Goal: Communication & Community: Answer question/provide support

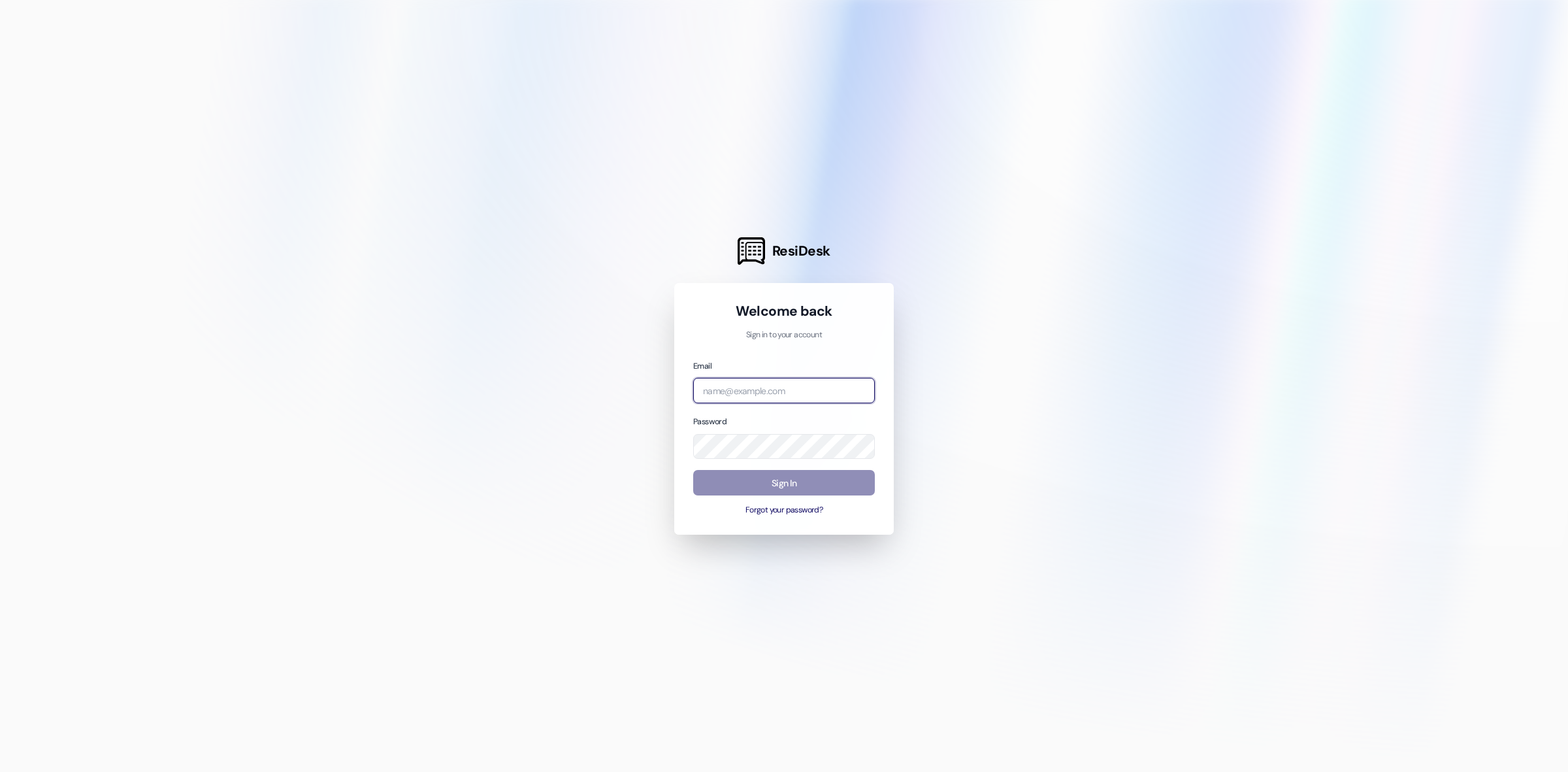
type input "[EMAIL_ADDRESS][DOMAIN_NAME]"
click at [805, 485] on button "Sign In" at bounding box center [783, 482] width 181 height 25
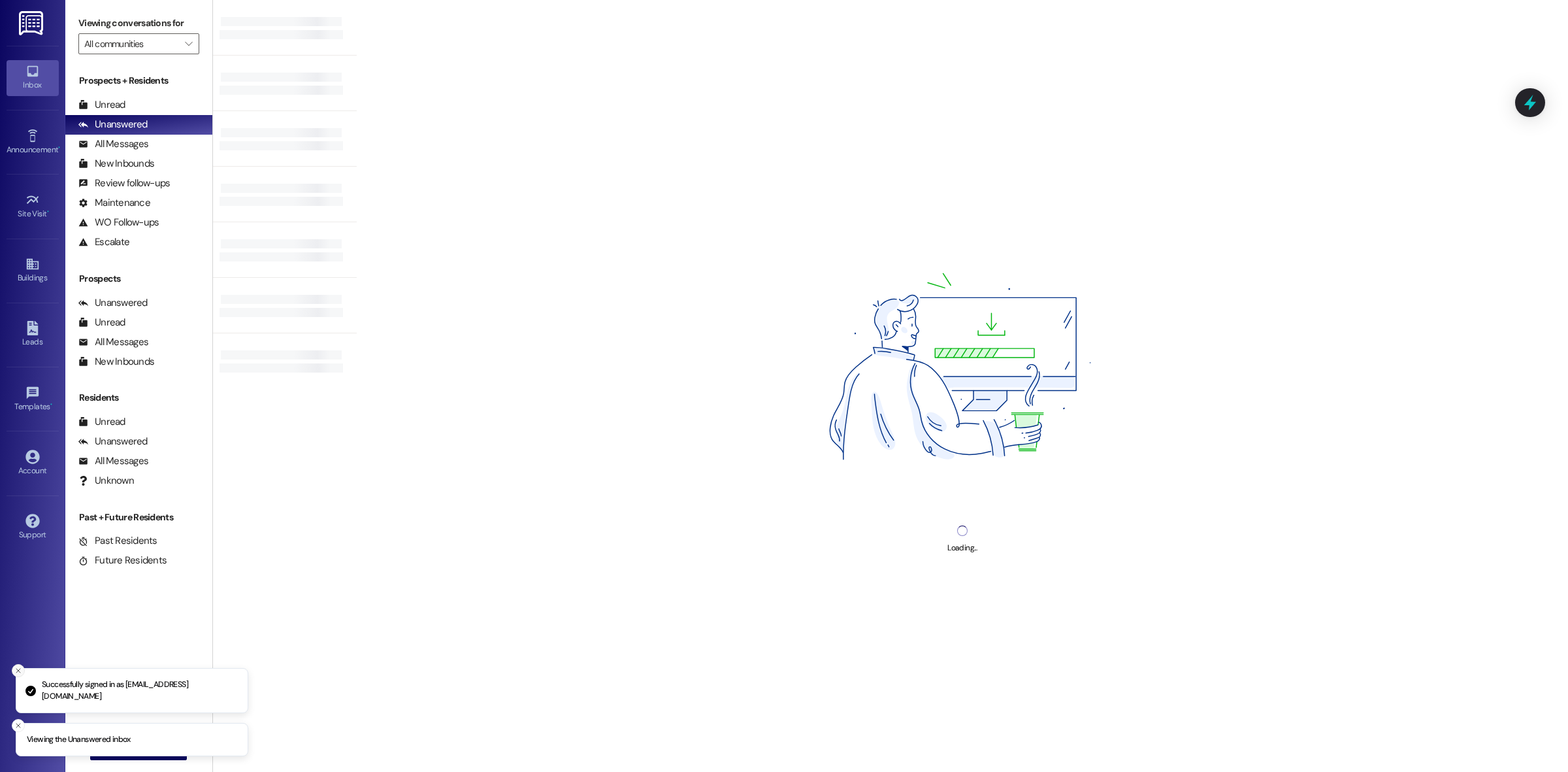
click at [18, 670] on line "Close toast" at bounding box center [18, 670] width 4 height 4
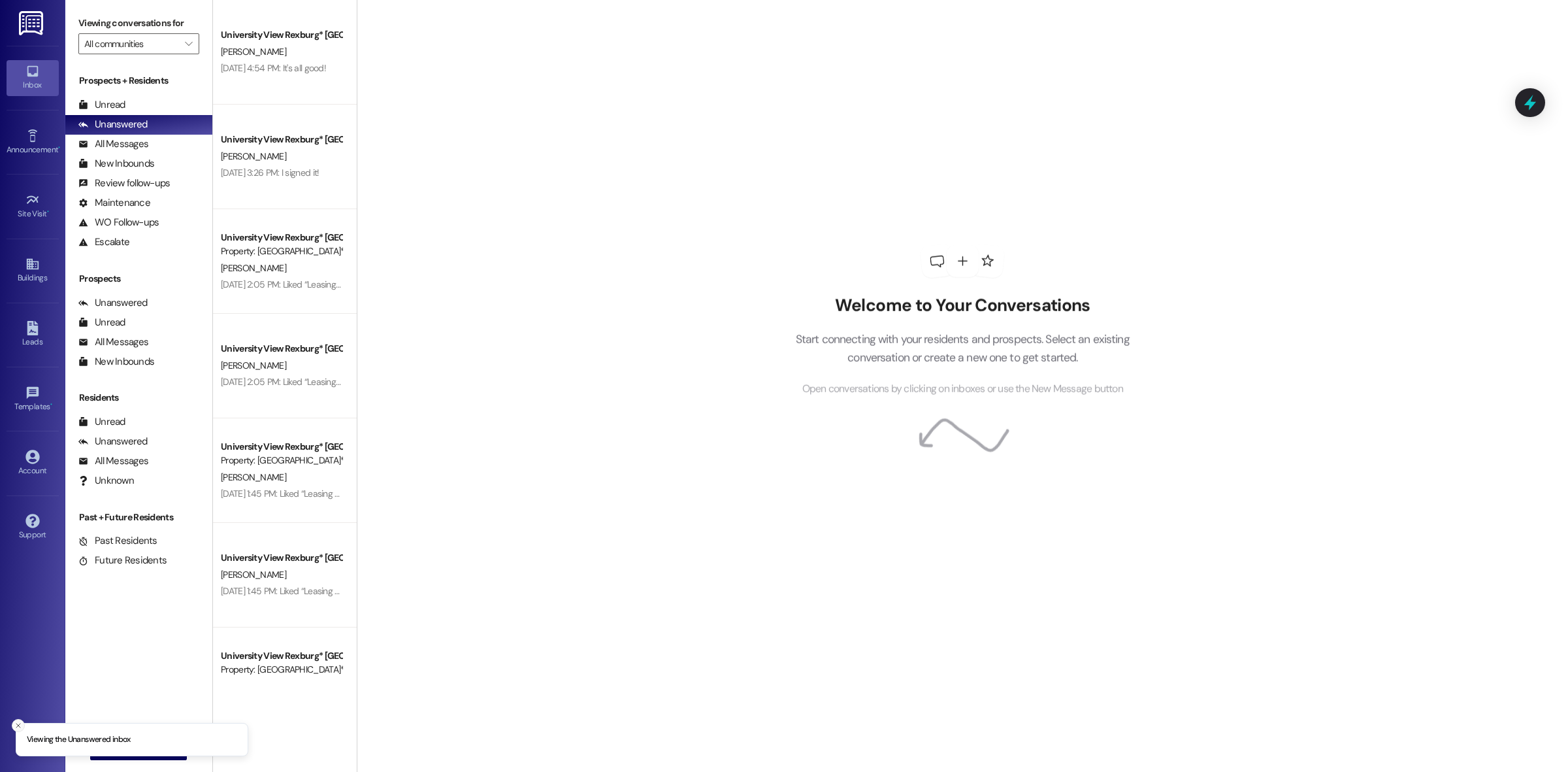
click at [21, 728] on icon "Close toast" at bounding box center [18, 725] width 8 height 8
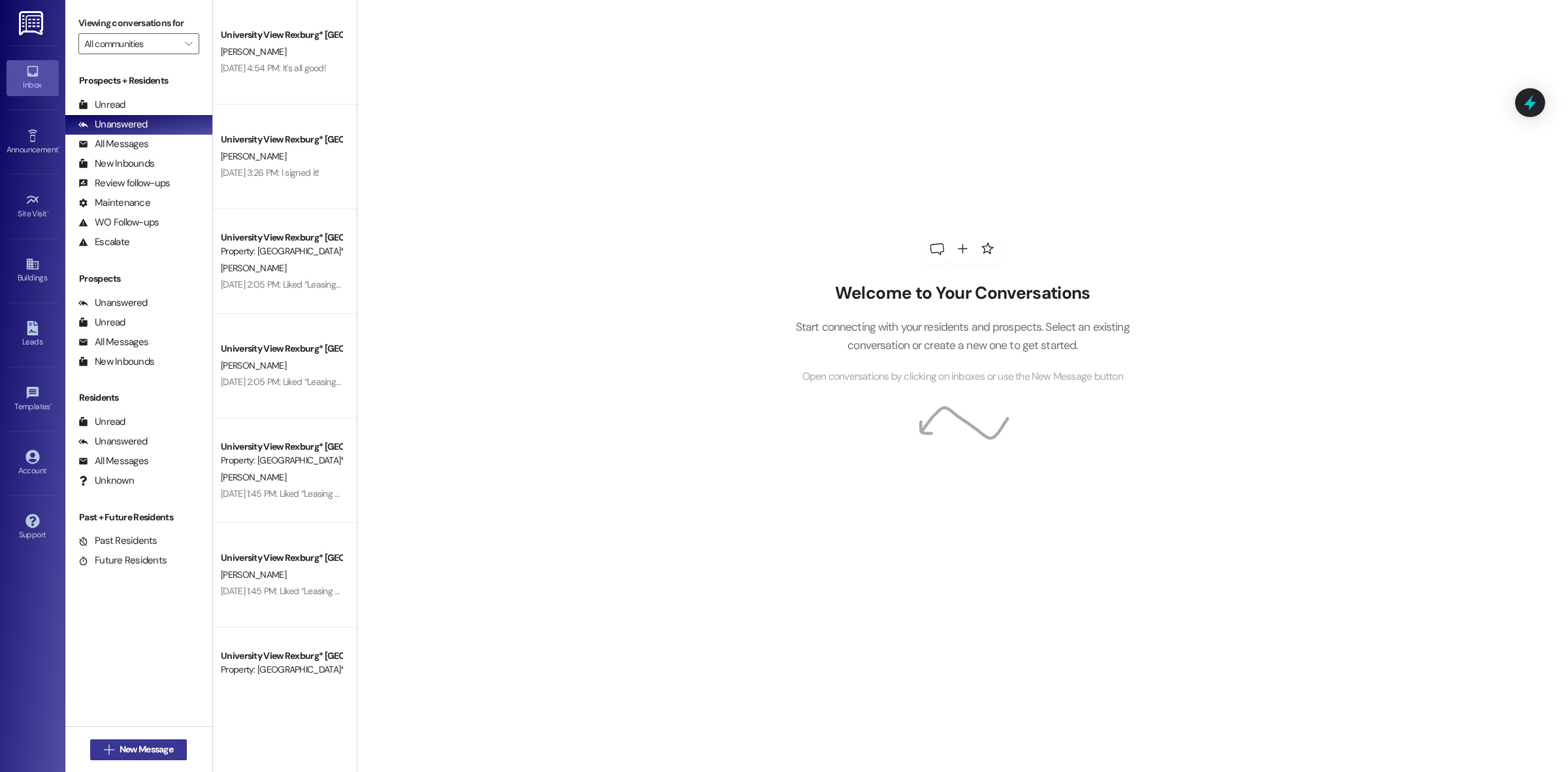
click at [119, 748] on span "New Message" at bounding box center [146, 749] width 54 height 14
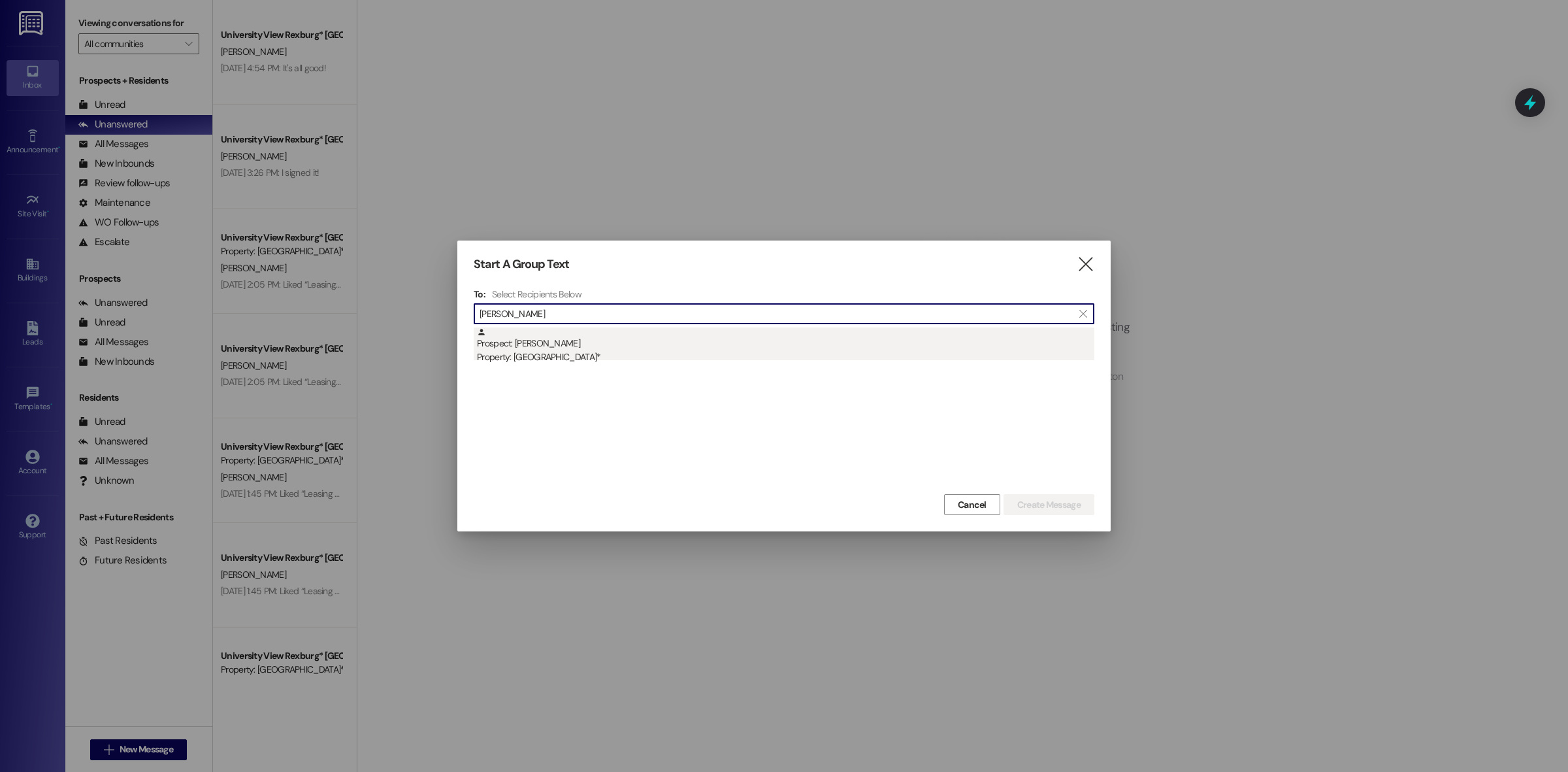
type input "[PERSON_NAME]"
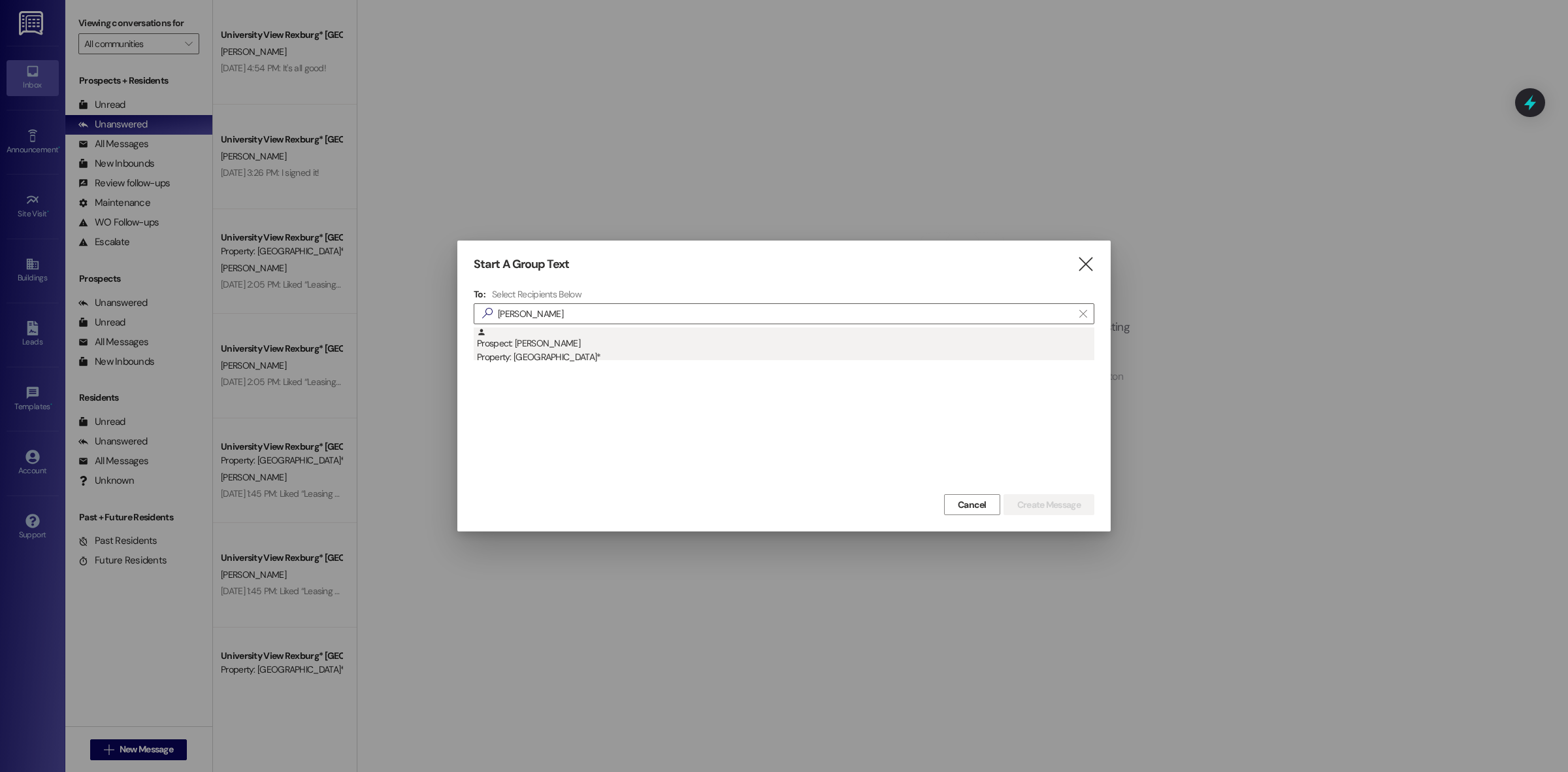
click at [657, 334] on div "Prospect: [PERSON_NAME] Property: University View Rexburg*" at bounding box center [785, 346] width 617 height 37
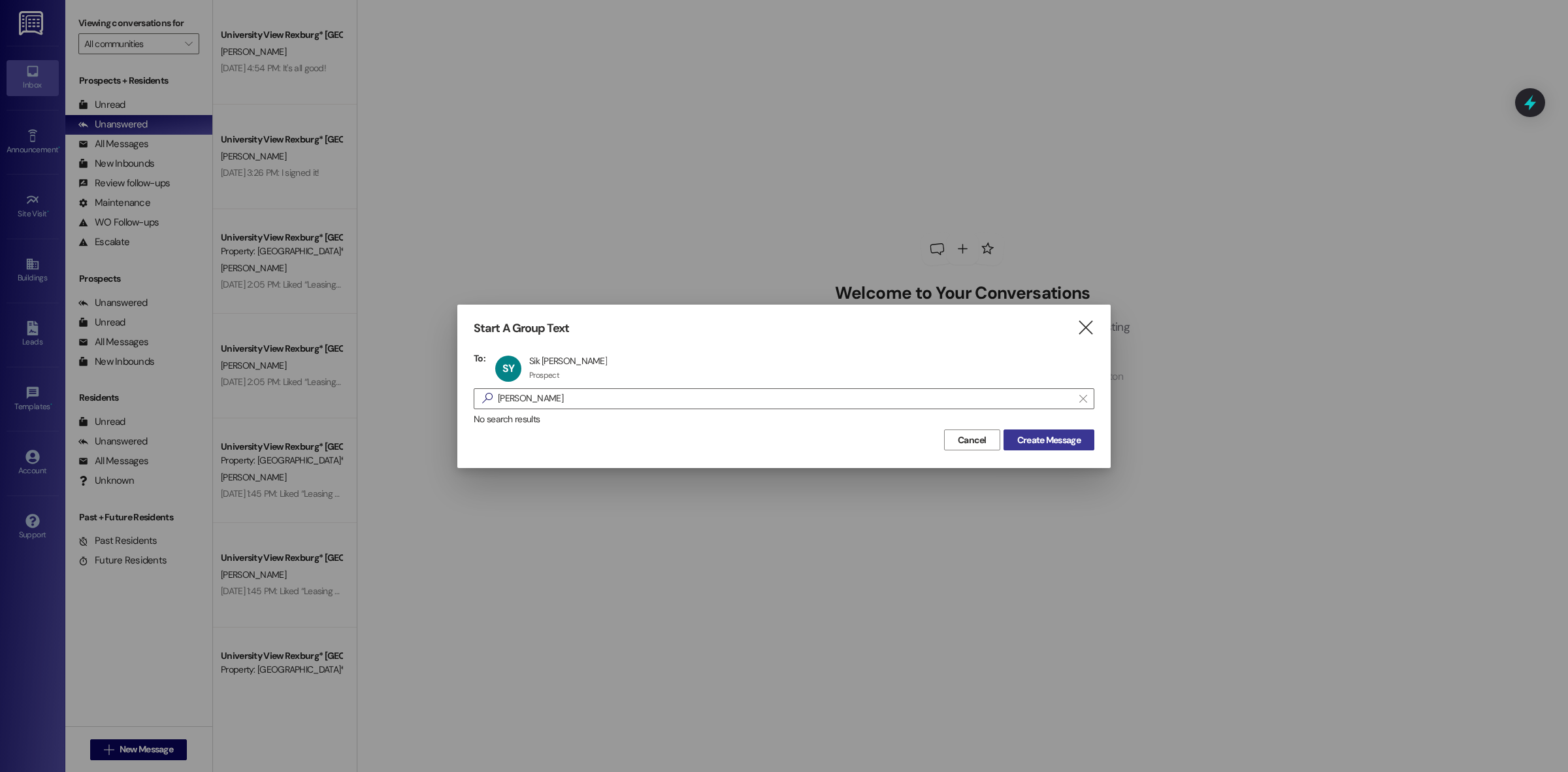
click at [1072, 442] on span "Create Message" at bounding box center [1049, 440] width 63 height 14
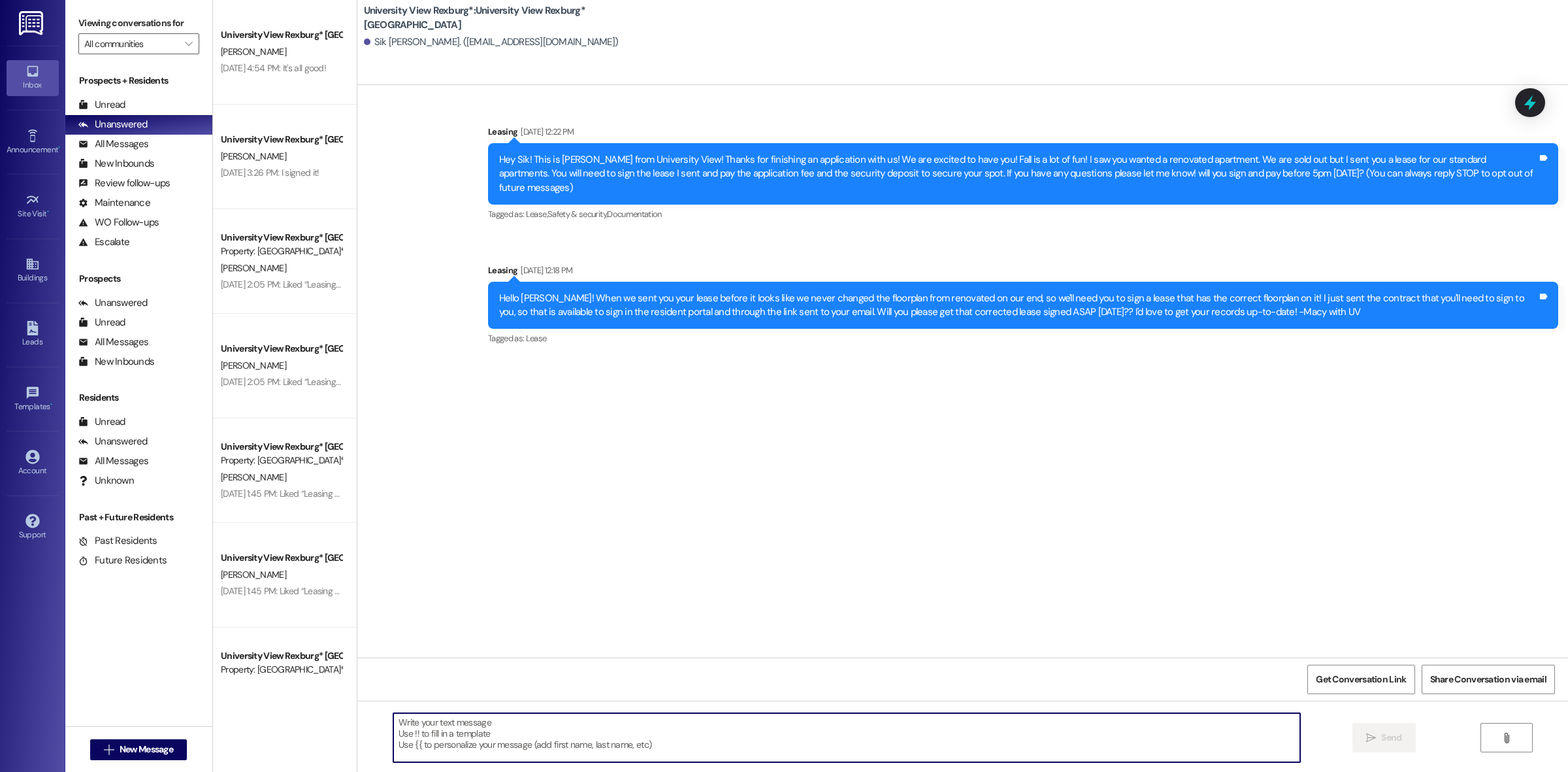
click at [464, 737] on textarea at bounding box center [846, 738] width 906 height 49
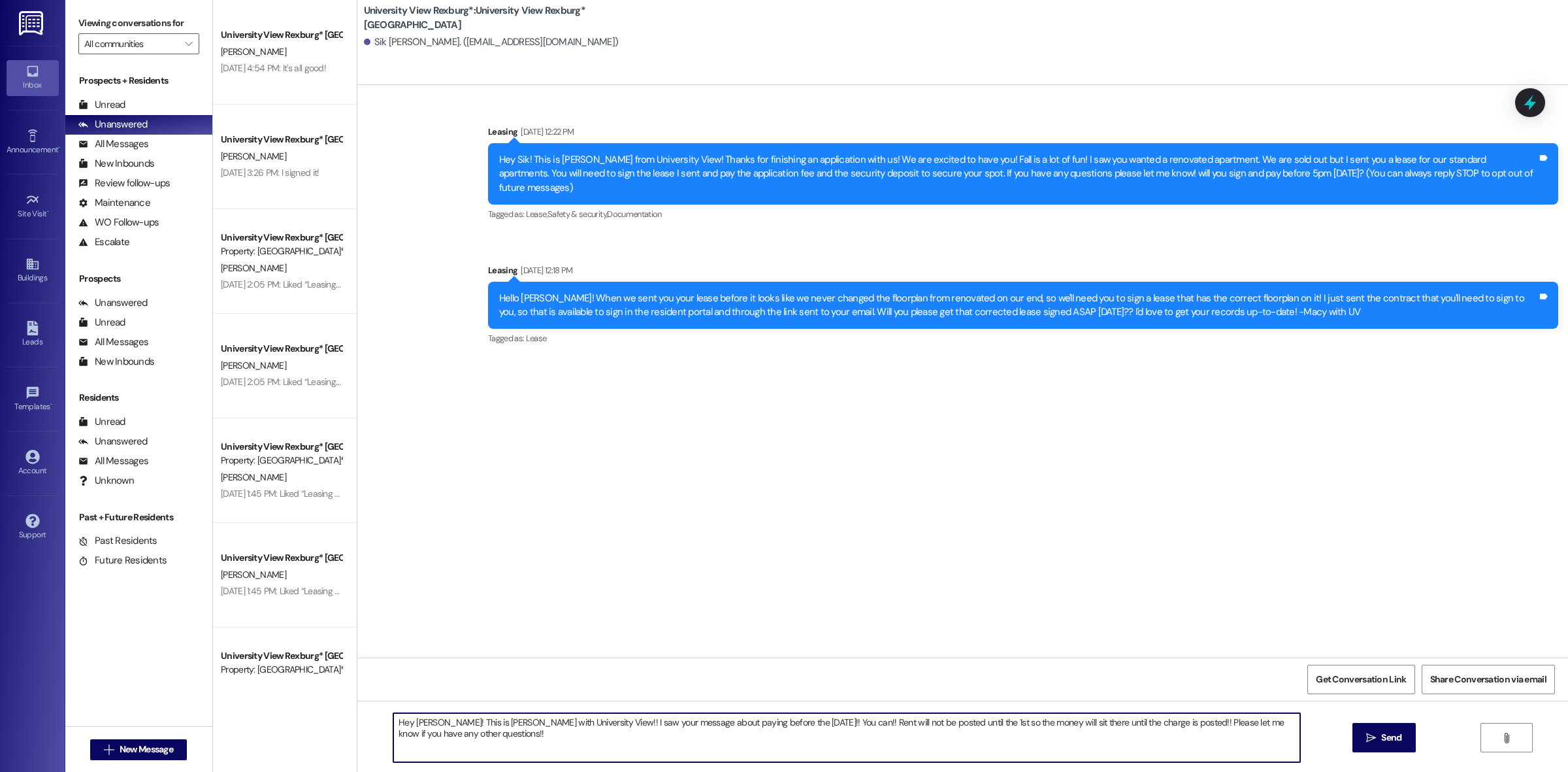
click at [471, 736] on textarea "Hey [PERSON_NAME]! This is [PERSON_NAME] with University View!! I saw your mess…" at bounding box center [846, 738] width 906 height 49
click at [472, 736] on textarea "Hey [PERSON_NAME]! This is [PERSON_NAME] with University View!! I saw your mess…" at bounding box center [846, 738] width 906 height 49
type textarea "Hey [PERSON_NAME]! This is [PERSON_NAME] with University View!! I saw your mess…"
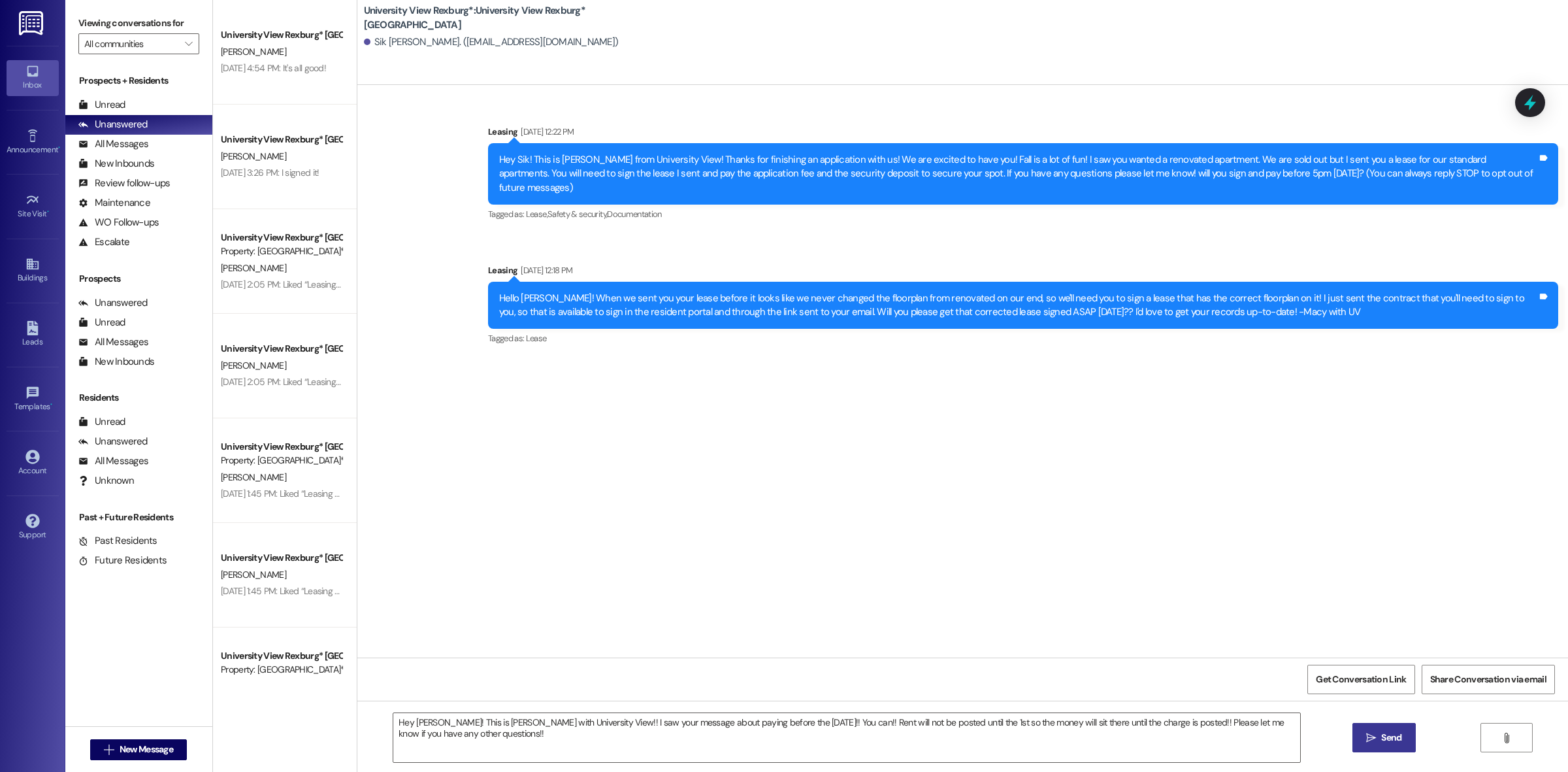
drag, startPoint x: 1386, startPoint y: 734, endPoint x: 1376, endPoint y: 735, distance: 10.0
click at [1386, 734] on span "Send" at bounding box center [1391, 738] width 20 height 14
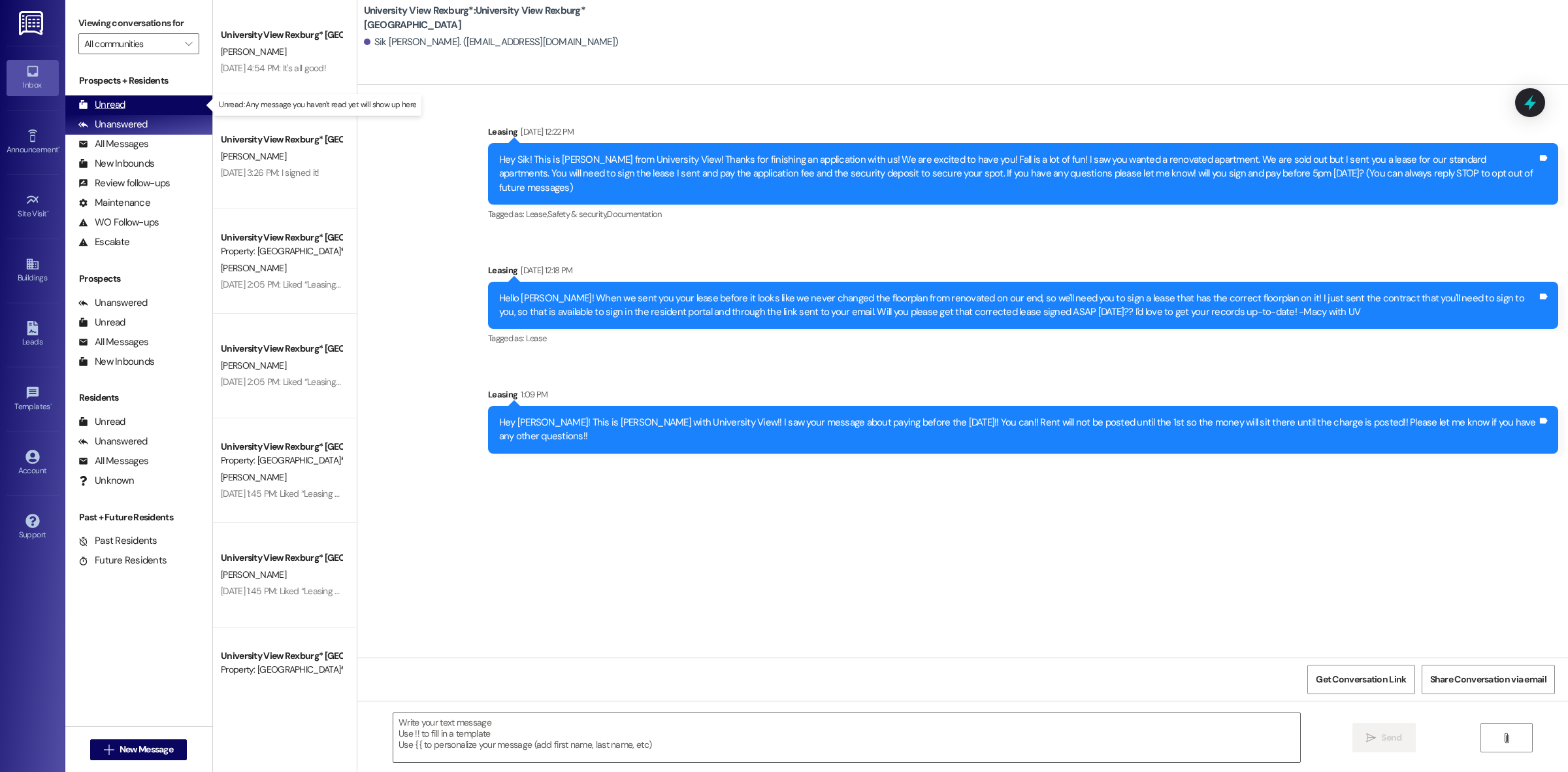
click at [112, 106] on div "Unread" at bounding box center [101, 105] width 47 height 14
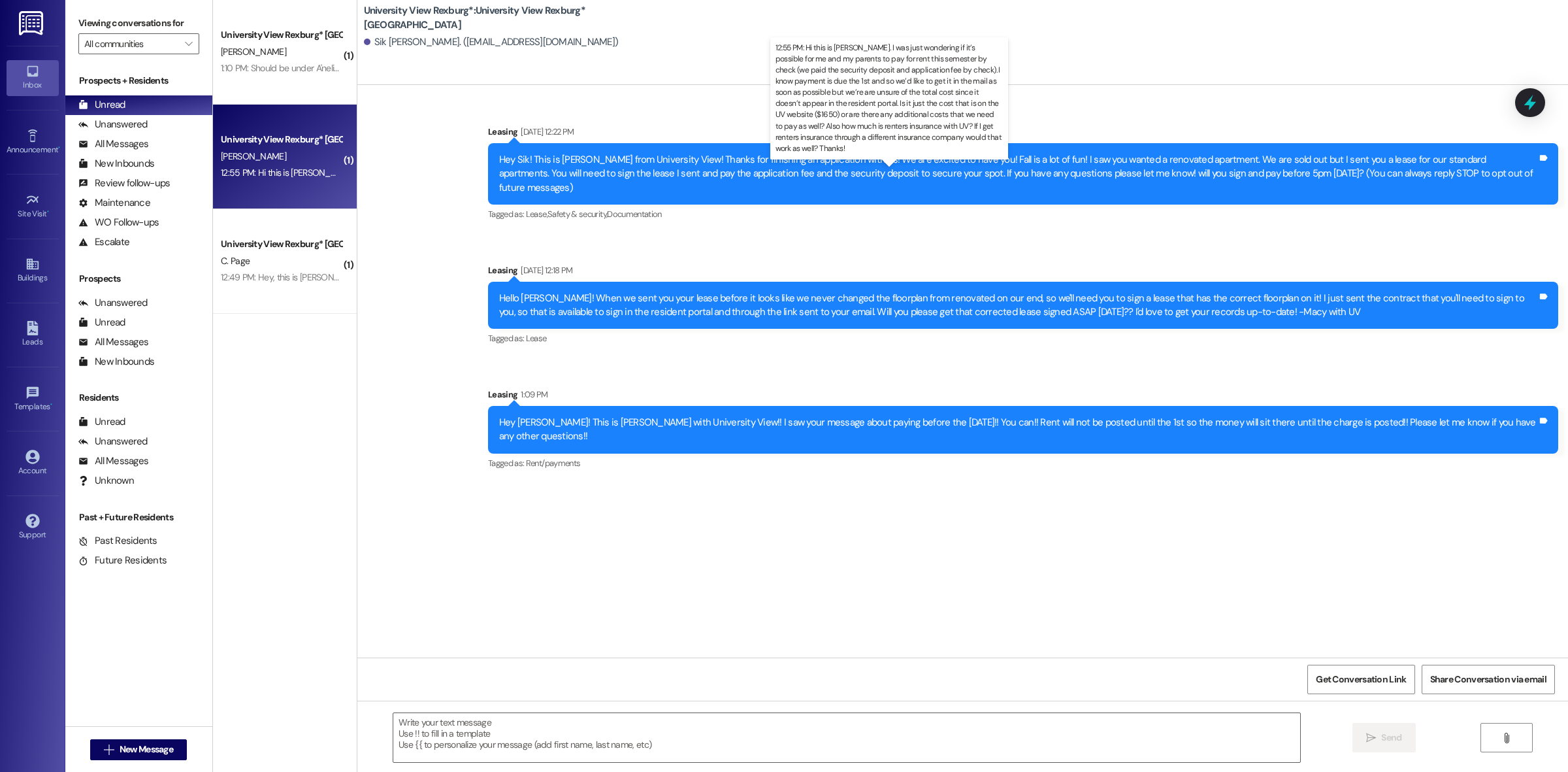
click at [291, 171] on div "12:55 PM: Hi this is [PERSON_NAME]. I was just wondering if it’s possible for m…" at bounding box center [1391, 172] width 2340 height 11
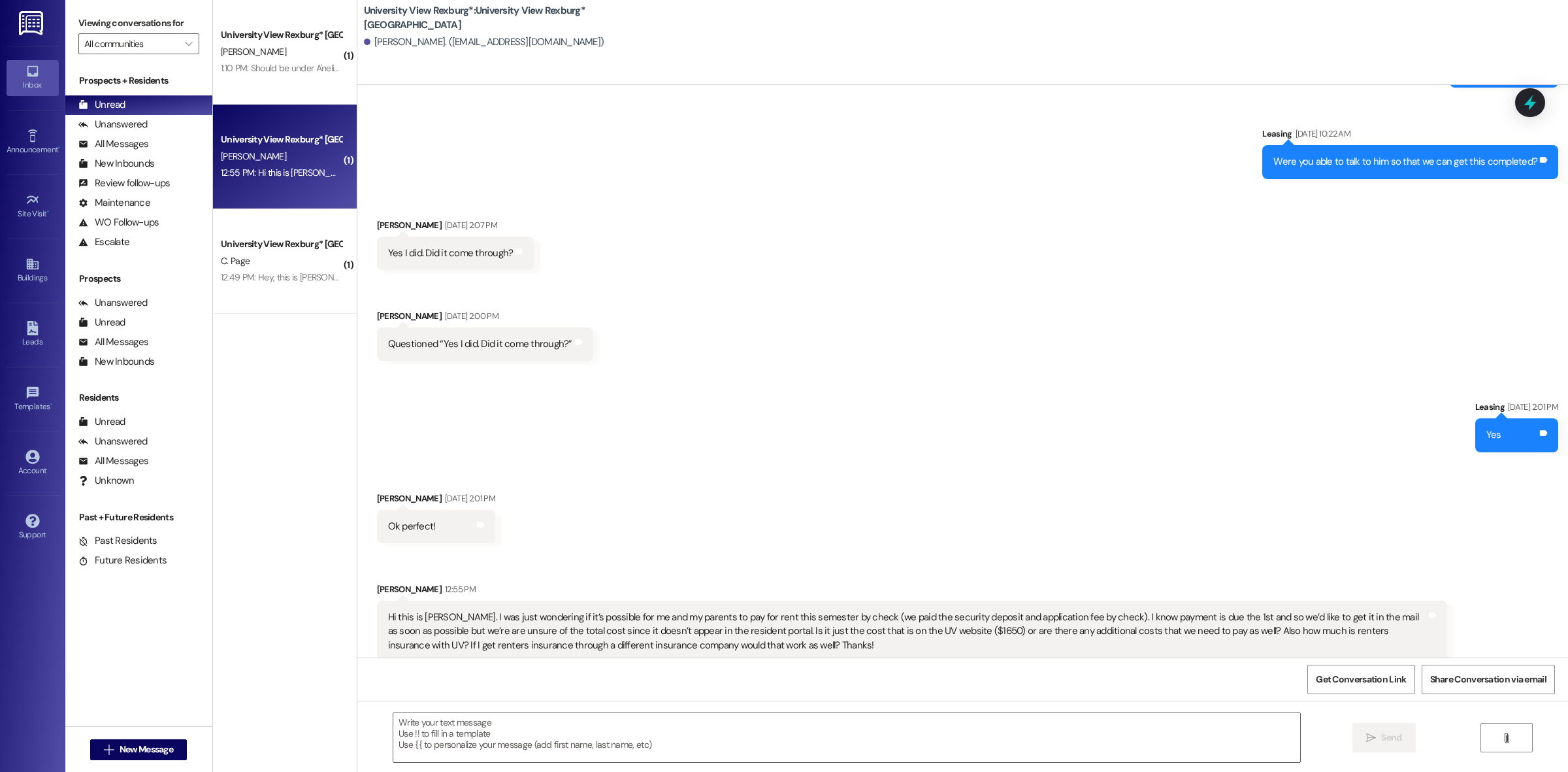
scroll to position [2067, 0]
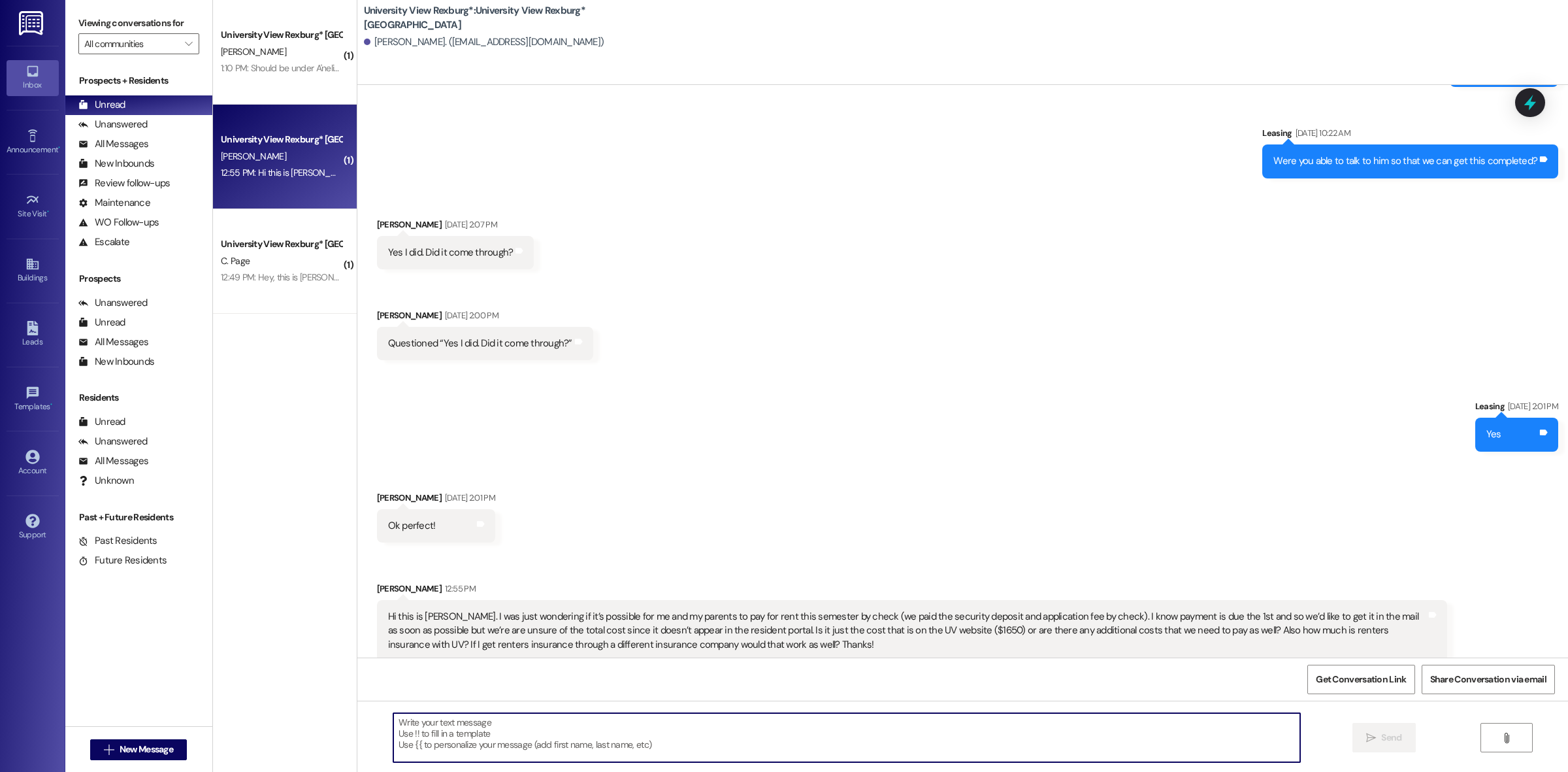
click at [660, 726] on textarea at bounding box center [846, 738] width 906 height 49
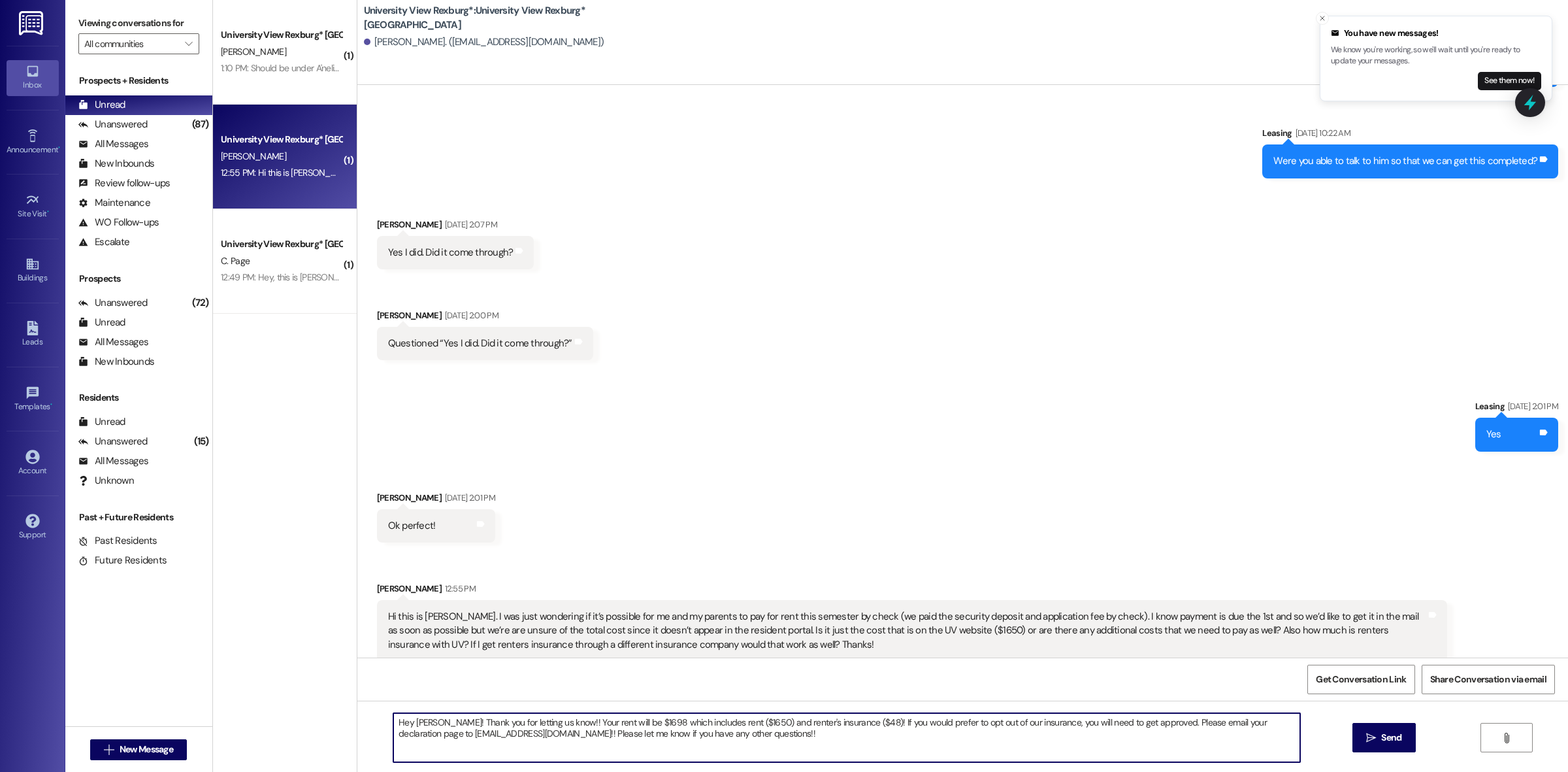
click at [851, 726] on textarea "Hey [PERSON_NAME]! Thank you for letting us know!! Your rent will be $1698 whic…" at bounding box center [846, 738] width 906 height 49
click at [700, 735] on textarea "Hey [PERSON_NAME]! Thank you for letting us know!! Your rent will be $1698 whic…" at bounding box center [846, 738] width 906 height 49
type textarea "Hey [PERSON_NAME]! Thank you for letting us know!! Your rent will be $1698 whic…"
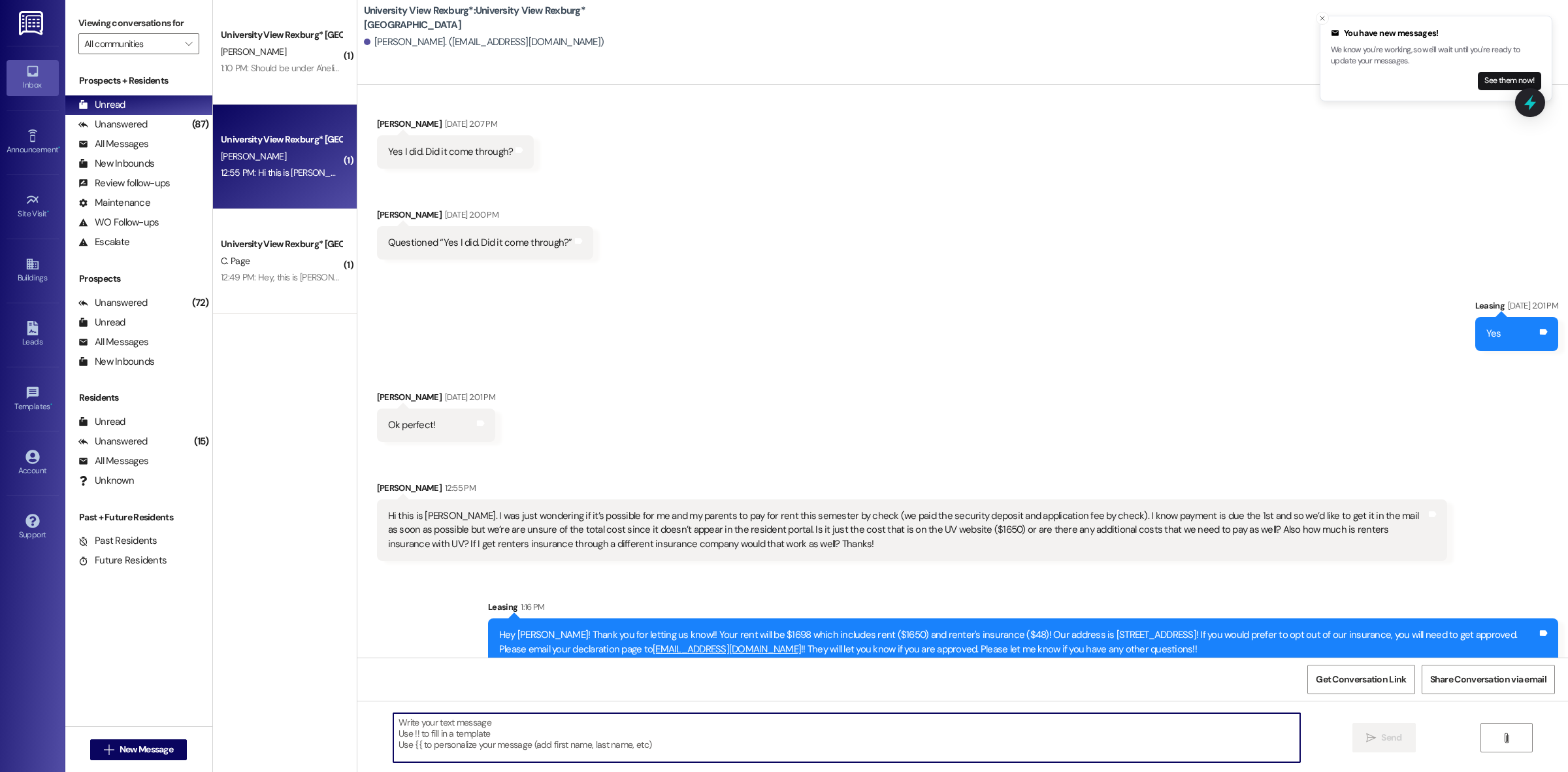
scroll to position [2171, 0]
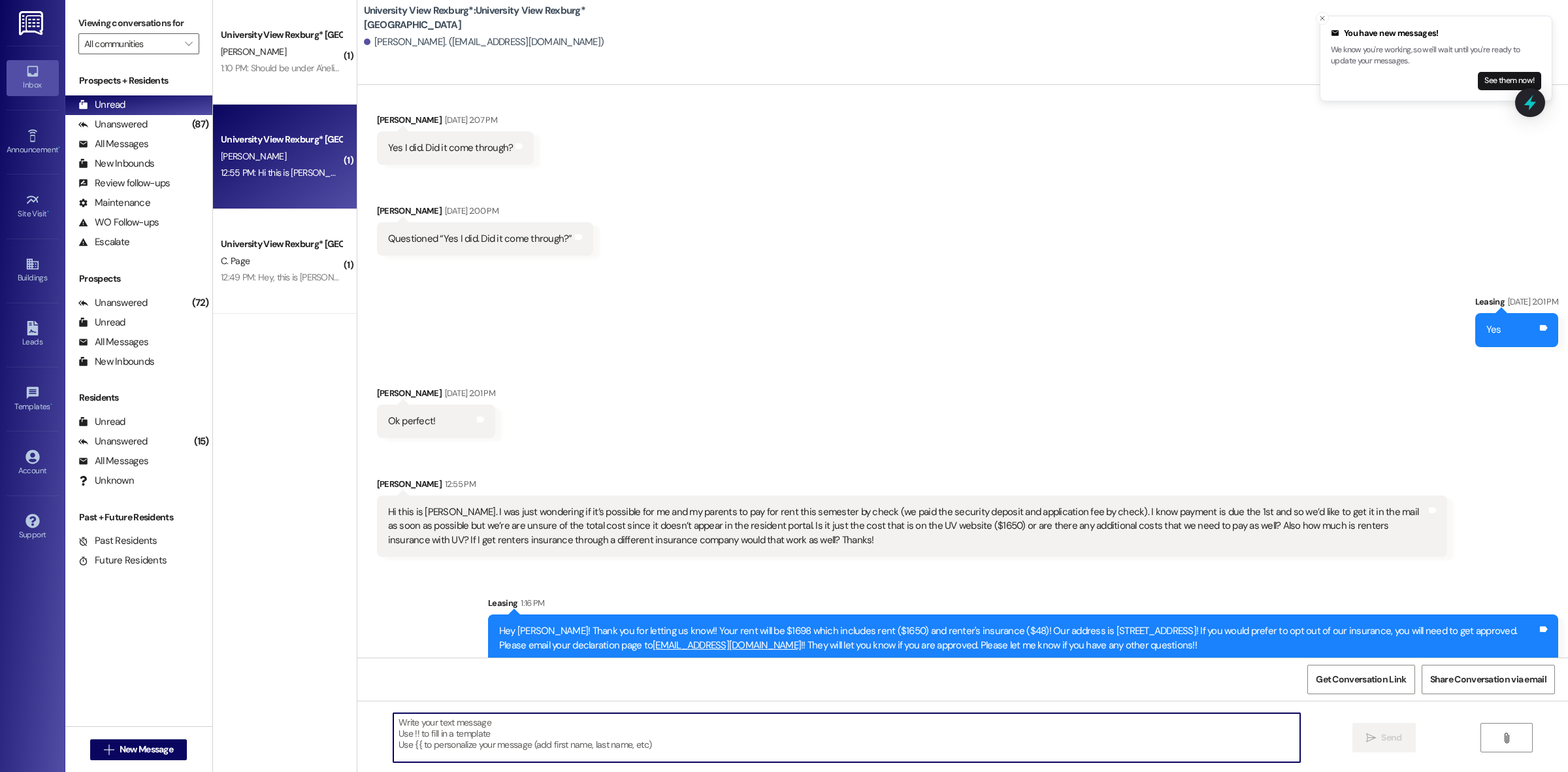
click at [552, 624] on div "Hey [PERSON_NAME]! Thank you for letting us know!! Your rent will be $1698 whic…" at bounding box center [1018, 638] width 1038 height 28
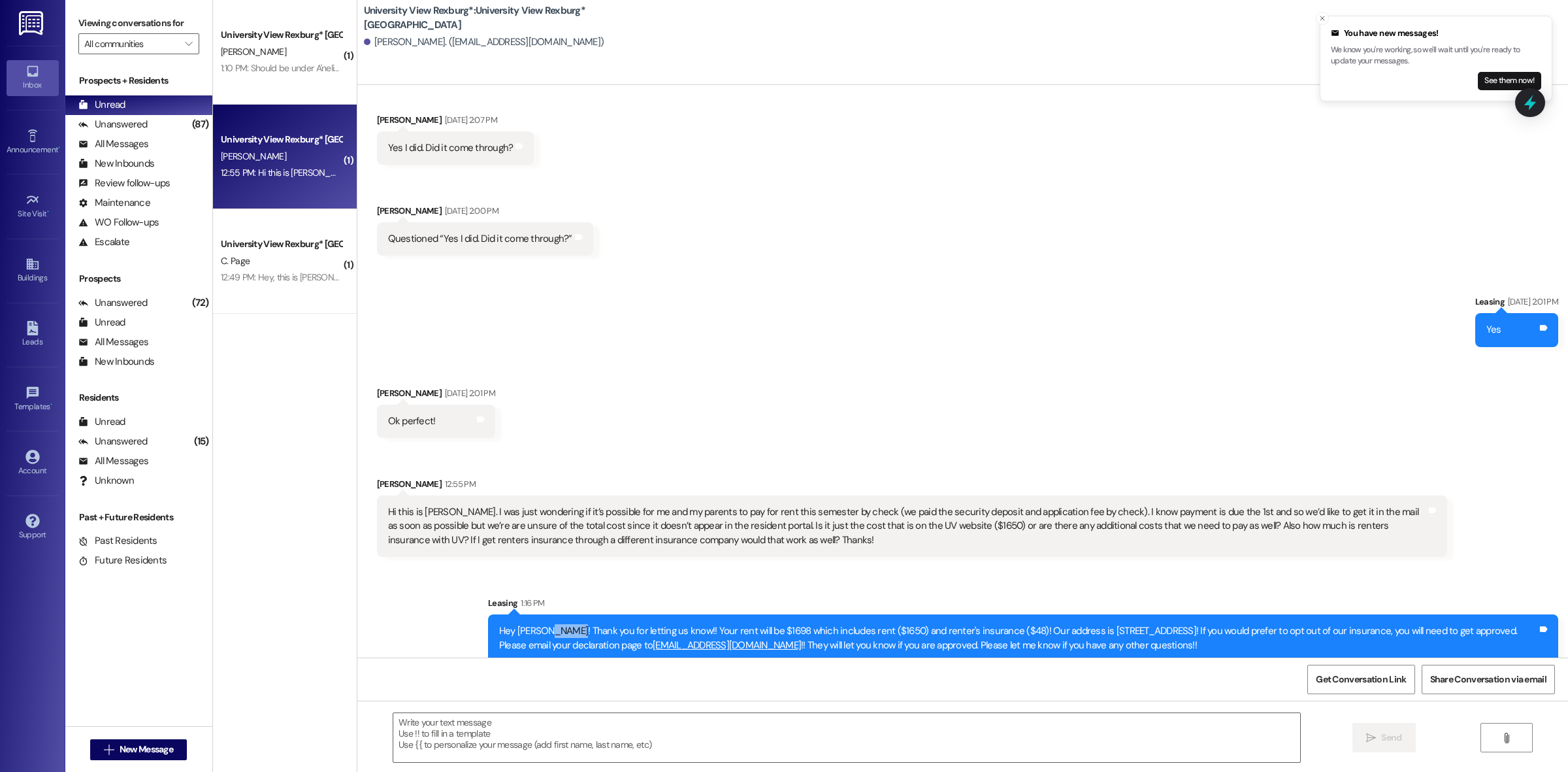
click at [552, 624] on div "Hey [PERSON_NAME]! Thank you for letting us know!! Your rent will be $1698 whic…" at bounding box center [1018, 638] width 1038 height 28
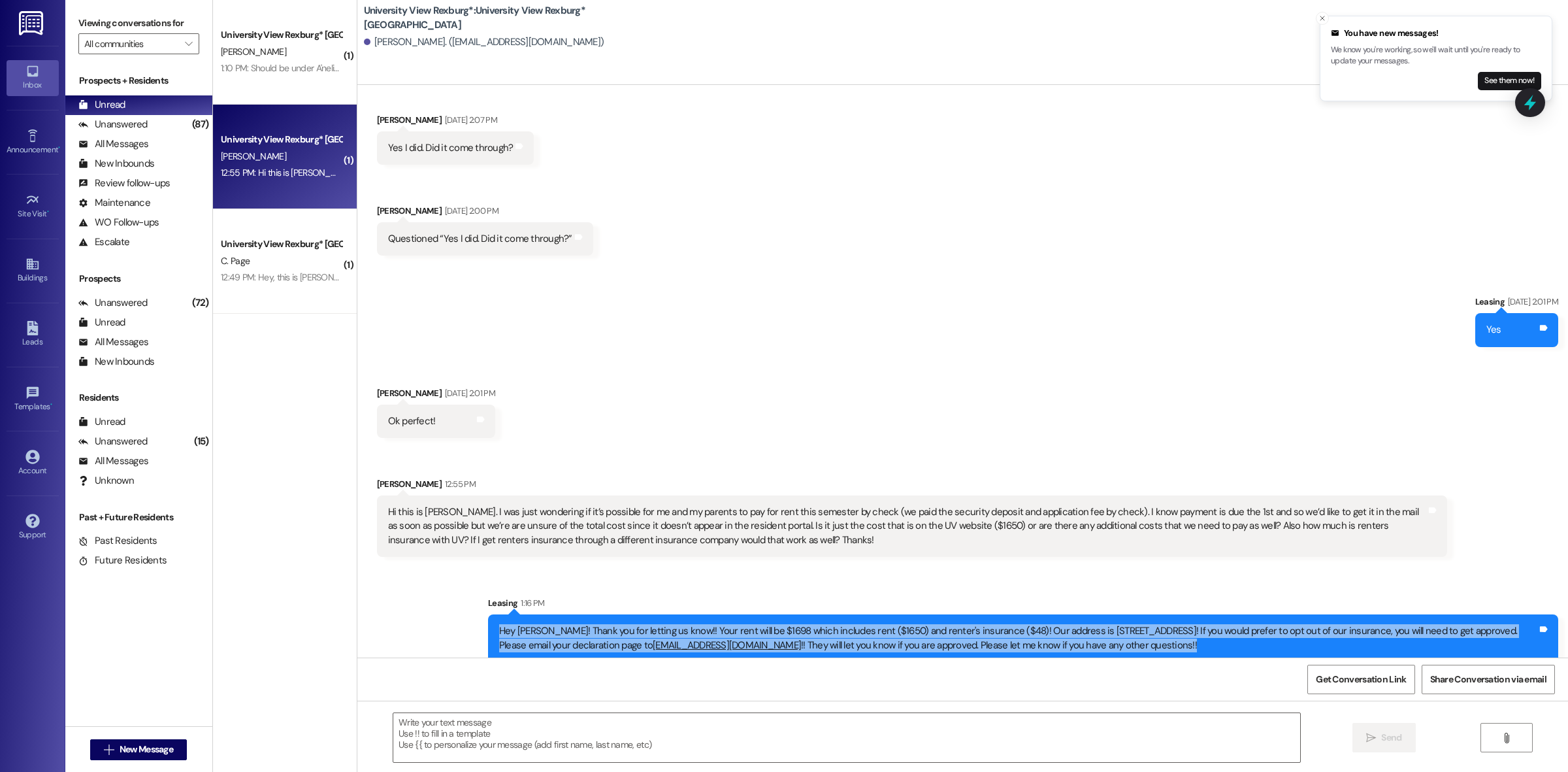
click at [552, 624] on div "Hey [PERSON_NAME]! Thank you for letting us know!! Your rent will be $1698 whic…" at bounding box center [1018, 638] width 1038 height 28
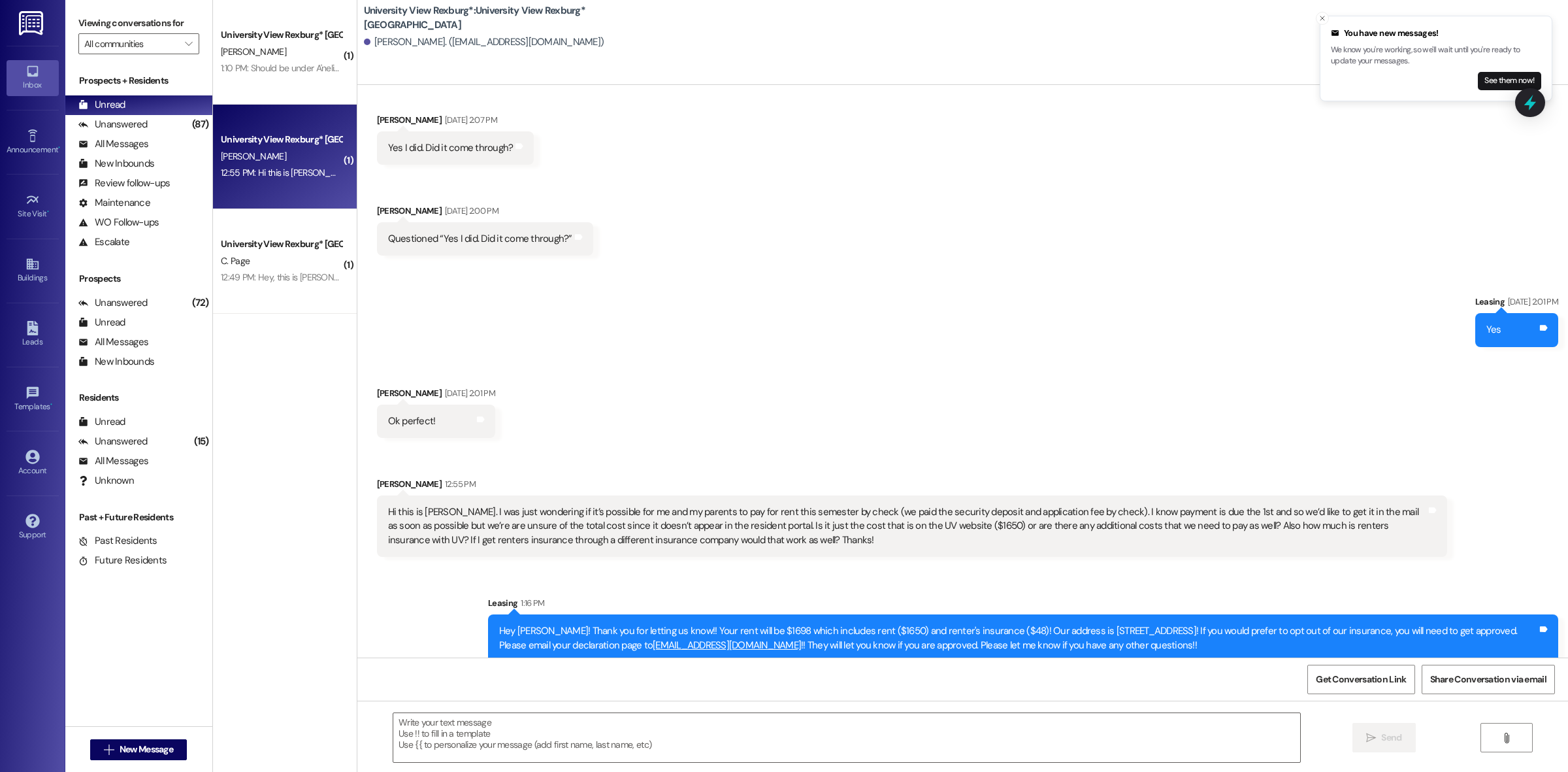
click at [640, 165] on div "Received via SMS [PERSON_NAME] [DATE] 2:07 PM Yes I did. Did it come through? T…" at bounding box center [962, 174] width 1211 height 182
click at [177, 125] on div "Unanswered (87)" at bounding box center [138, 125] width 147 height 20
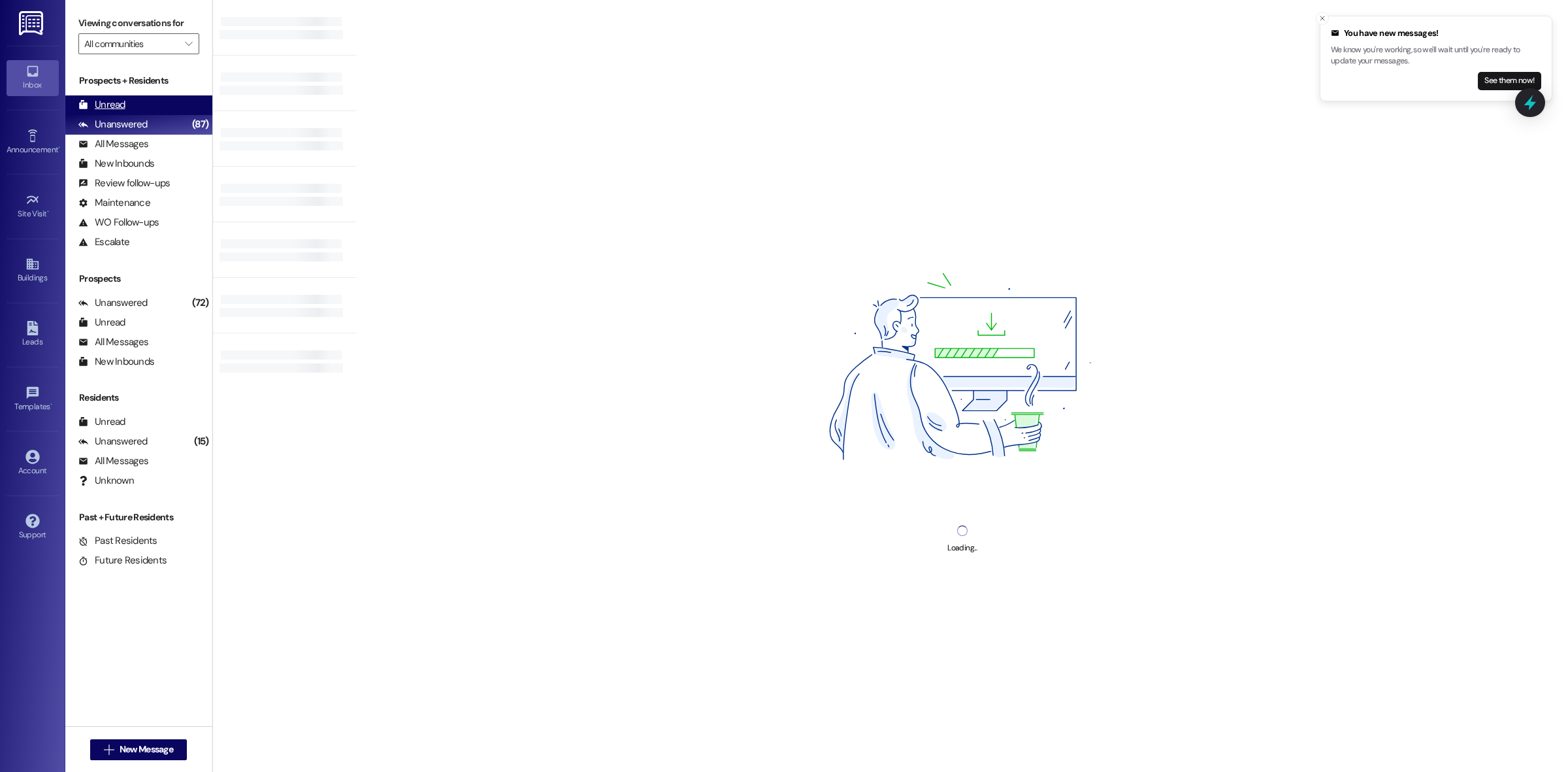
click at [161, 96] on div "Unread (0)" at bounding box center [138, 106] width 147 height 20
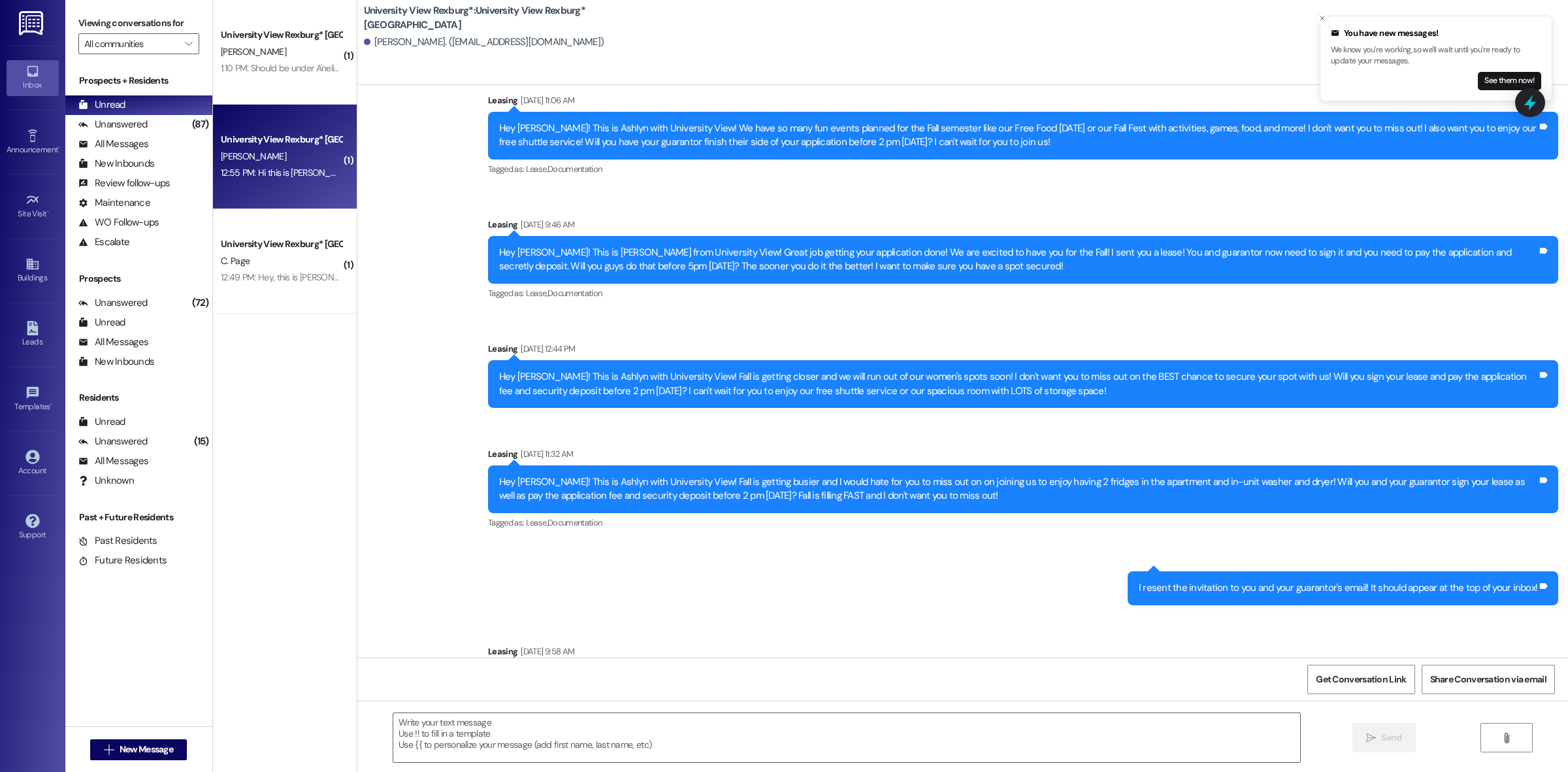
scroll to position [1279, 0]
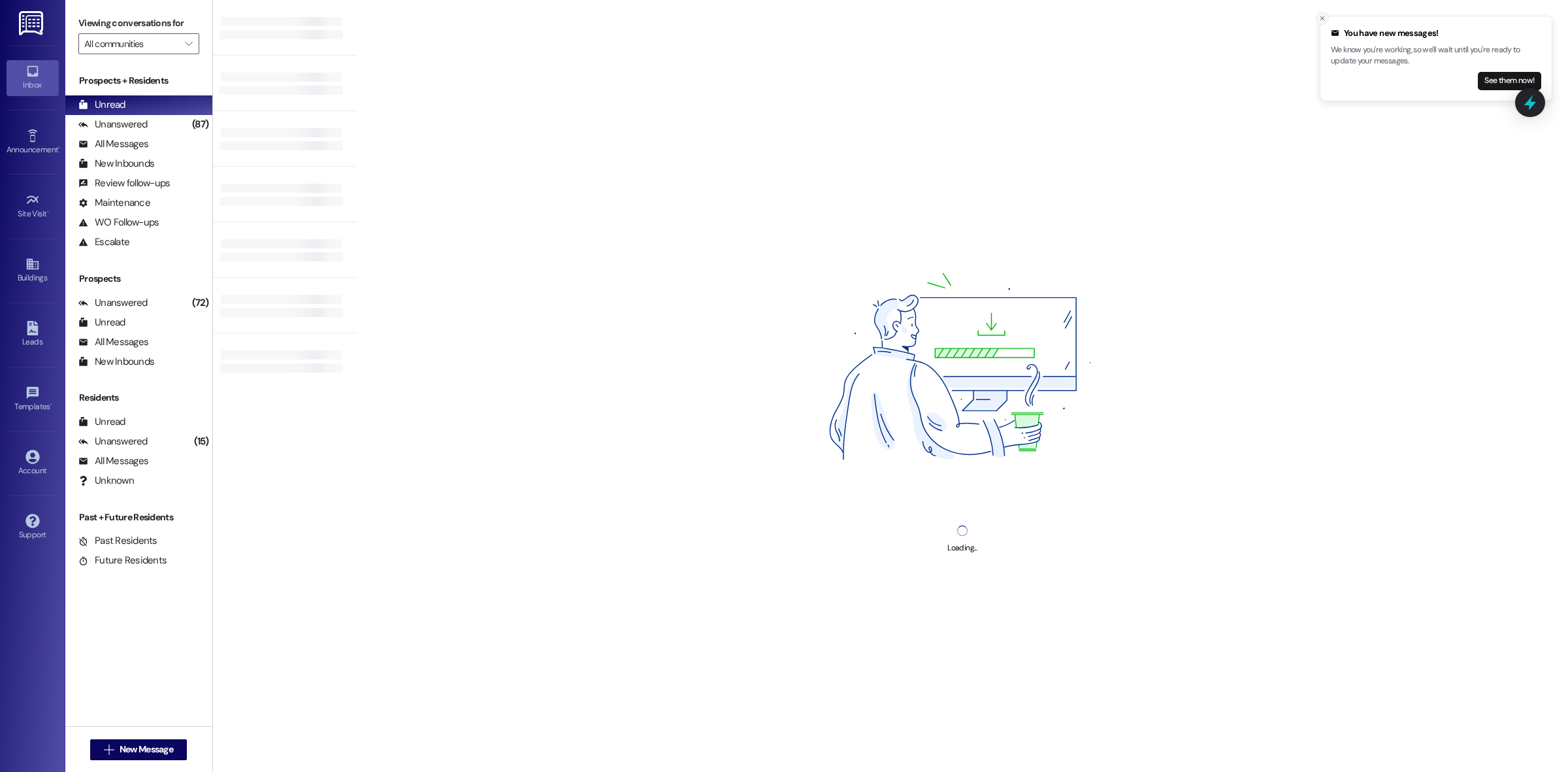
click at [1327, 16] on button "Close toast" at bounding box center [1322, 18] width 13 height 13
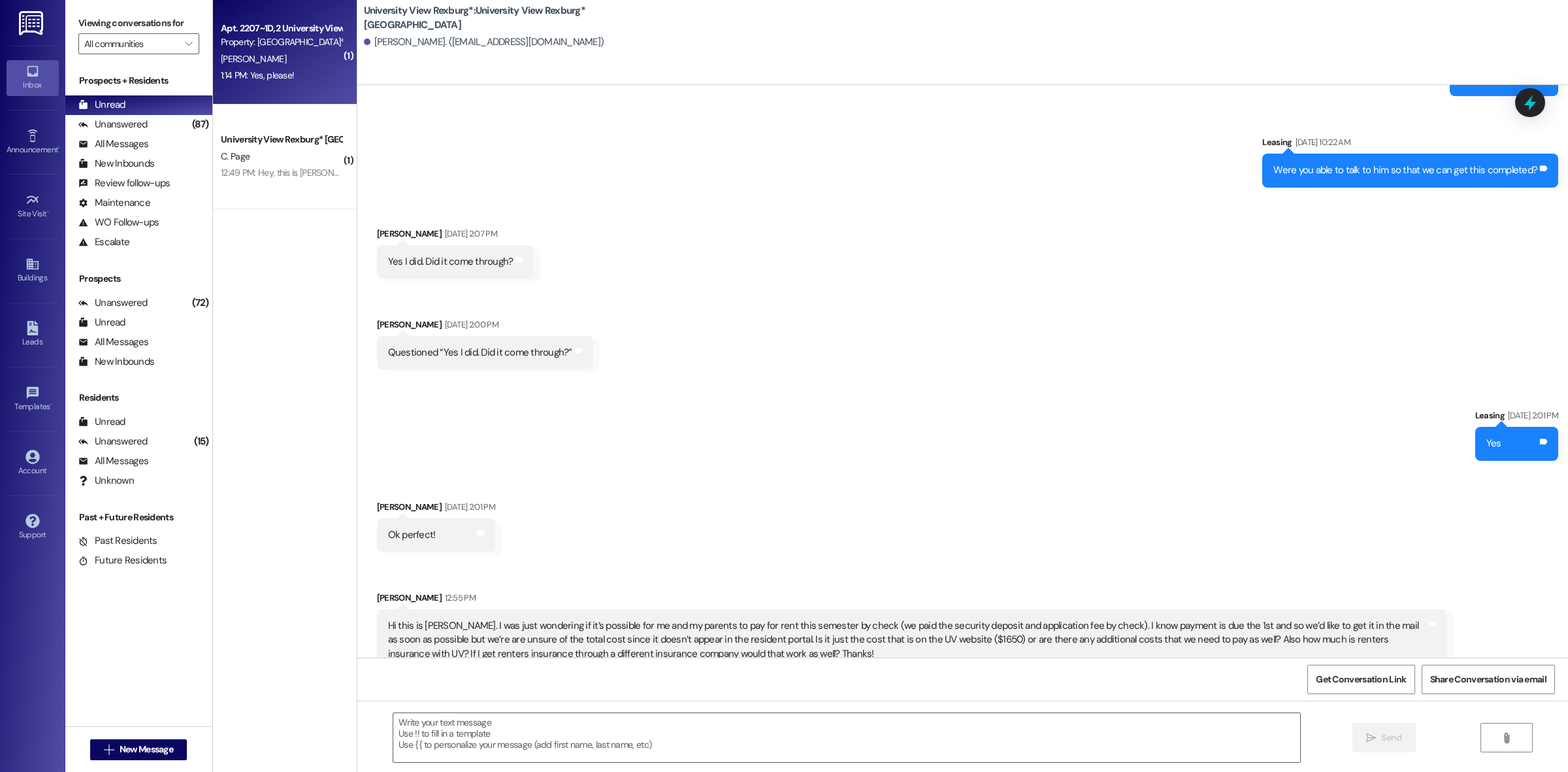
scroll to position [2066, 0]
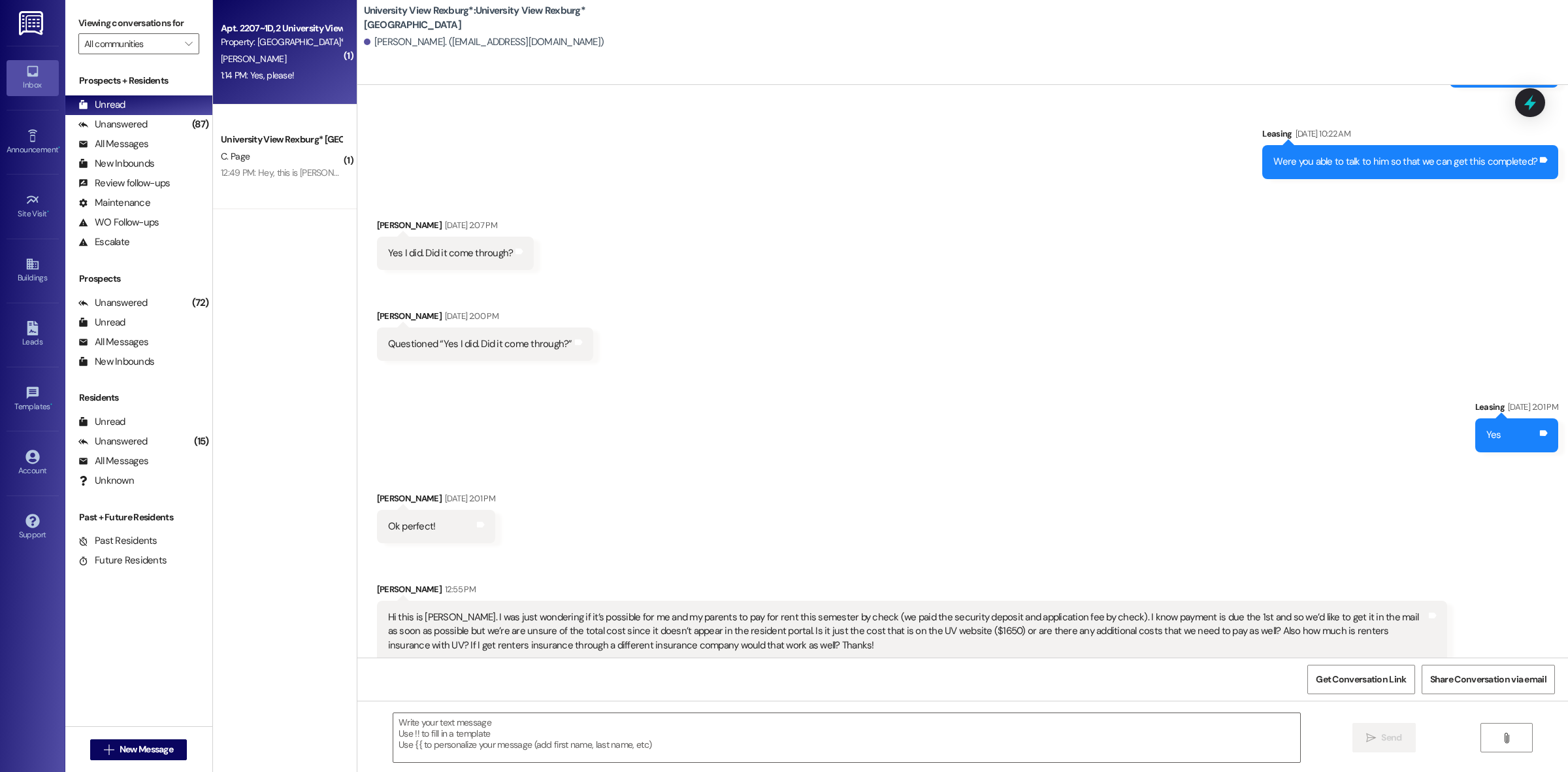
click at [288, 73] on div "1:14 PM: Yes, please! 1:14 PM: Yes, please!" at bounding box center [281, 75] width 123 height 16
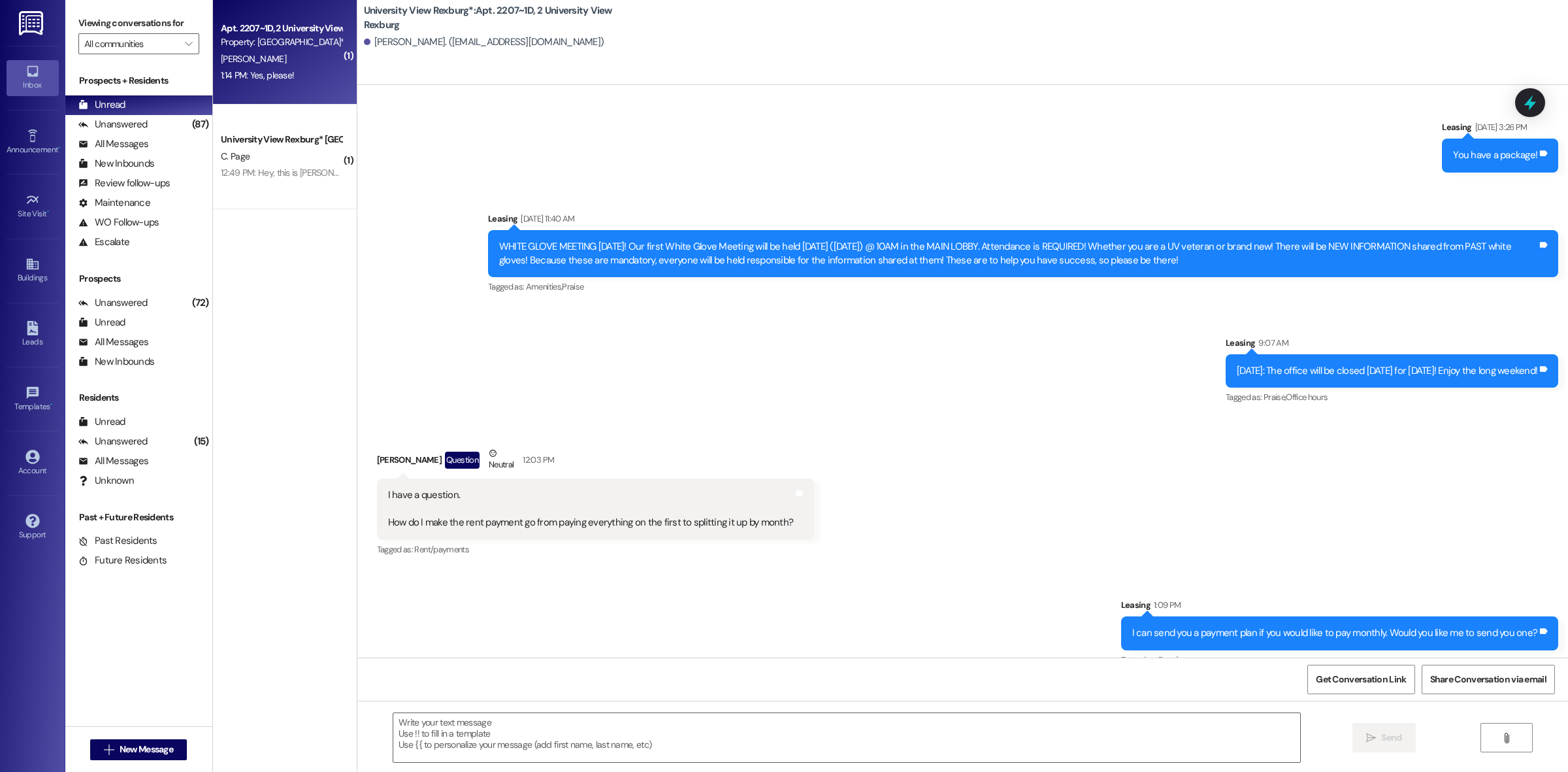
scroll to position [31227, 0]
drag, startPoint x: 564, startPoint y: 387, endPoint x: 764, endPoint y: 399, distance: 200.4
click at [764, 477] on div "I have a question. How do I make the rent payment go from paying everything on …" at bounding box center [596, 508] width 438 height 61
click at [919, 568] on div "Sent via SMS Leasing 1:09 PM I can send you a payment plan if you would like to…" at bounding box center [962, 623] width 1211 height 110
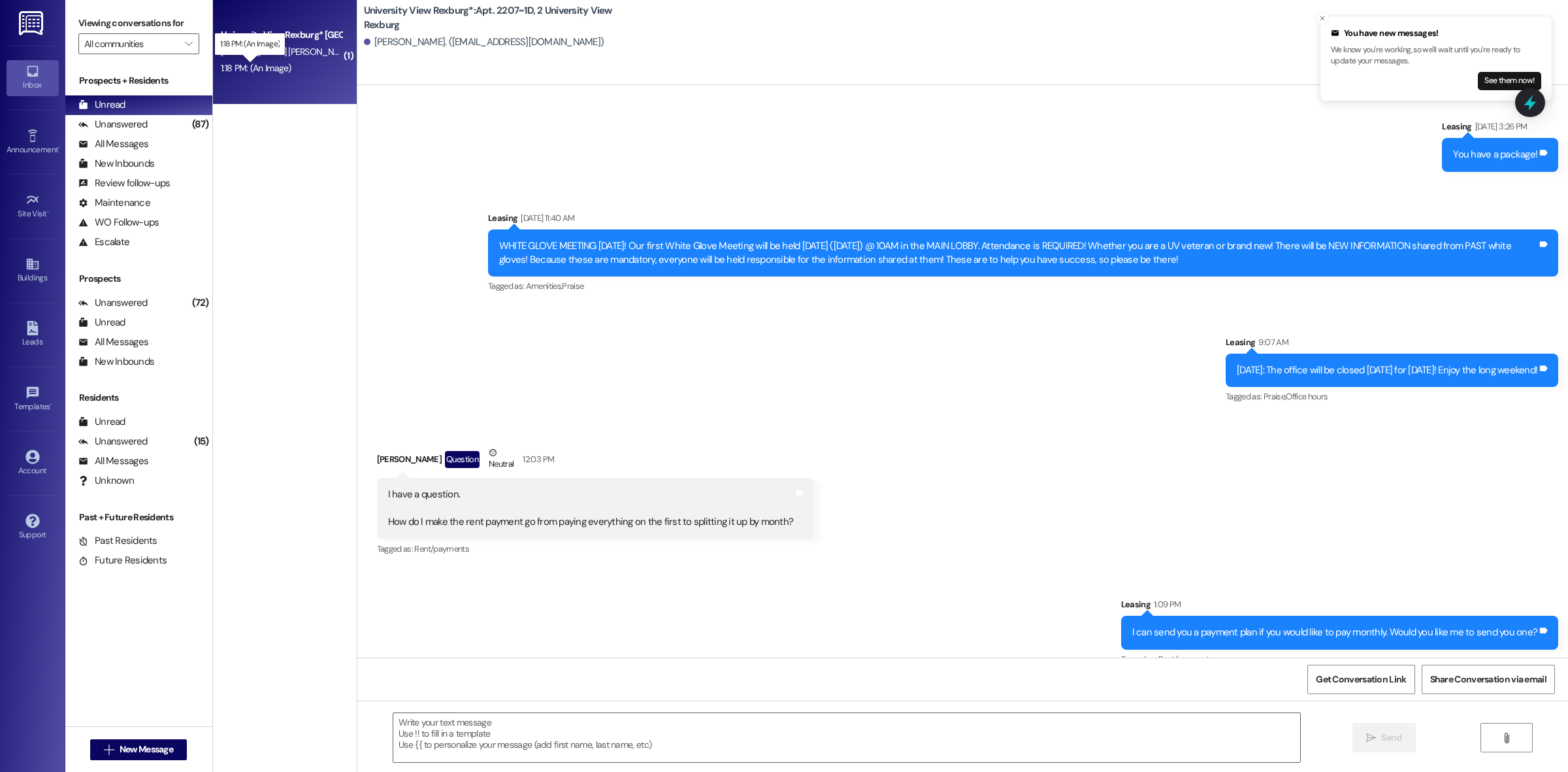
click at [257, 65] on div "1:18 PM: (An Image) 1:18 PM: (An Image)" at bounding box center [256, 67] width 70 height 11
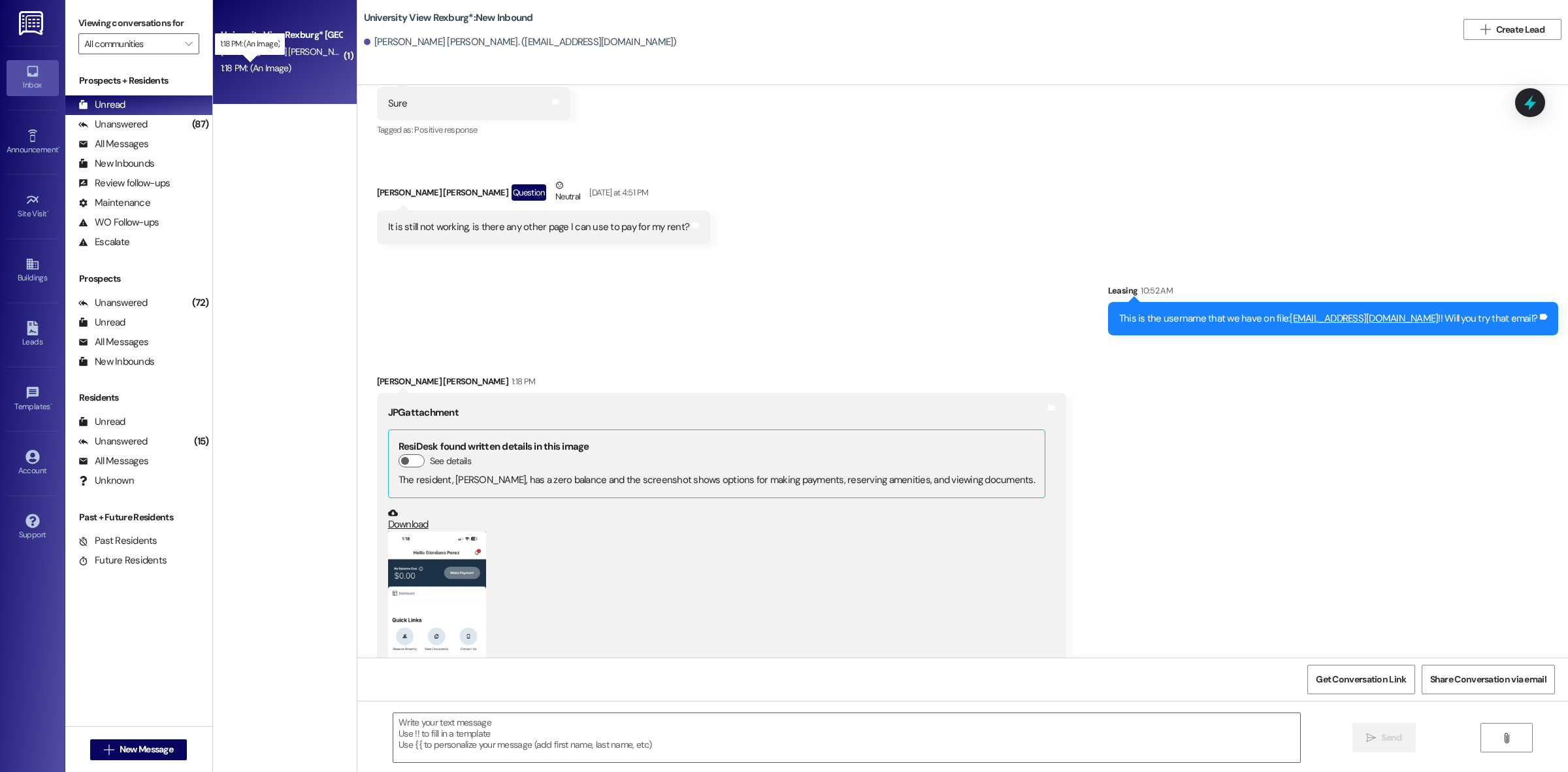
scroll to position [8702, 0]
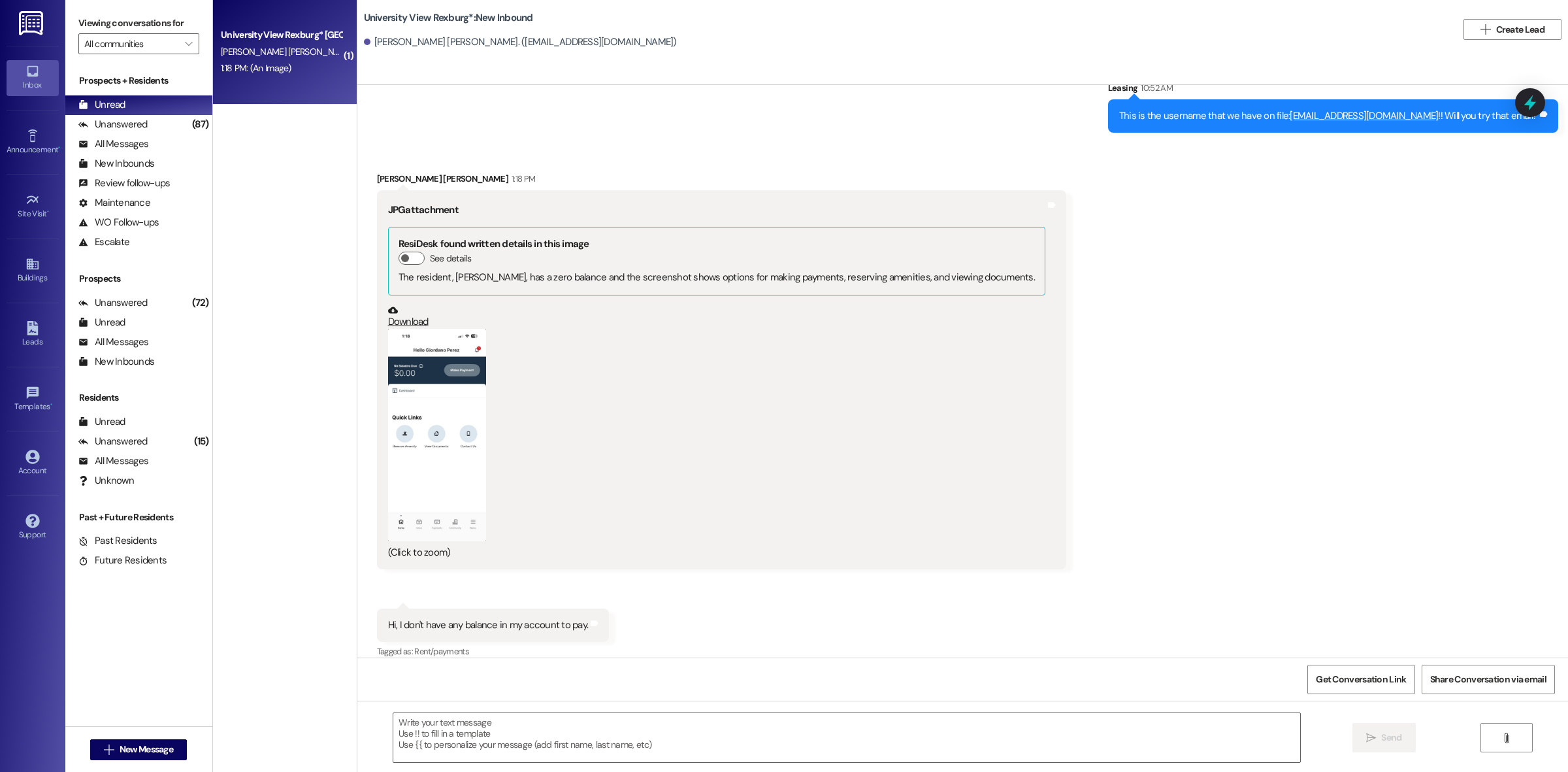
click at [425, 480] on button "Zoom image" at bounding box center [437, 435] width 98 height 213
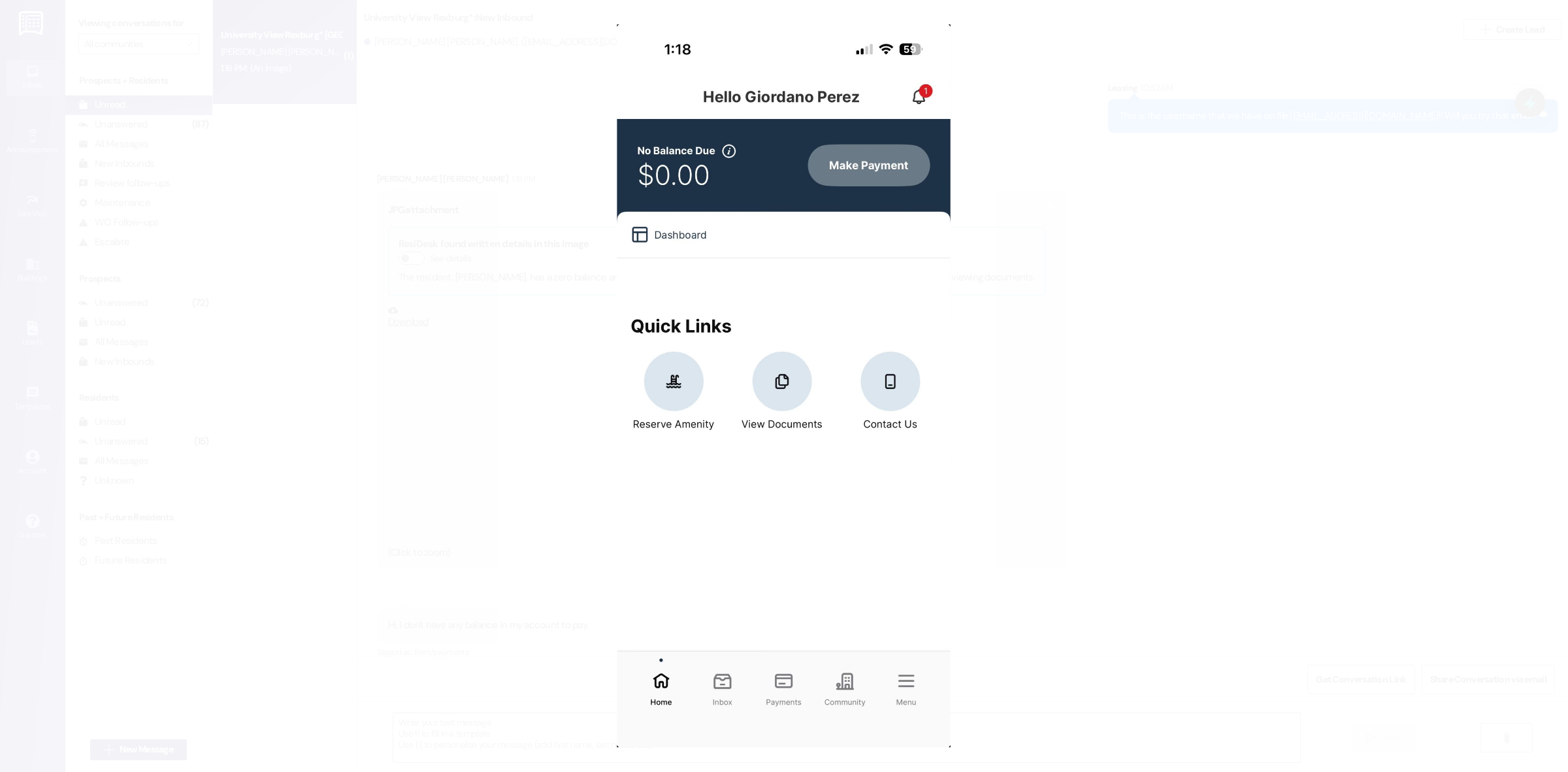
click at [1005, 351] on button "Unzoom image" at bounding box center [784, 386] width 1568 height 772
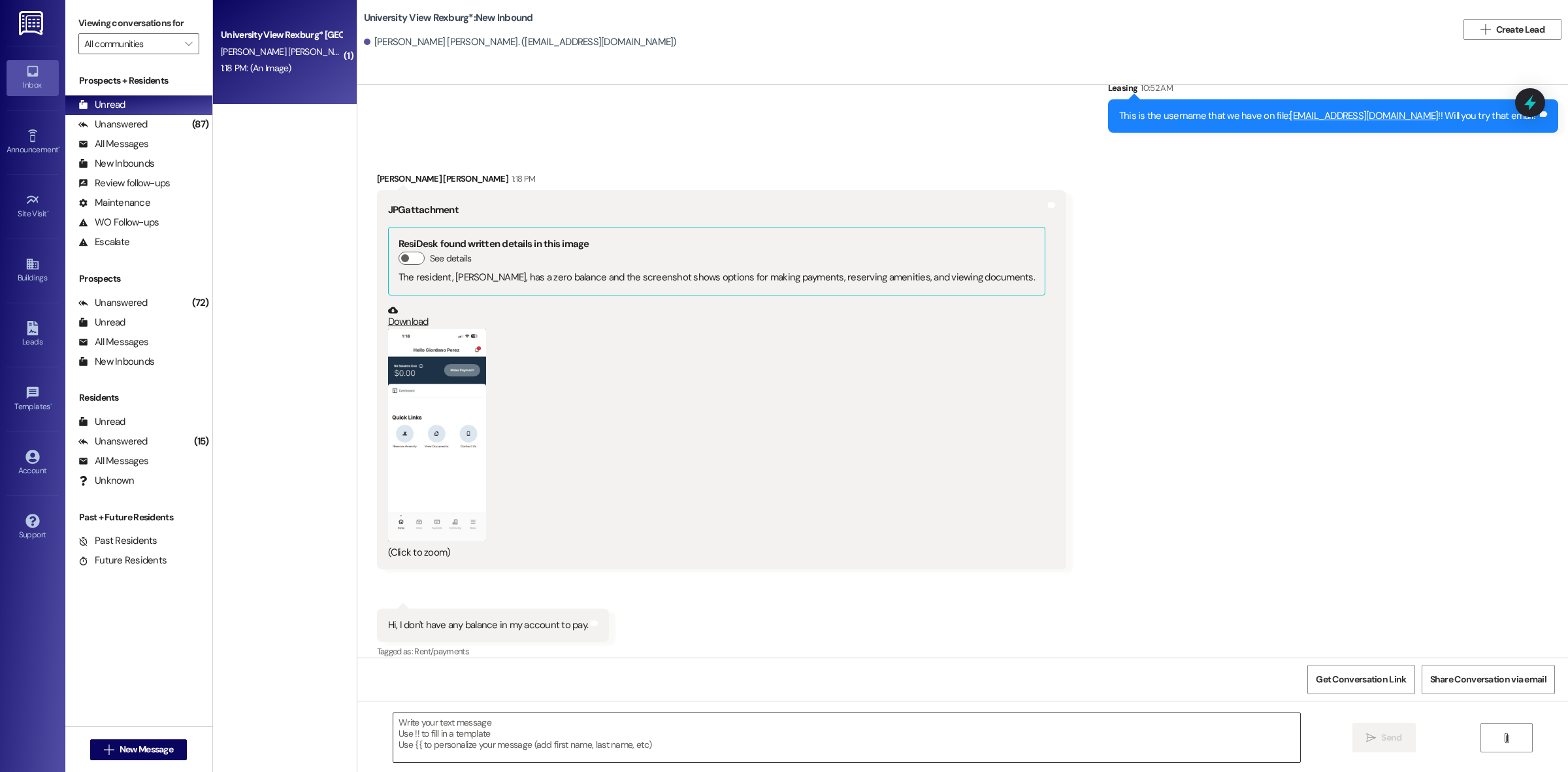
click at [500, 742] on textarea at bounding box center [846, 738] width 906 height 49
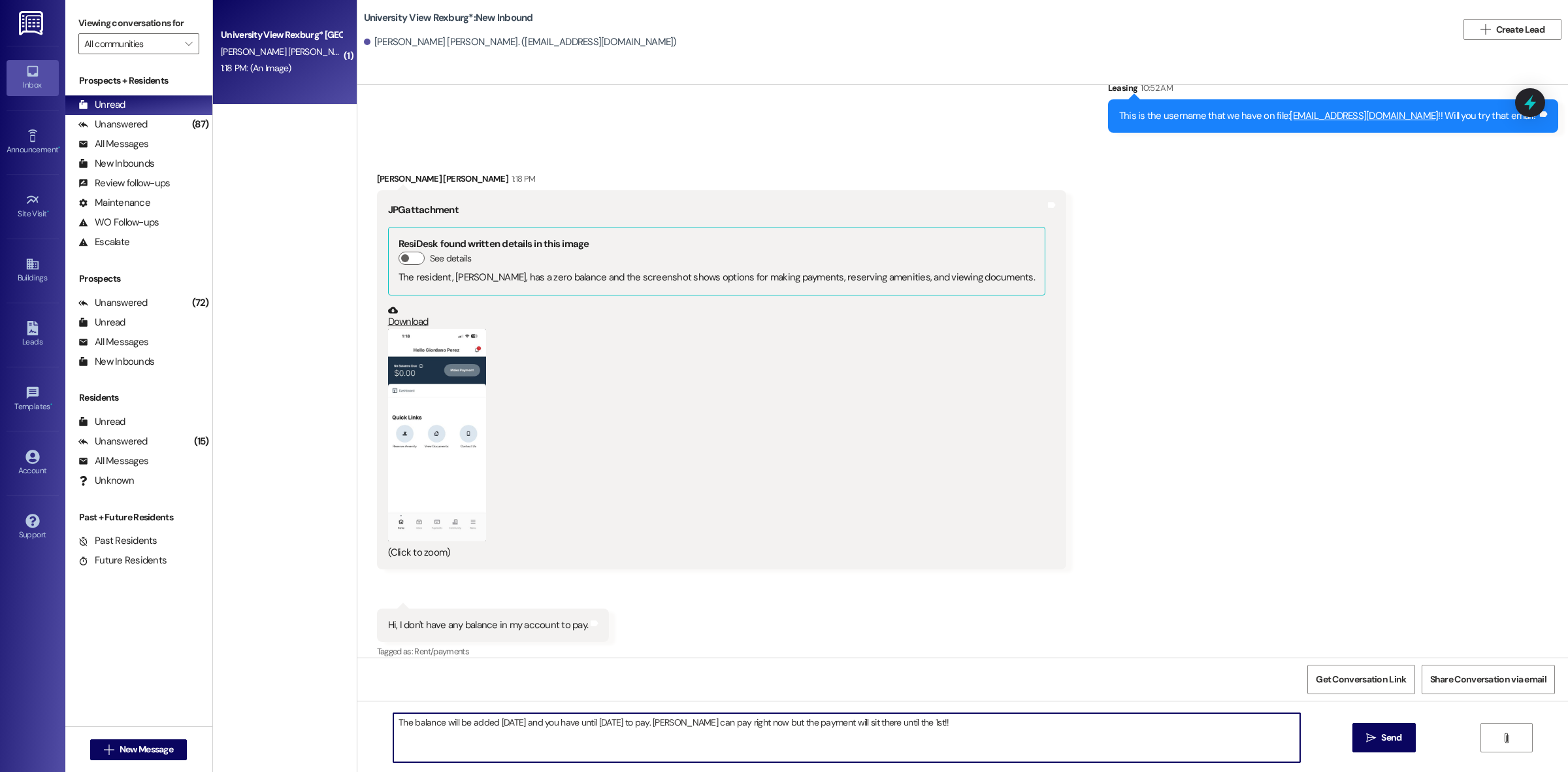
click at [720, 723] on textarea "The balance will be added [DATE] and you have until [DATE] to pay. [PERSON_NAME…" at bounding box center [846, 738] width 906 height 49
click at [1062, 732] on textarea "The balance will be added [DATE] and you have until [DATE] to pay. You can pay …" at bounding box center [846, 738] width 906 height 49
type textarea "The balance will be added [DATE] and you have until [DATE] to pay. You can pay …"
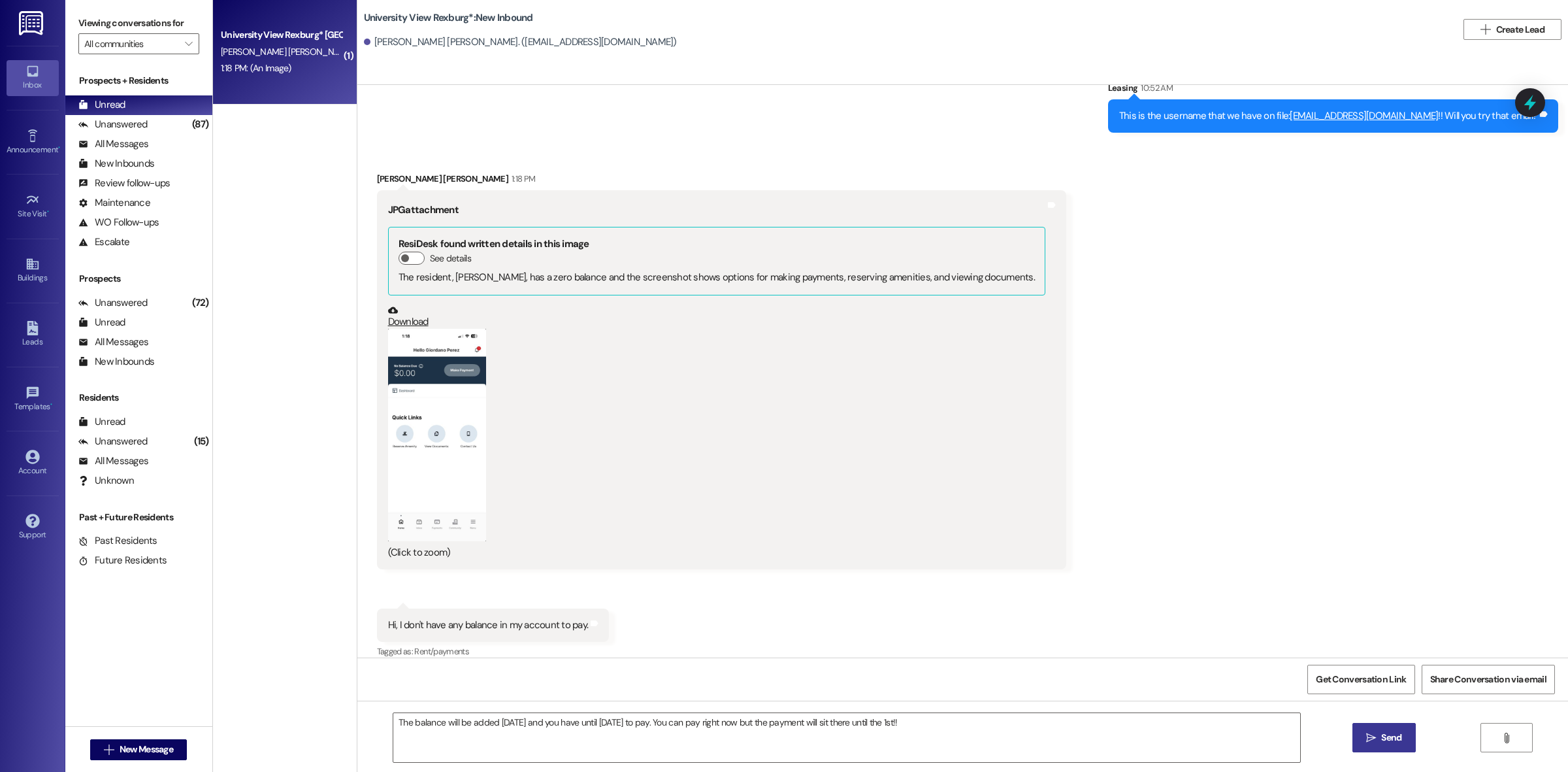
click at [1398, 742] on span "Send" at bounding box center [1391, 738] width 20 height 14
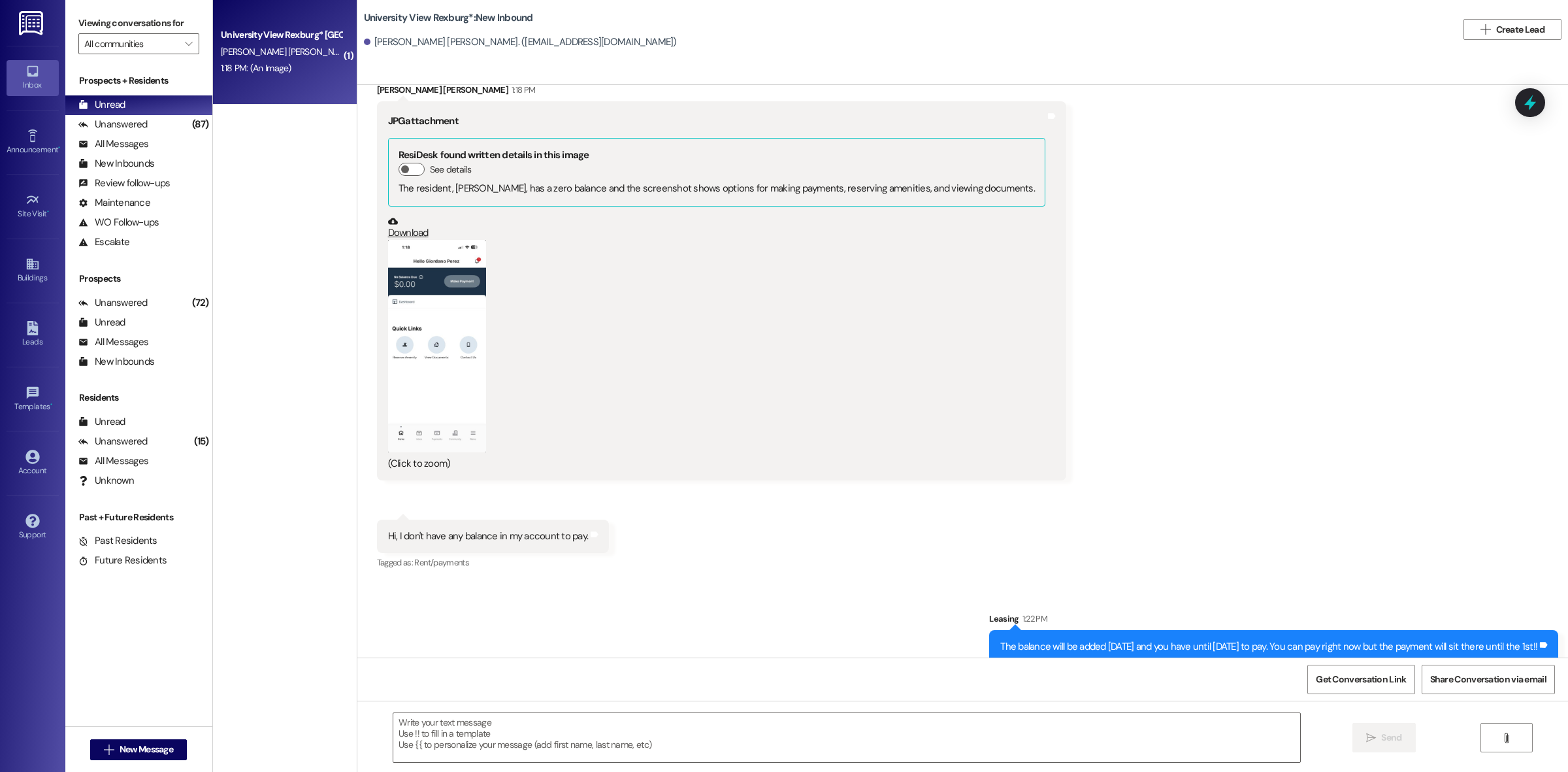
scroll to position [8793, 0]
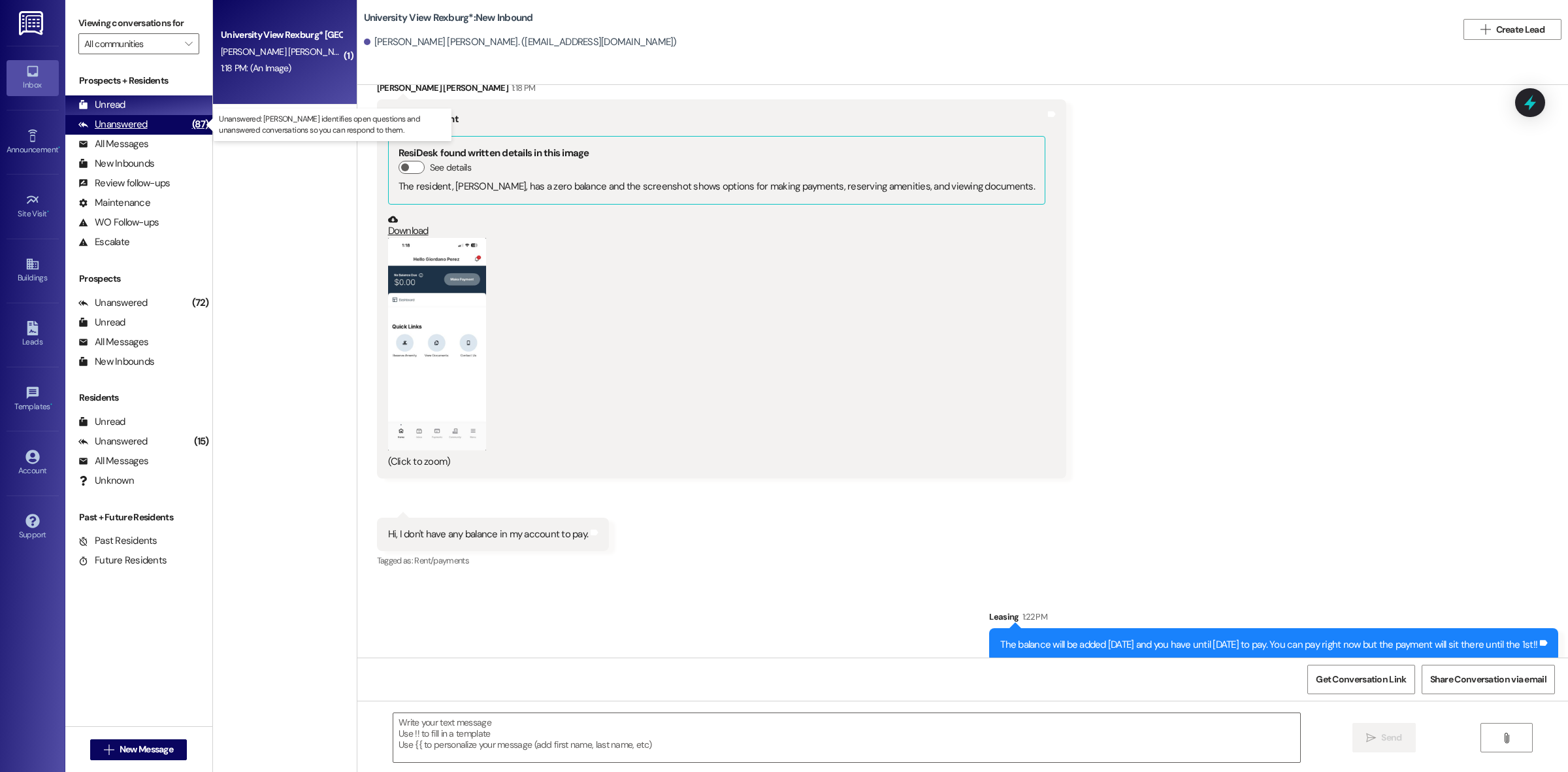
click at [90, 125] on div "Unanswered" at bounding box center [112, 125] width 70 height 14
click at [122, 103] on div "Unread" at bounding box center [101, 105] width 47 height 14
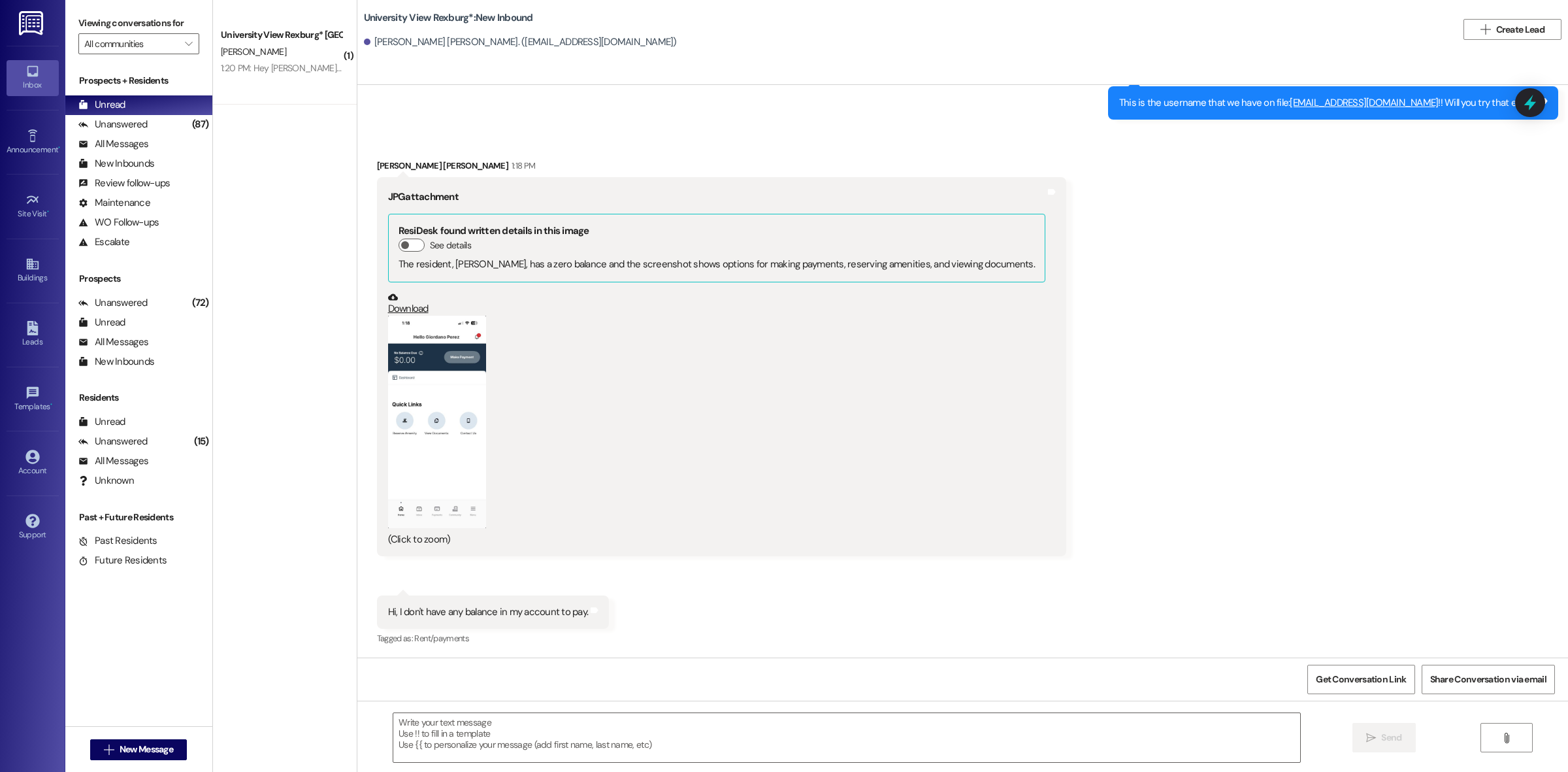
scroll to position [8701, 0]
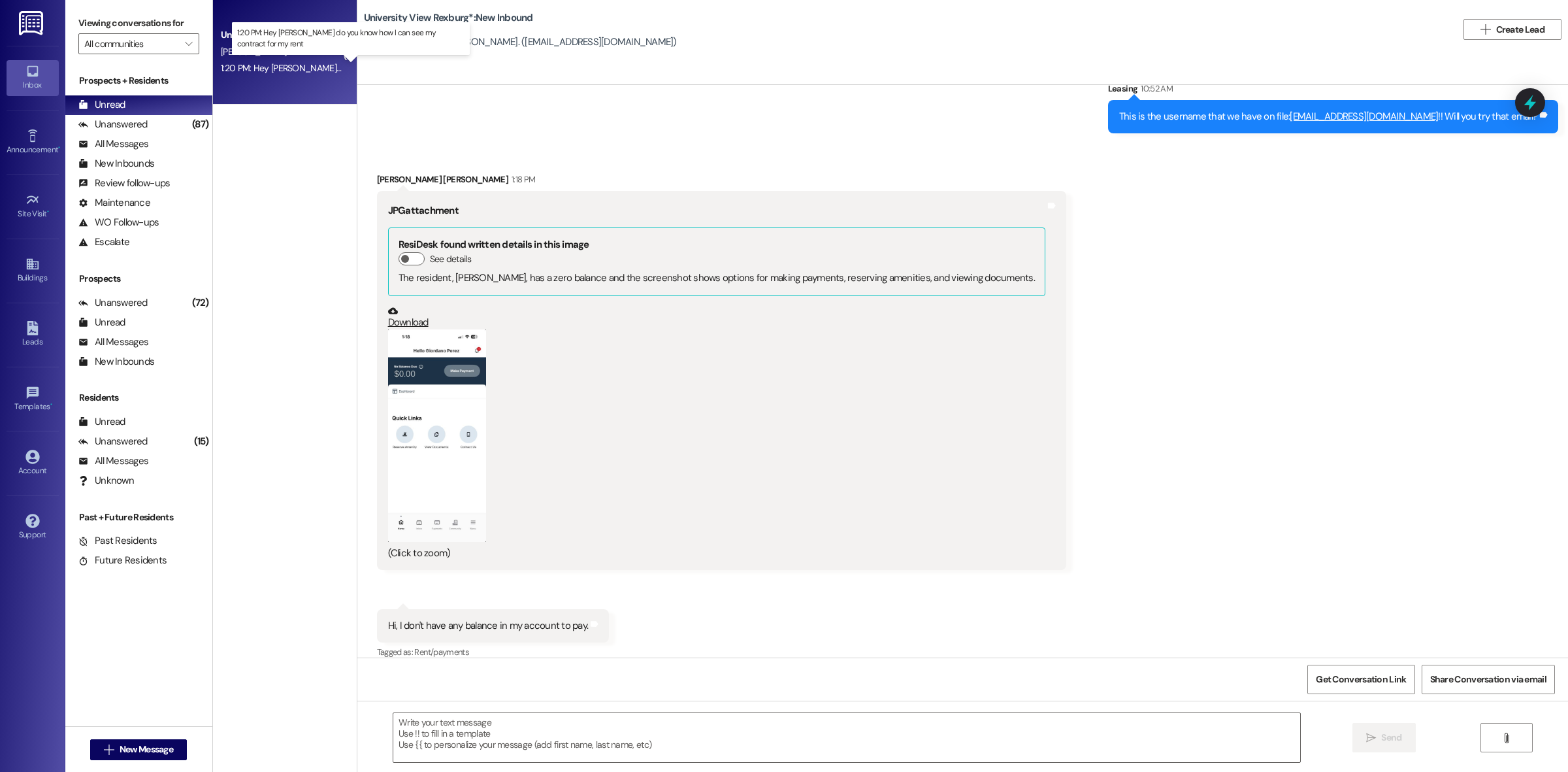
click at [289, 67] on div "1:20 PM: Hey [PERSON_NAME] do you know how I can see my contract for my rent 1:…" at bounding box center [378, 67] width 314 height 11
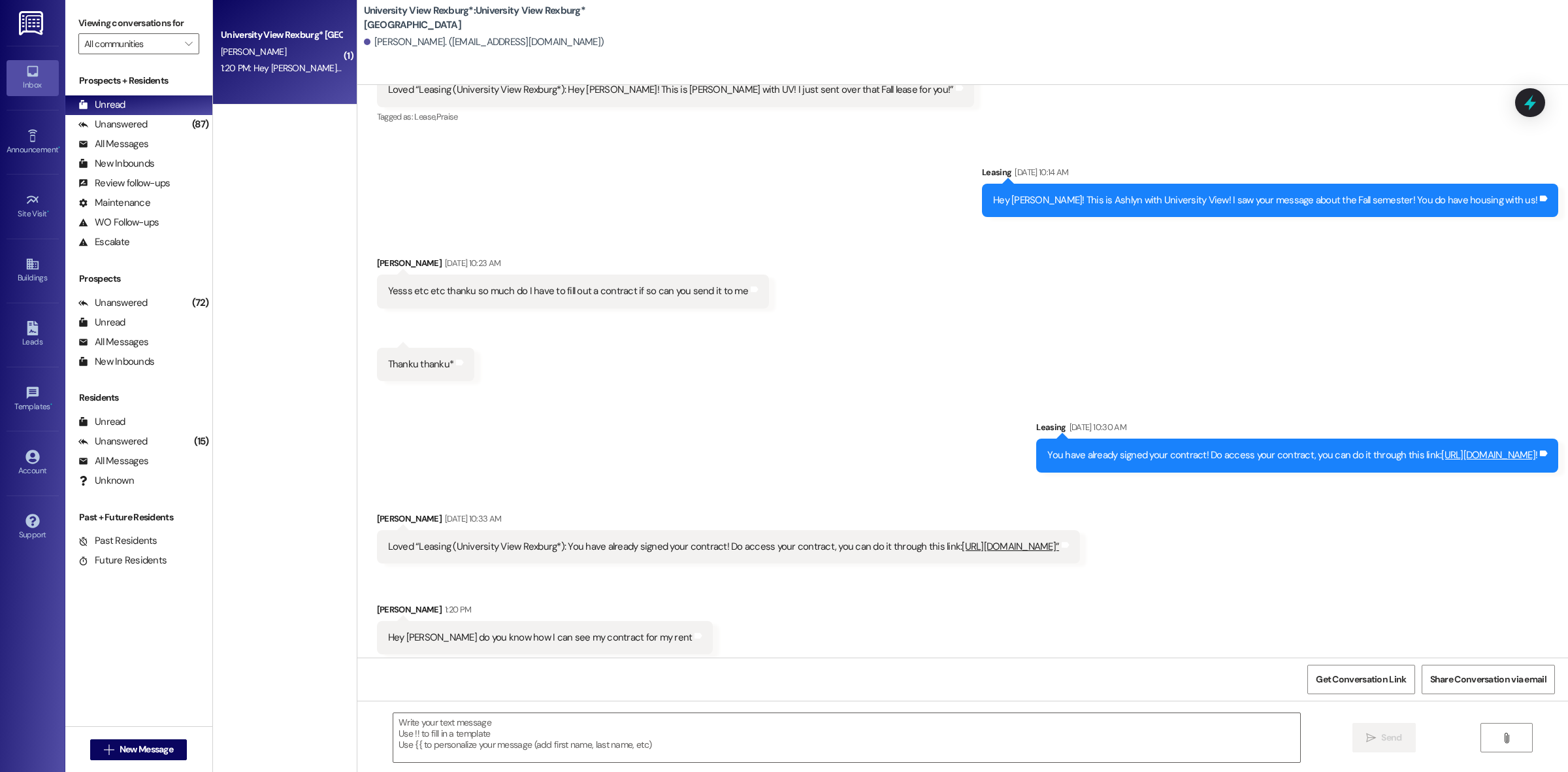
scroll to position [324, 0]
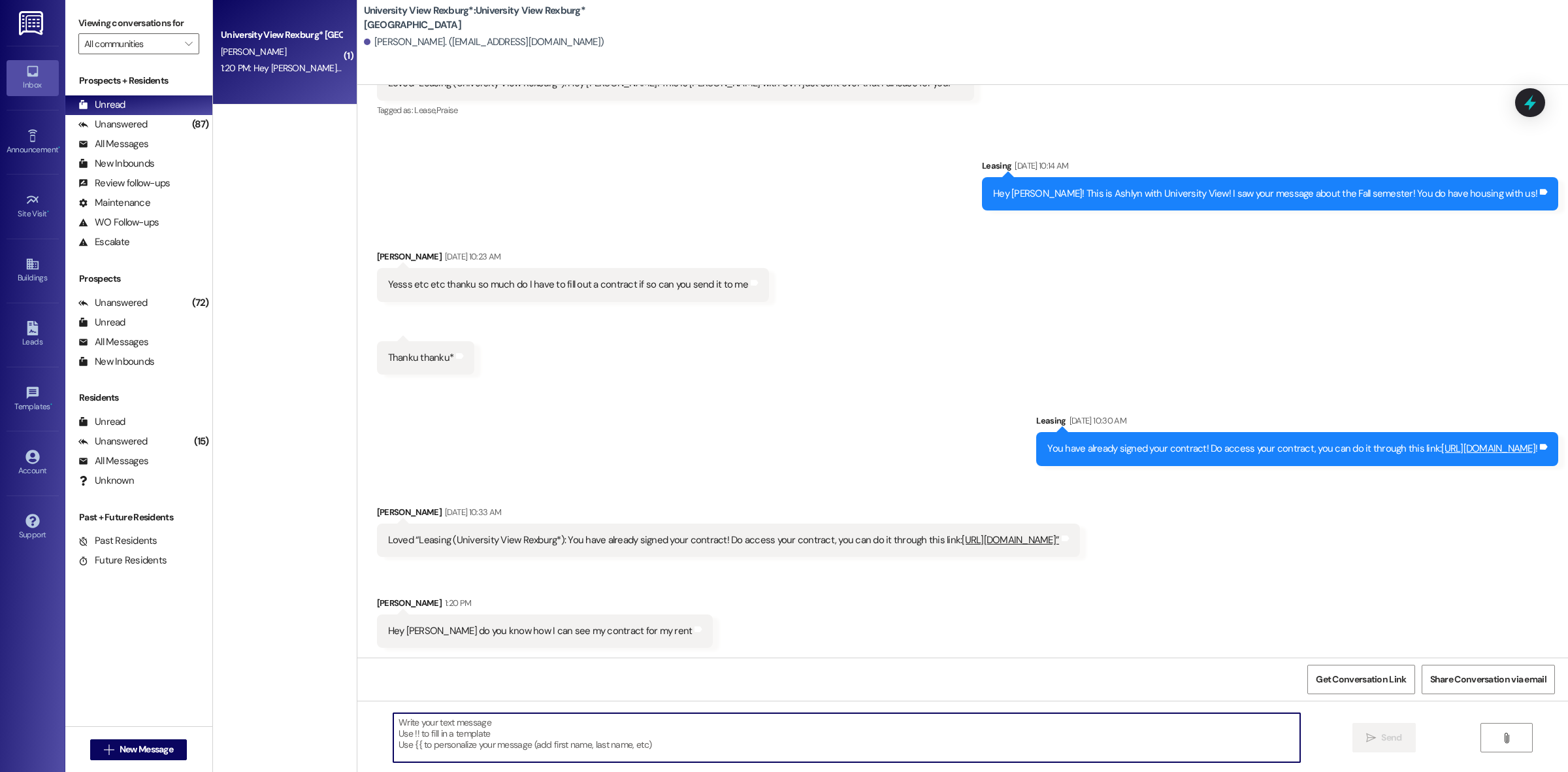
click at [589, 741] on textarea at bounding box center [846, 738] width 906 height 49
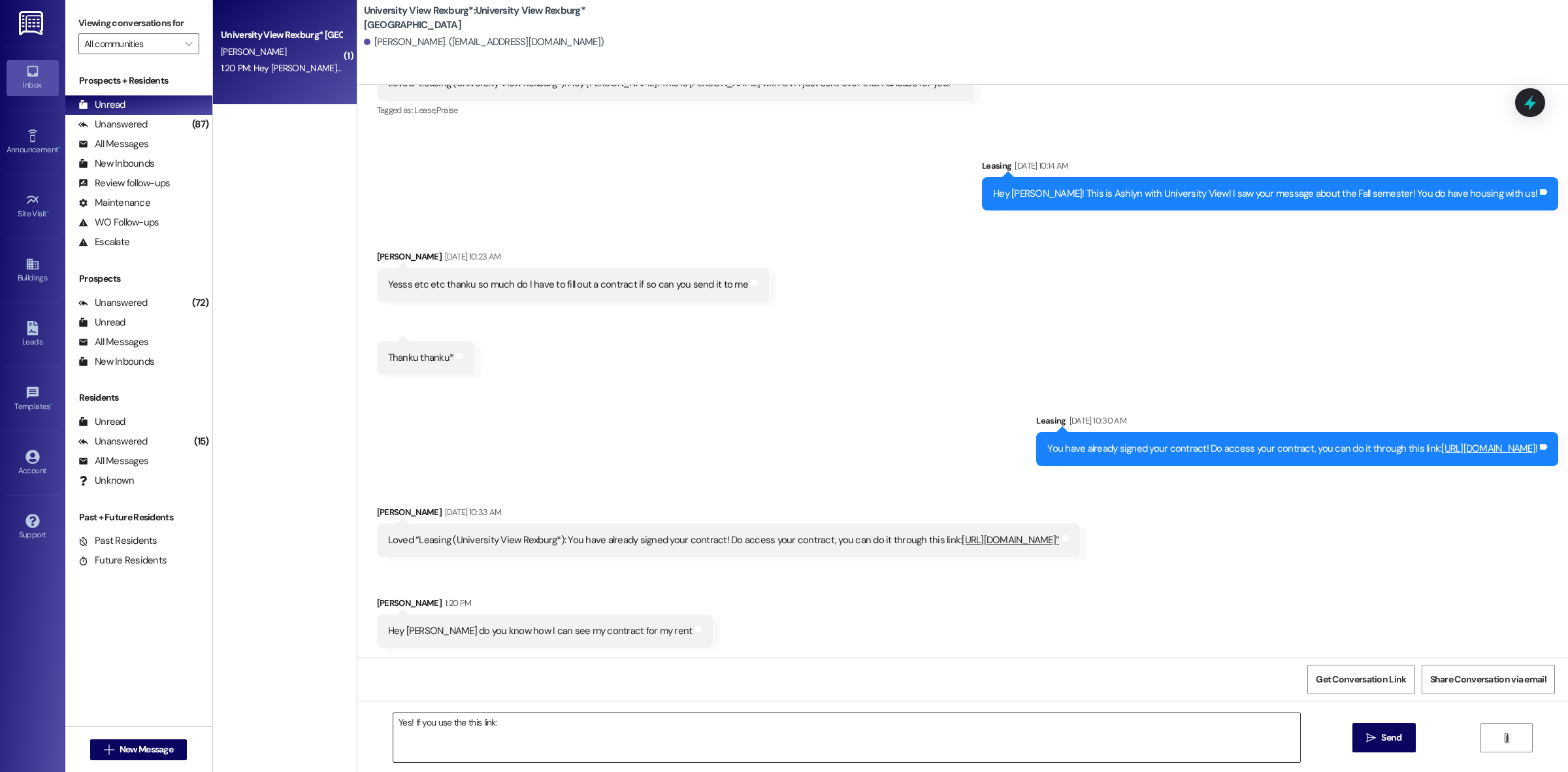
click at [619, 725] on textarea "Yes! If you use the this link:" at bounding box center [846, 738] width 906 height 49
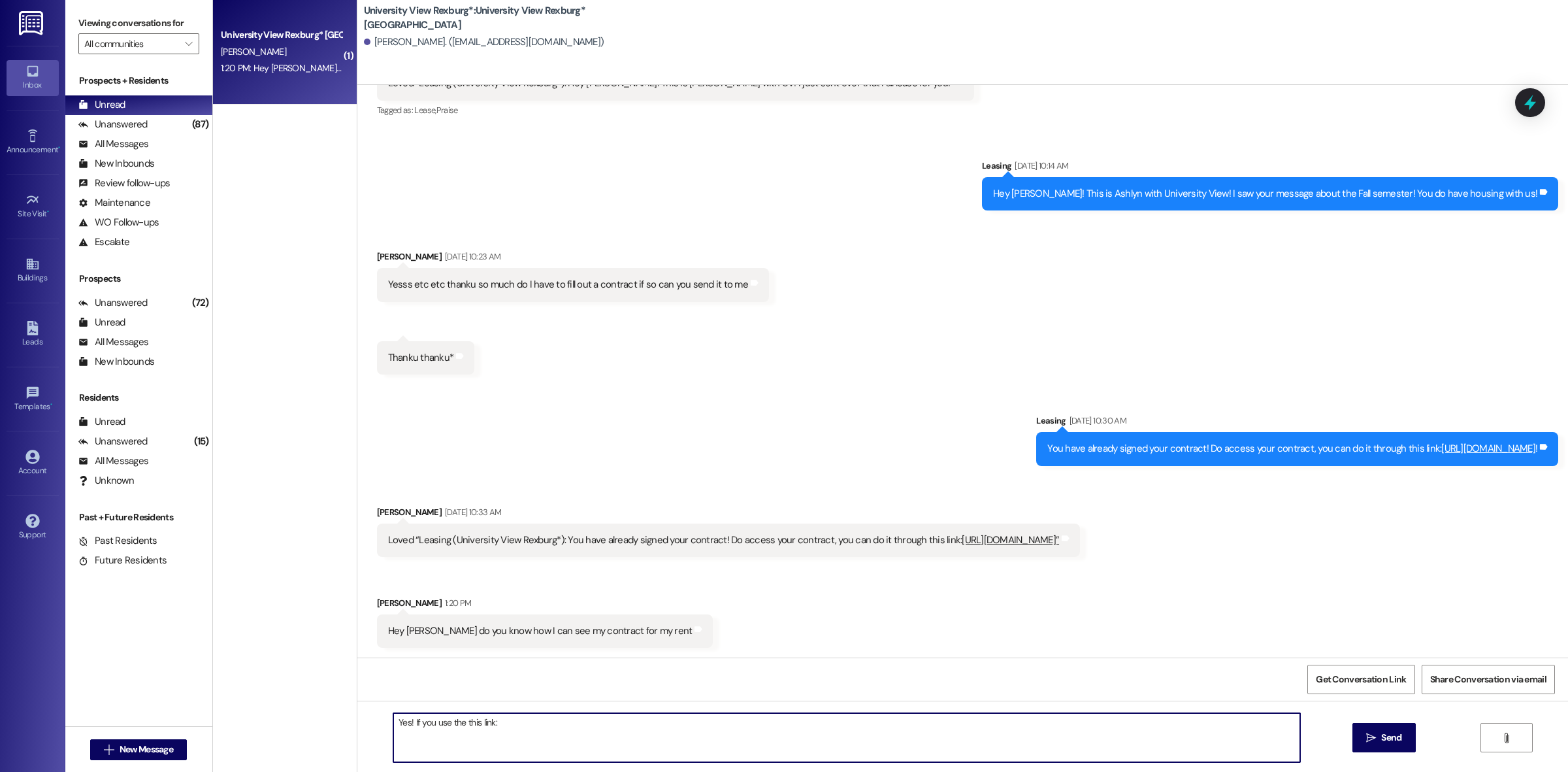
paste textarea "[URL][DOMAIN_NAME]"
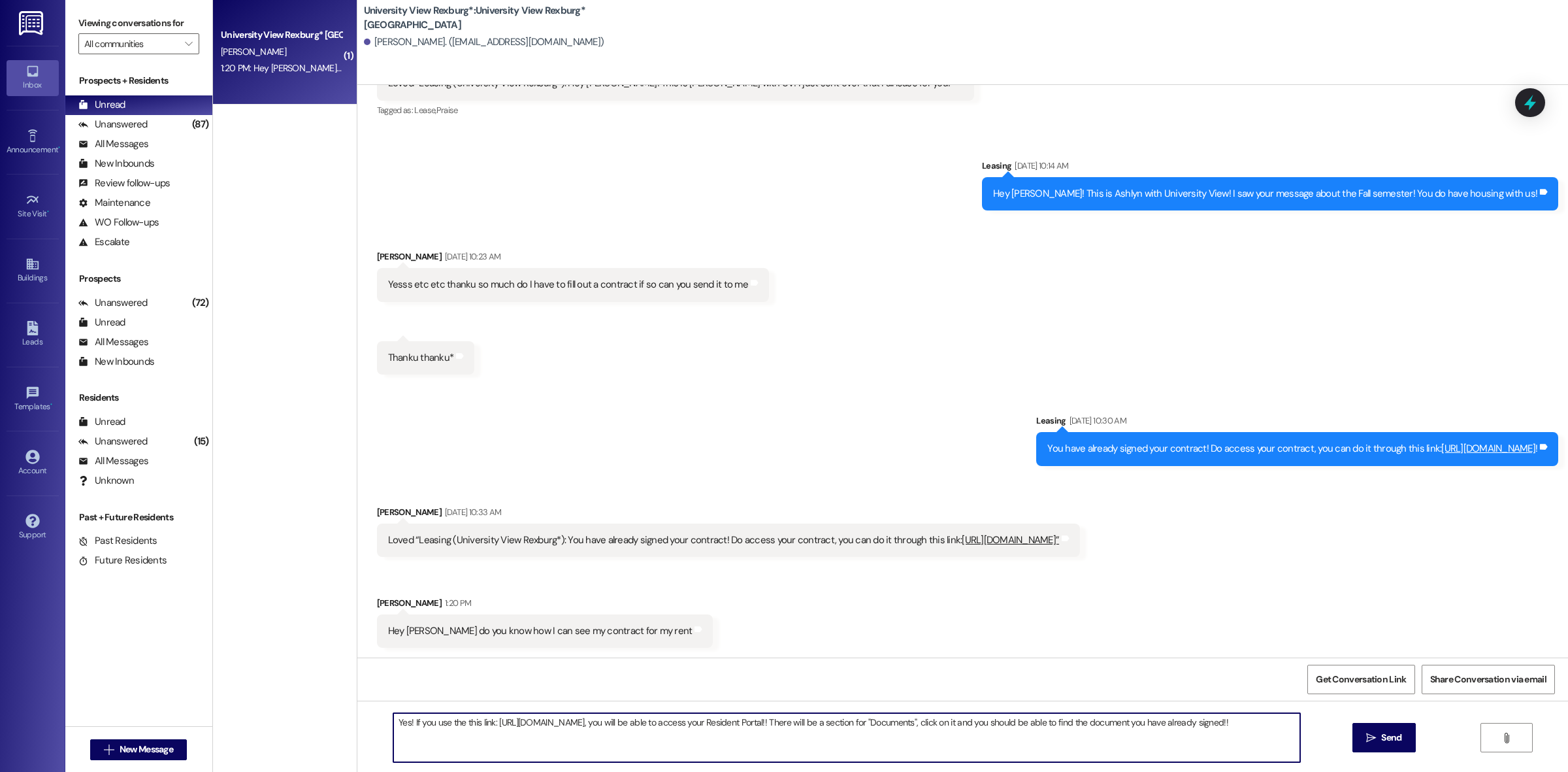
type textarea "Yes! If you use the this link: [URL][DOMAIN_NAME], you will be able to access y…"
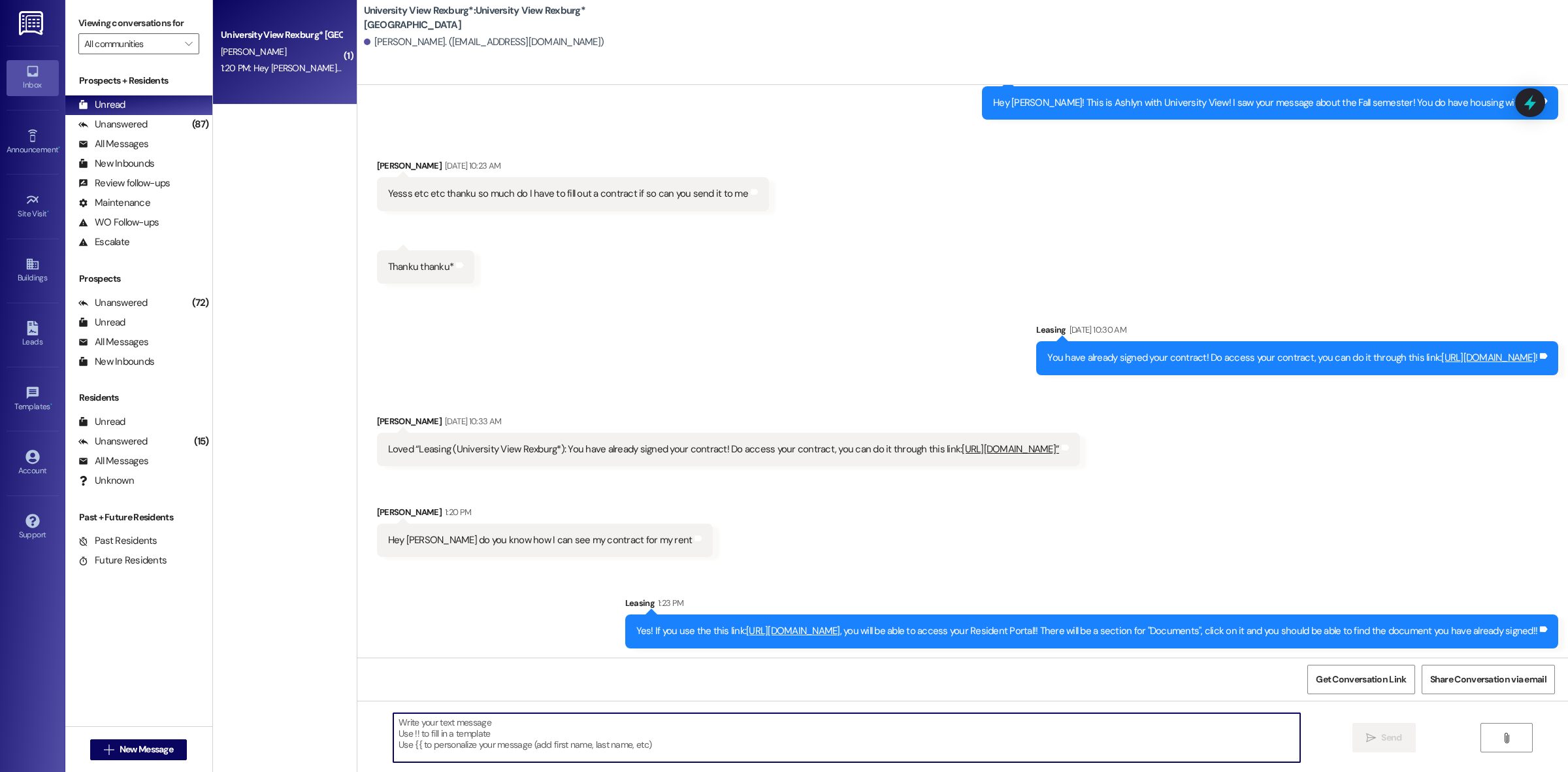
scroll to position [416, 0]
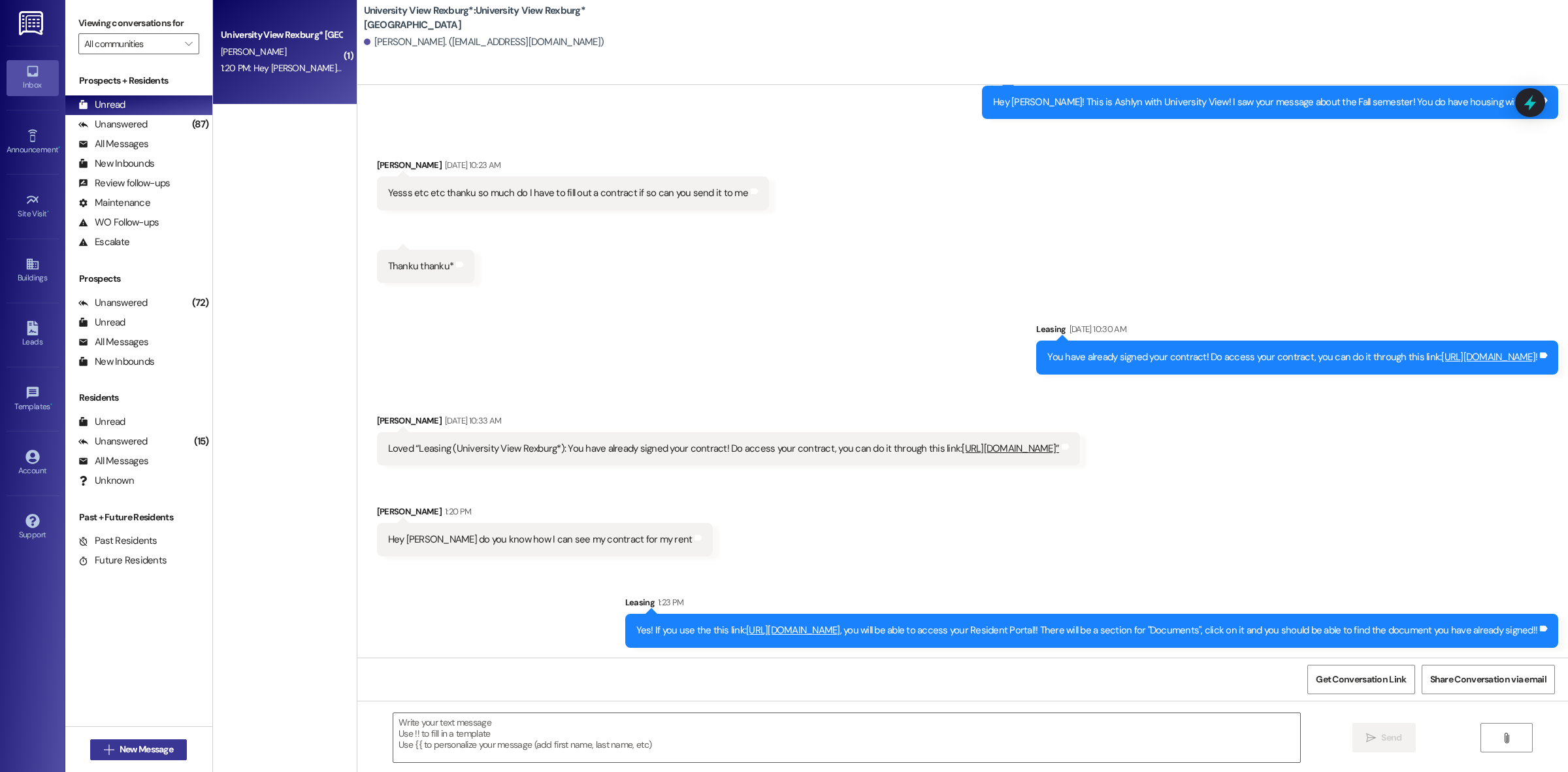
click at [150, 742] on span "New Message" at bounding box center [146, 749] width 54 height 14
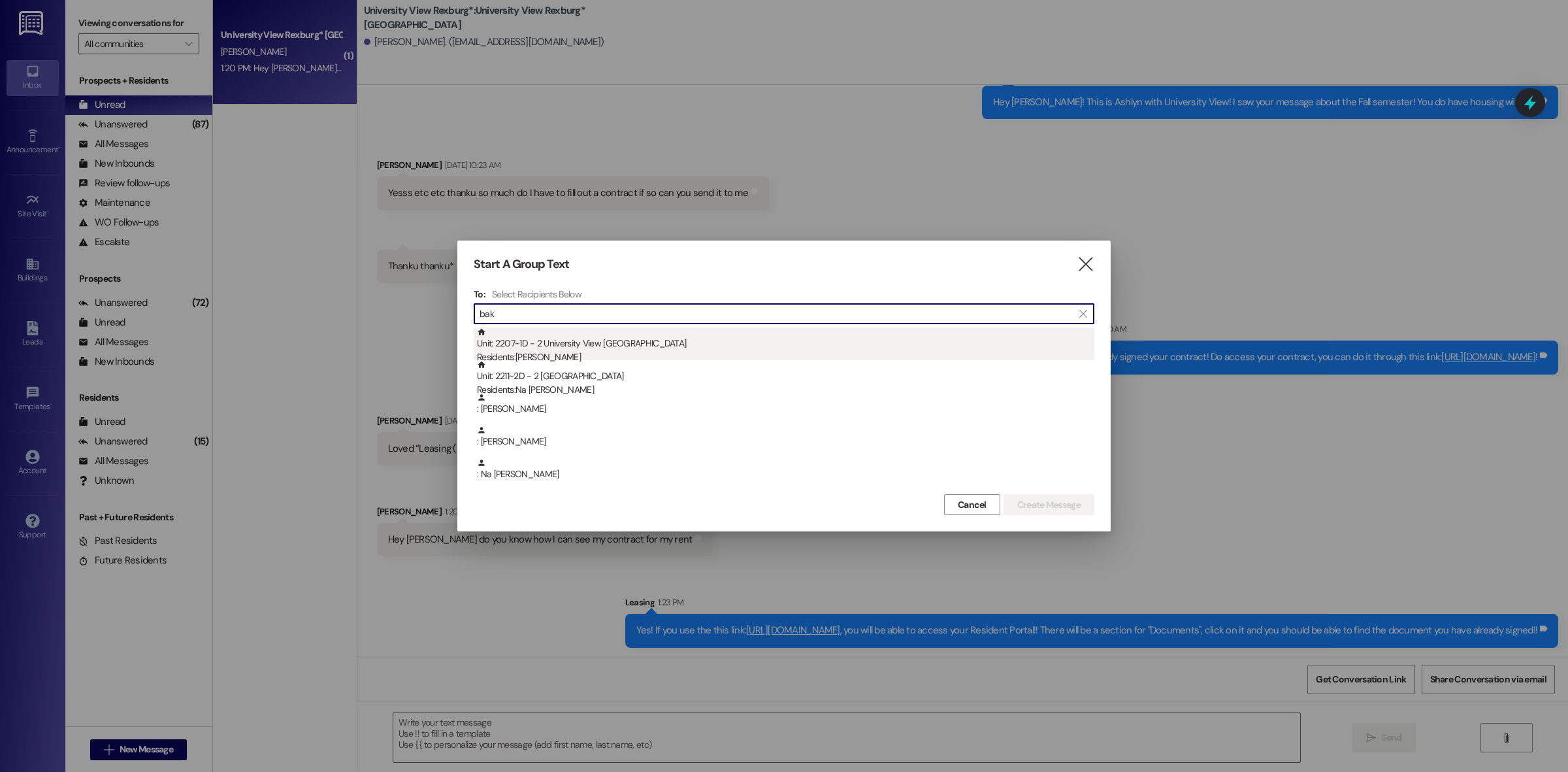
type input "bak"
click at [751, 350] on div "Residents: [PERSON_NAME]" at bounding box center [785, 357] width 617 height 14
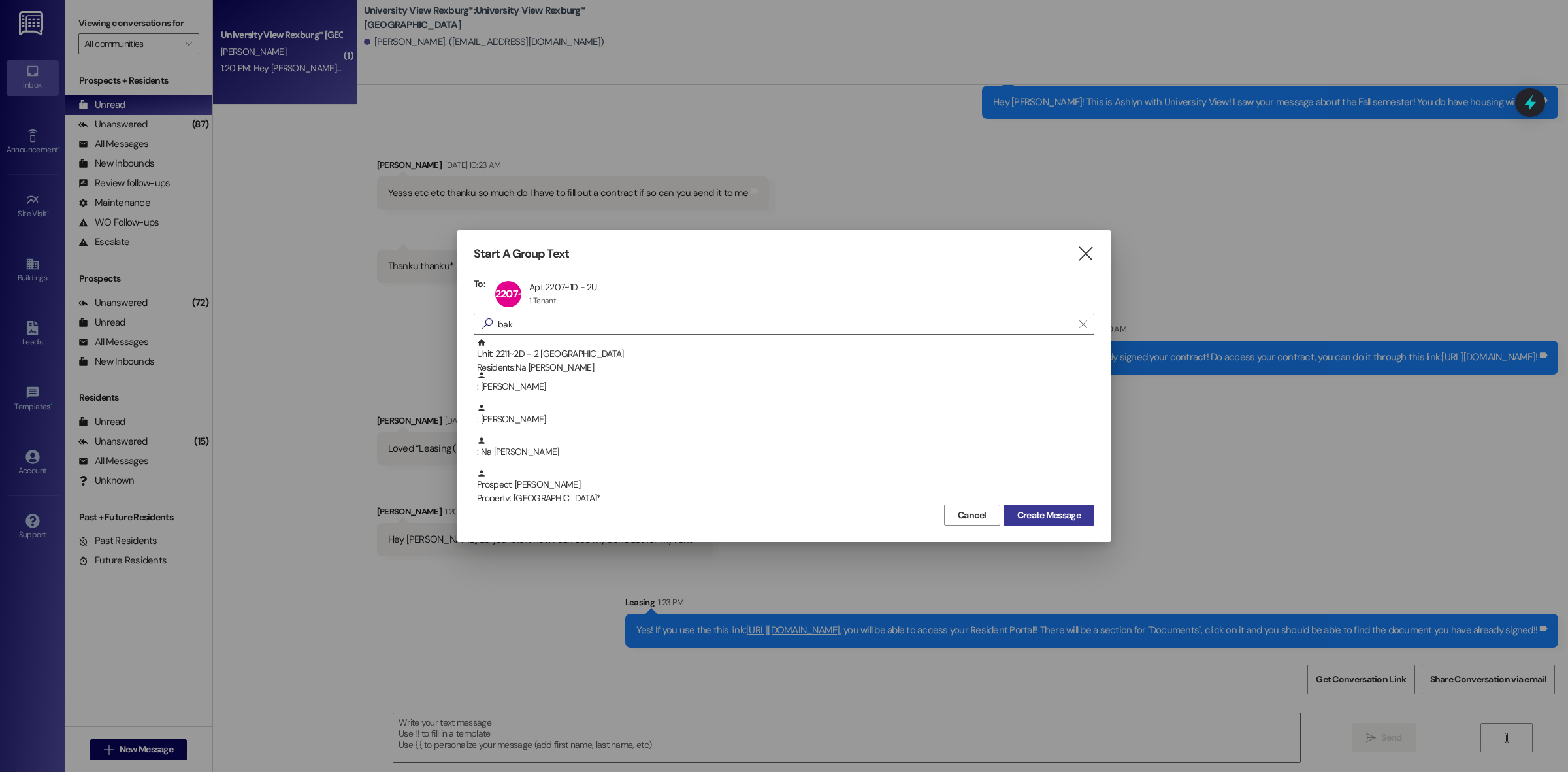
click at [1082, 513] on span "Create Message" at bounding box center [1049, 515] width 69 height 14
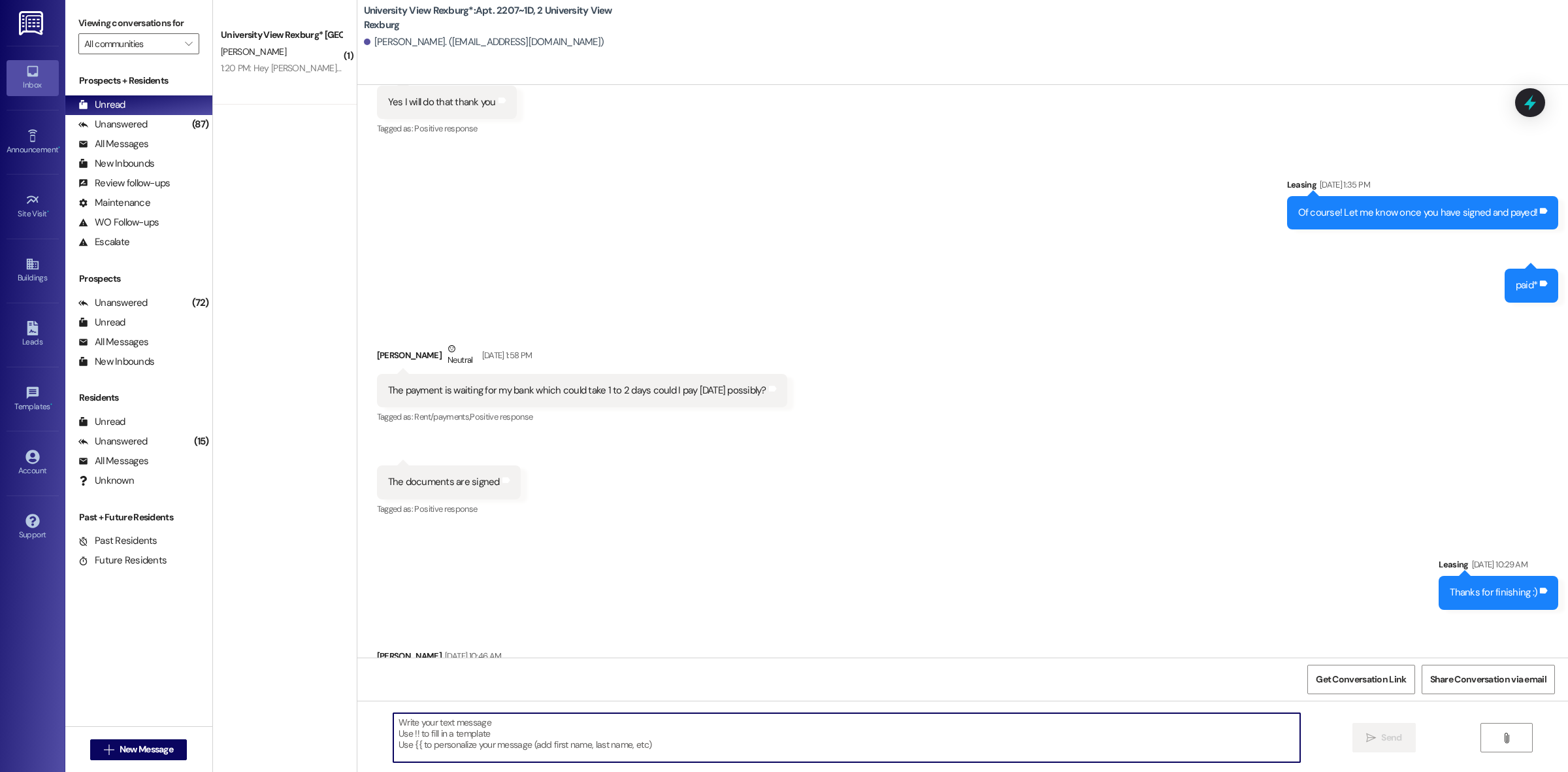
click at [499, 745] on textarea at bounding box center [846, 738] width 906 height 49
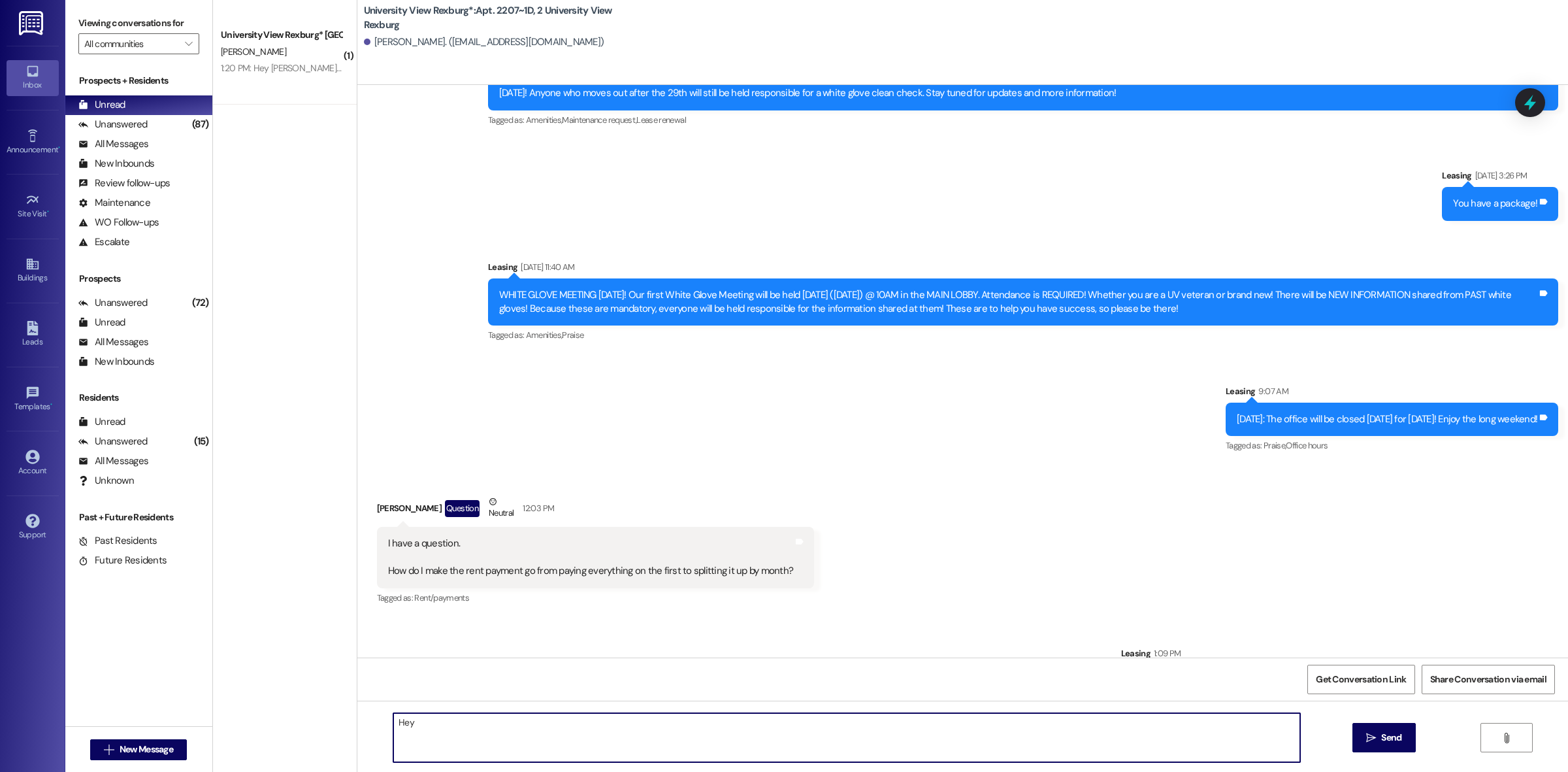
scroll to position [31226, 0]
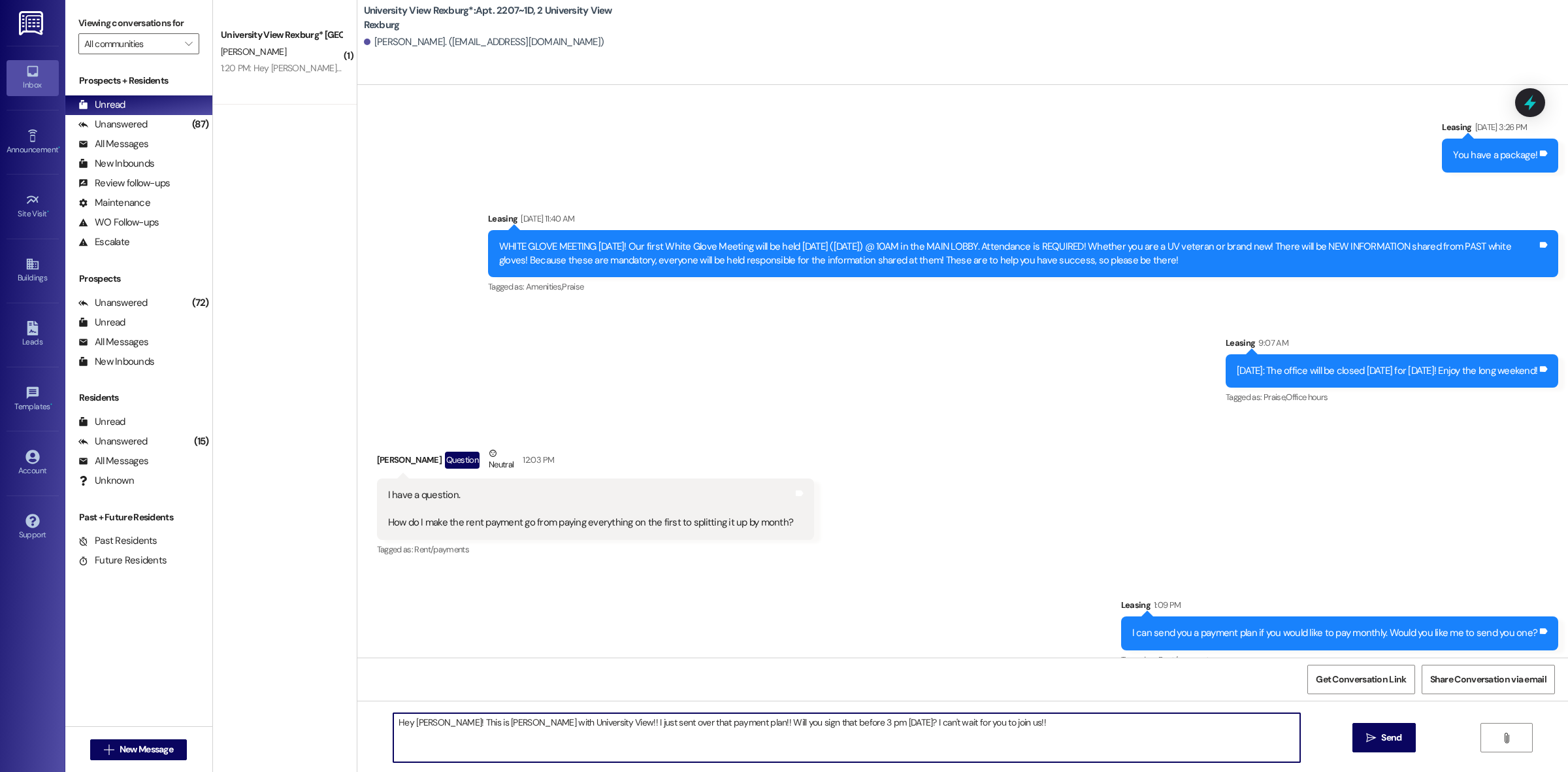
type textarea "Hey [PERSON_NAME]! This is [PERSON_NAME] with University View!! I just sent ove…"
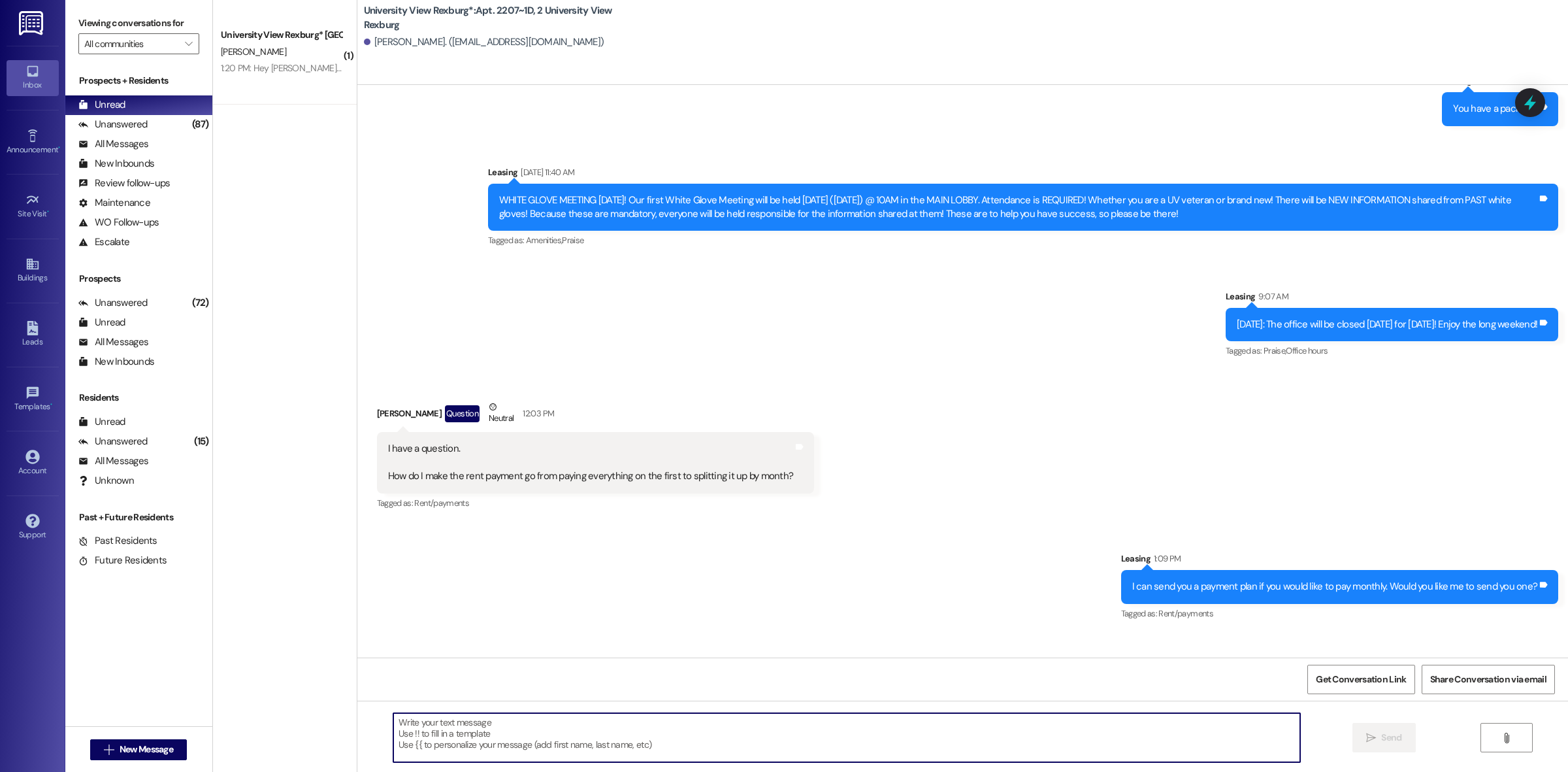
scroll to position [31318, 0]
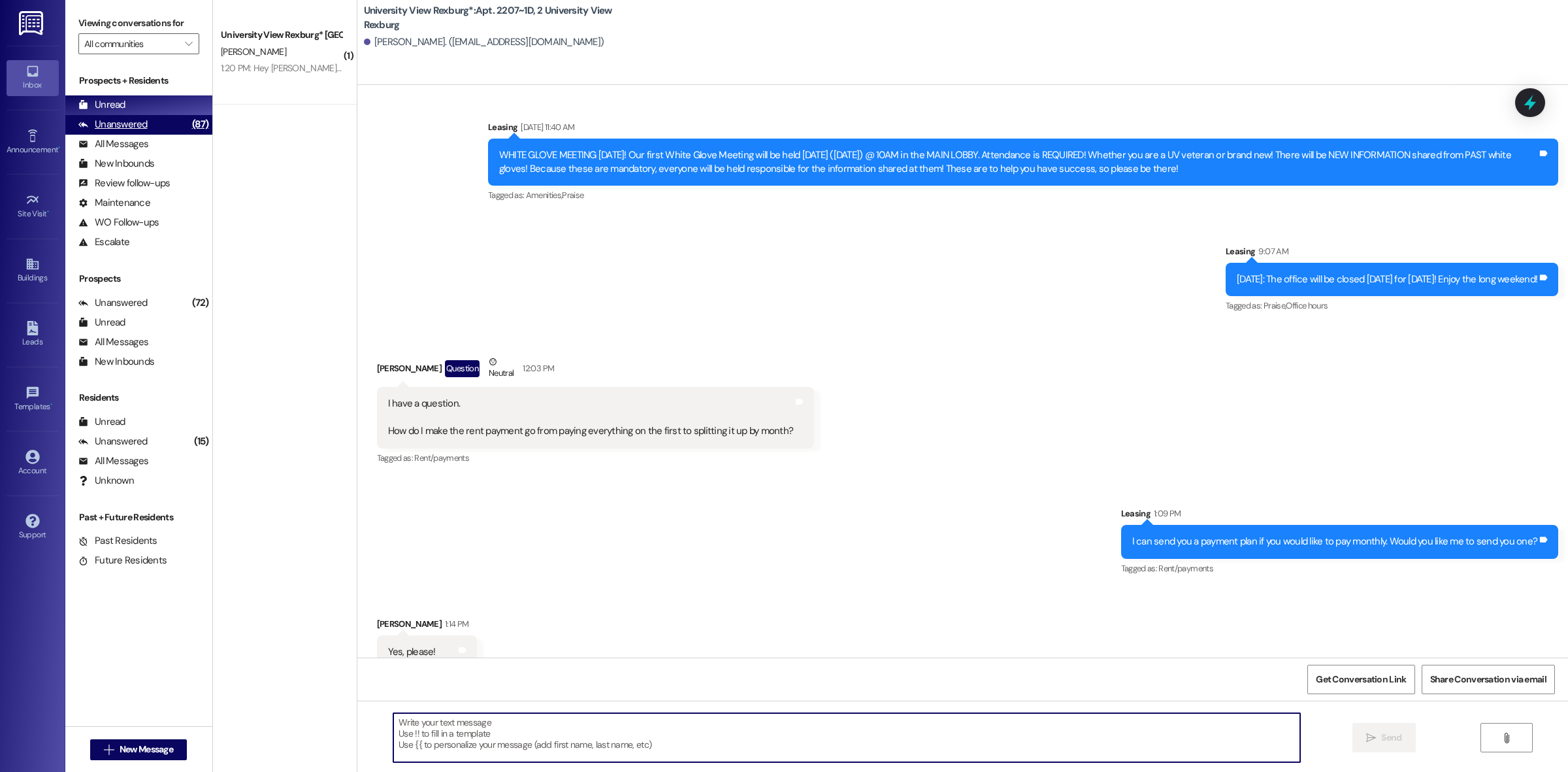
click at [151, 119] on div "Unanswered (87)" at bounding box center [138, 125] width 147 height 20
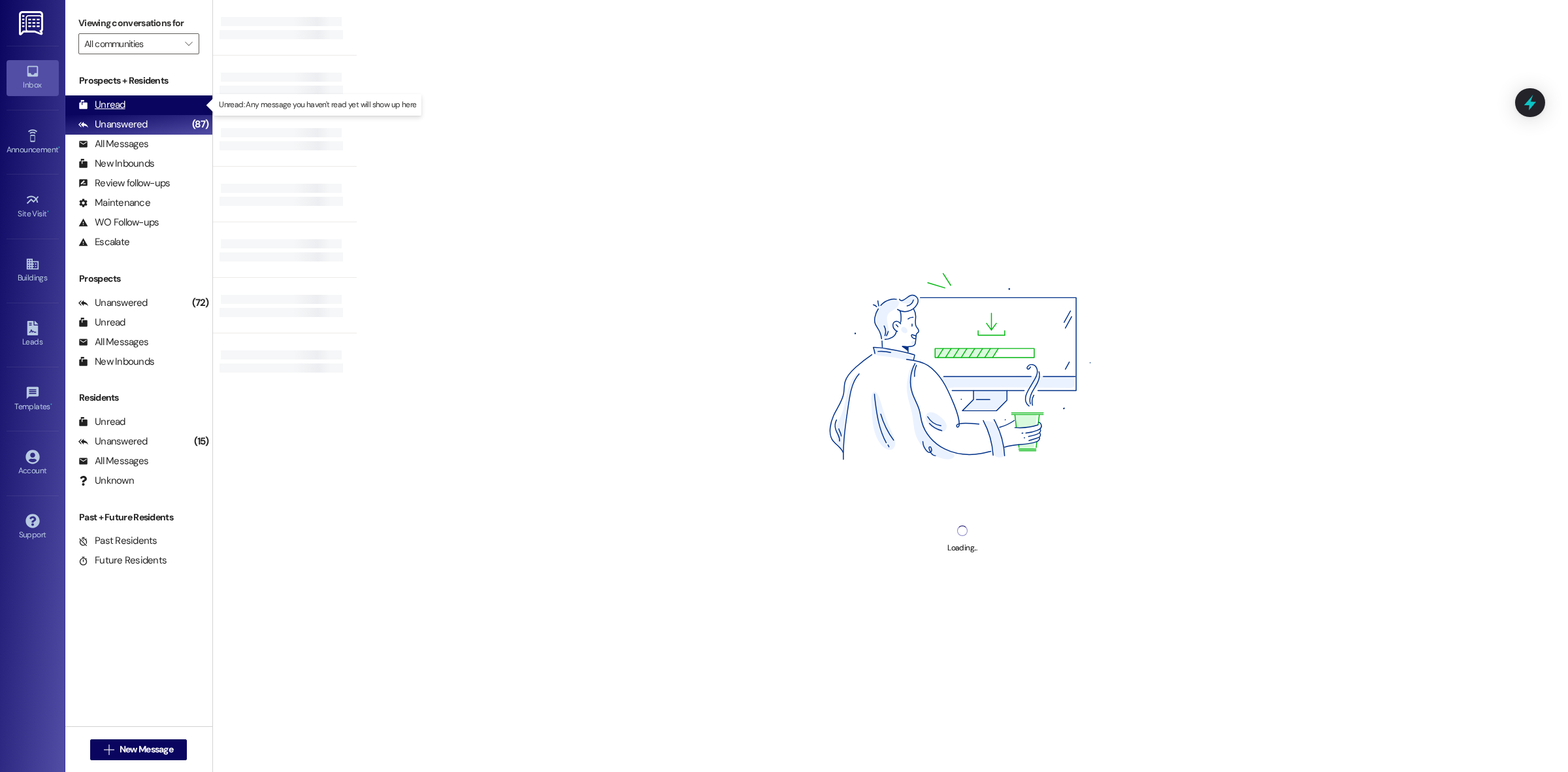
click at [151, 106] on div "Unread (0)" at bounding box center [138, 106] width 147 height 20
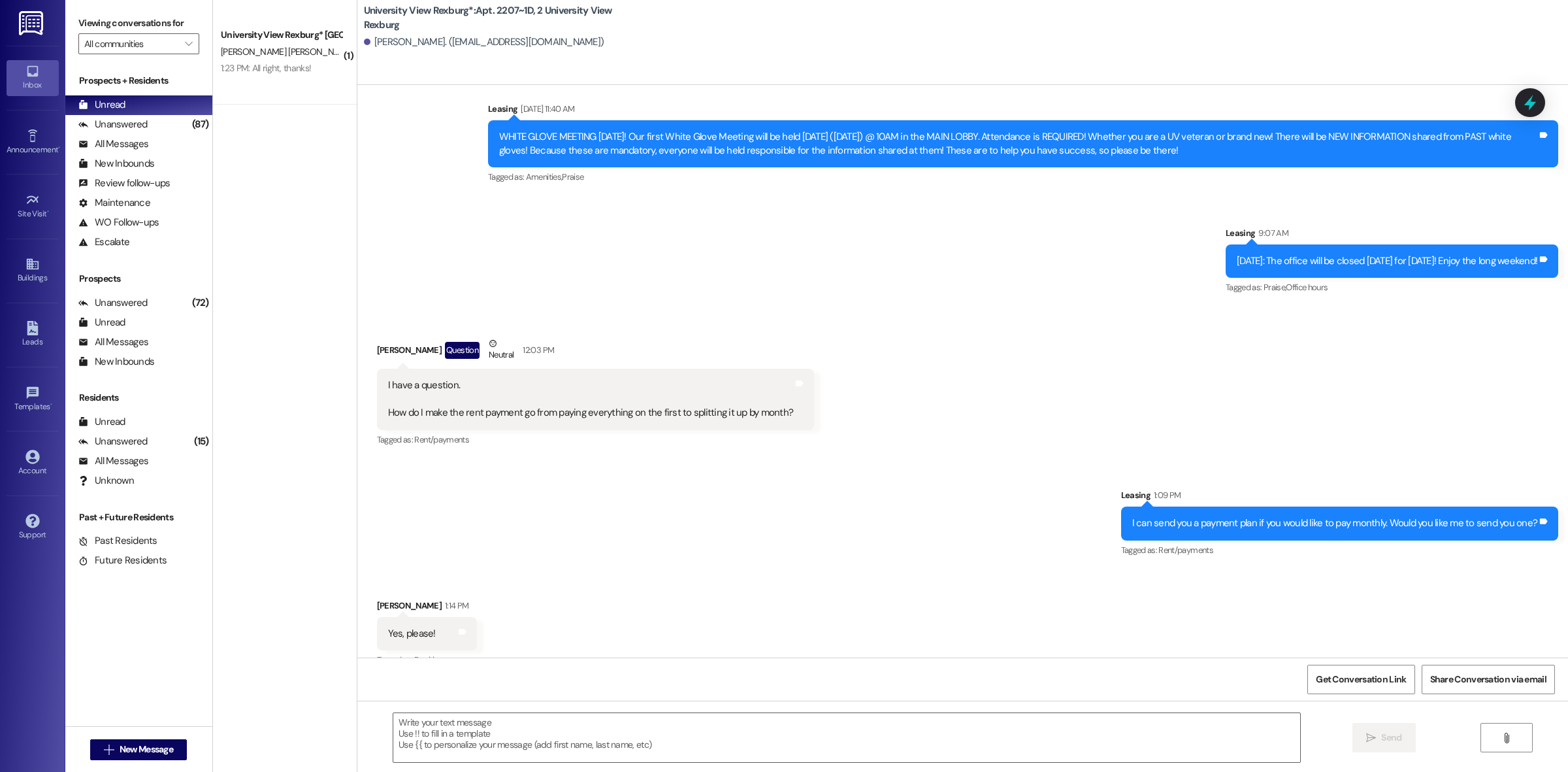
scroll to position [31337, 0]
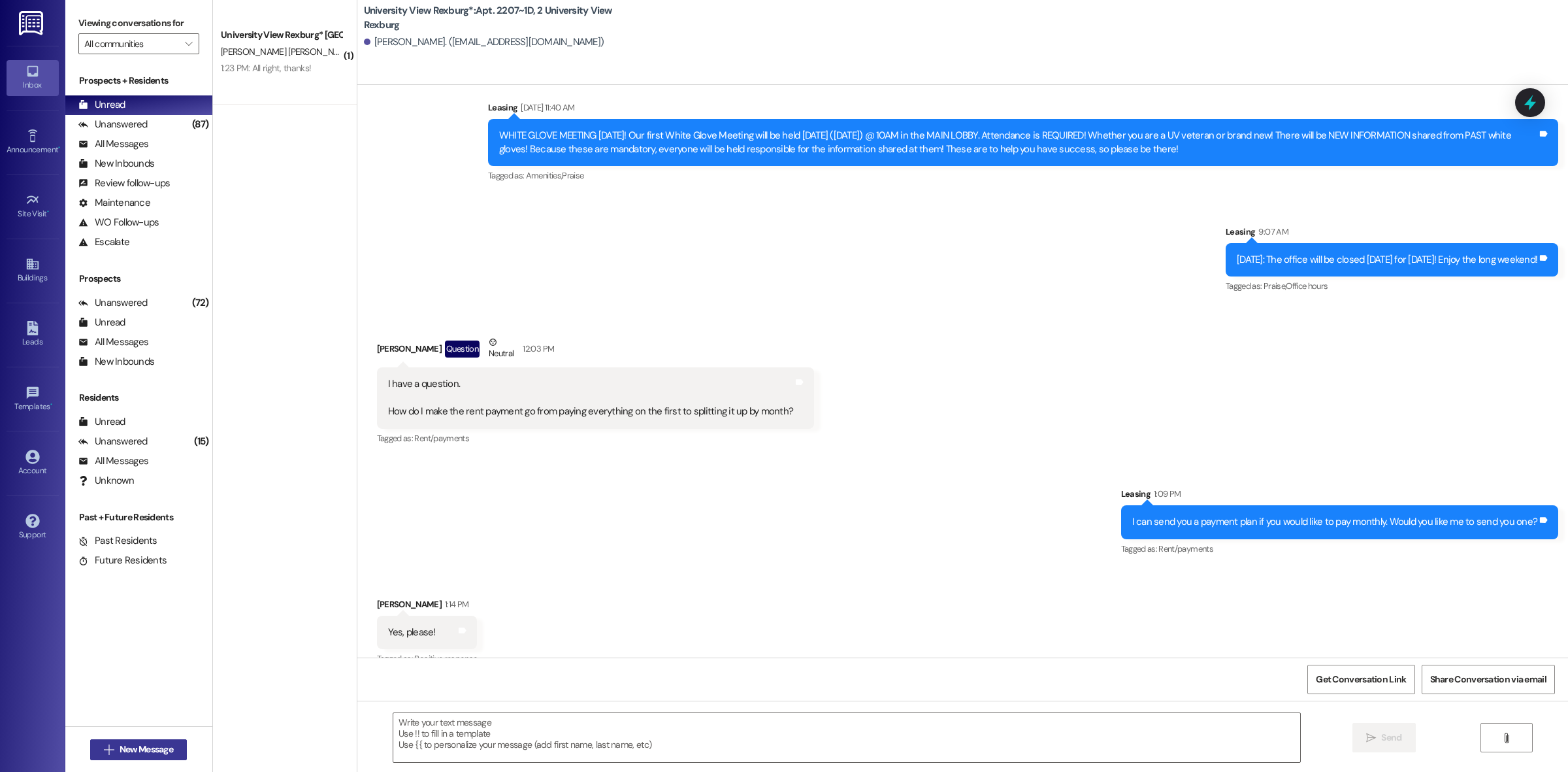
click at [147, 751] on span "New Message" at bounding box center [146, 749] width 54 height 14
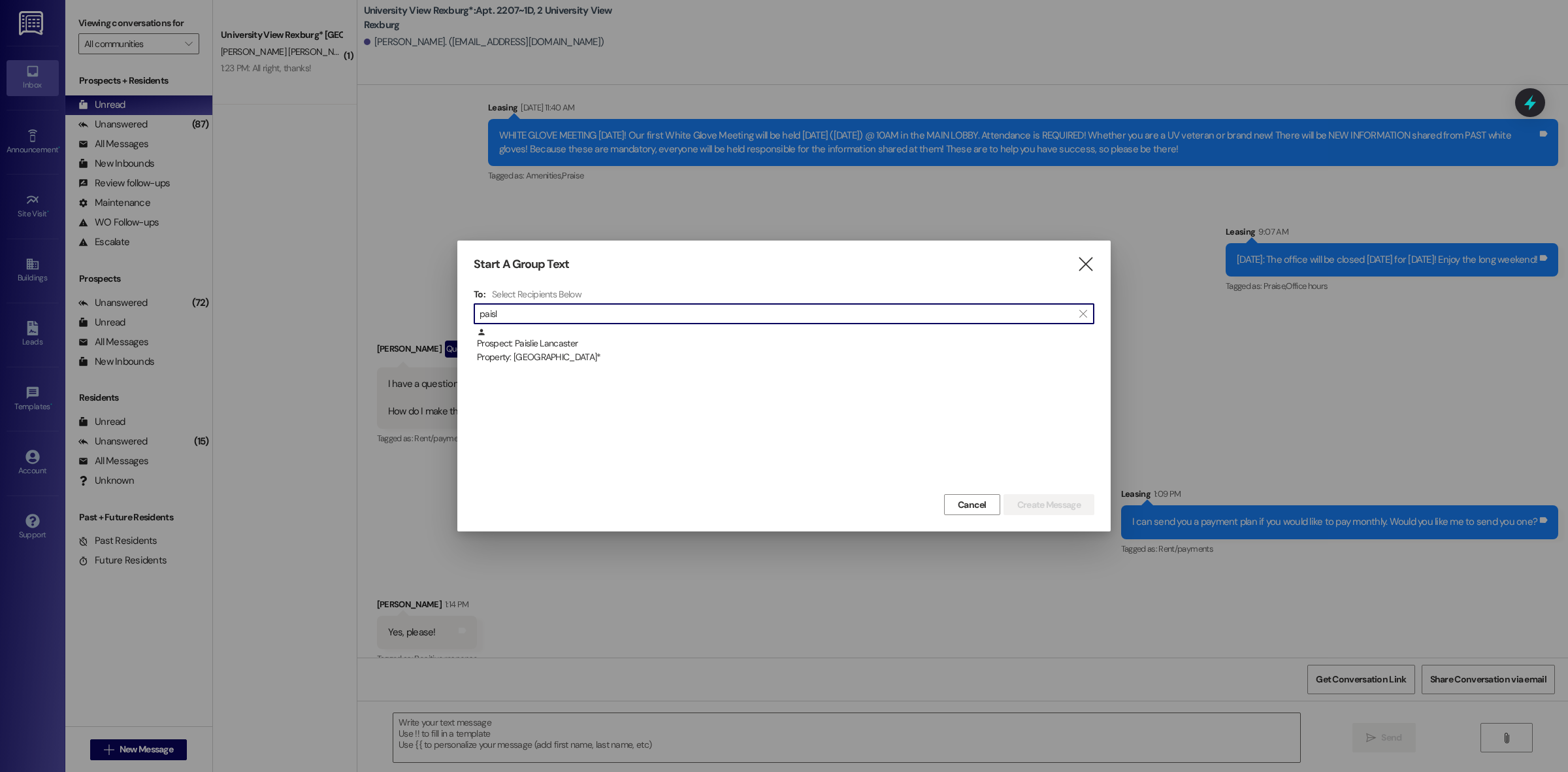
type input "paisl"
click at [697, 361] on div "Property: [GEOGRAPHIC_DATA]*" at bounding box center [785, 357] width 617 height 14
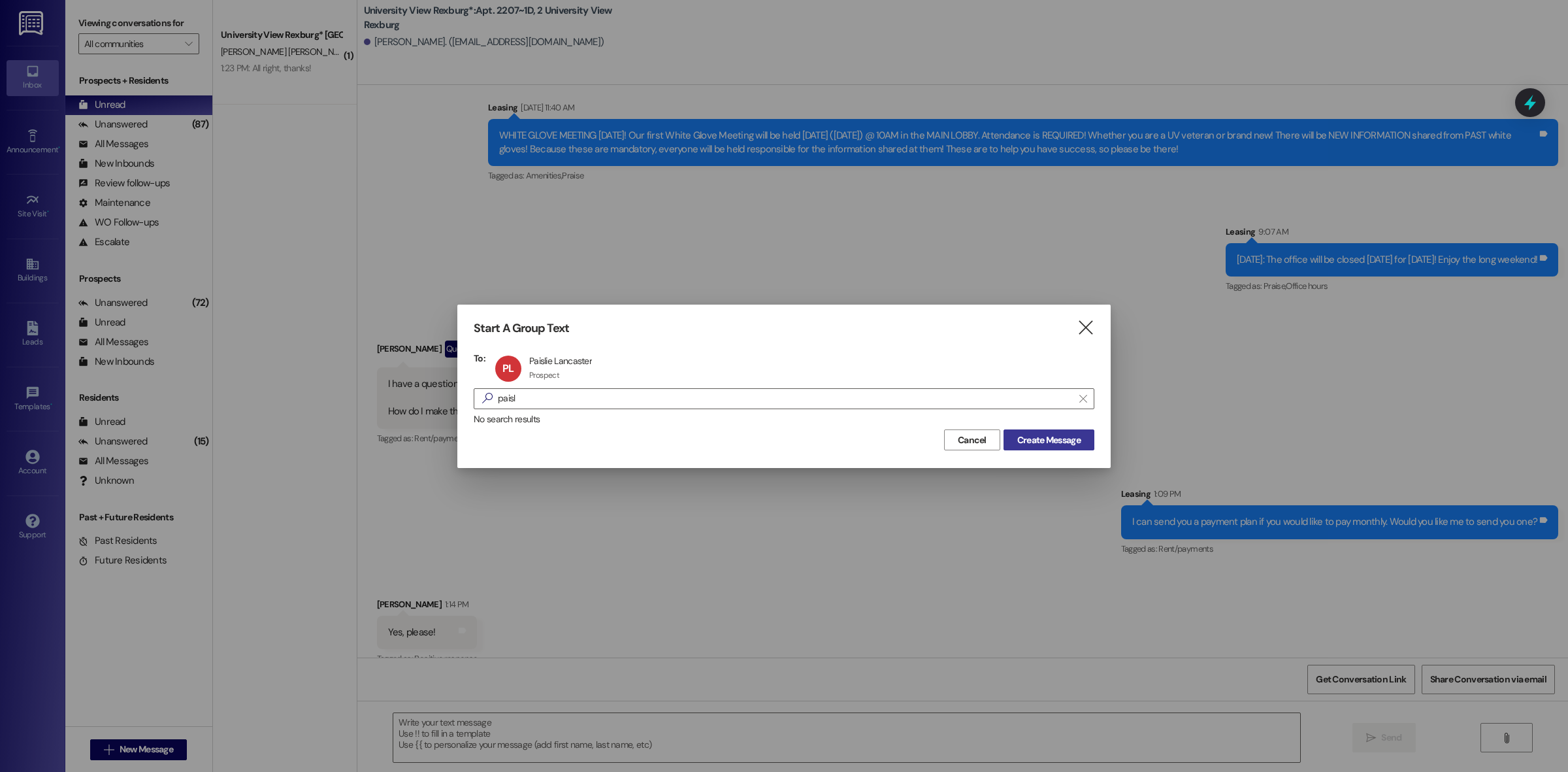
click at [1069, 436] on span "Create Message" at bounding box center [1049, 440] width 63 height 14
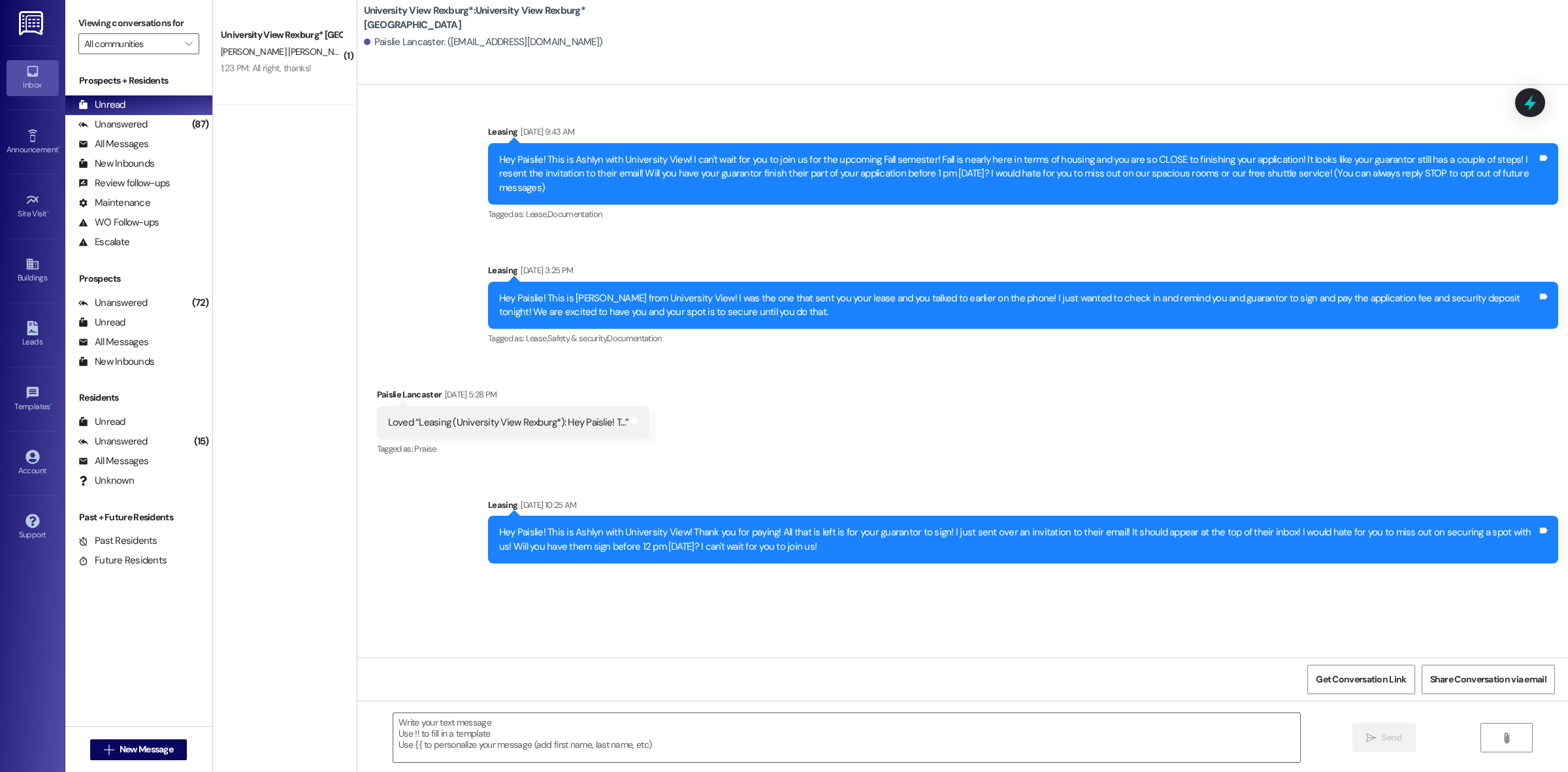
scroll to position [0, 0]
click at [608, 748] on textarea at bounding box center [846, 738] width 906 height 49
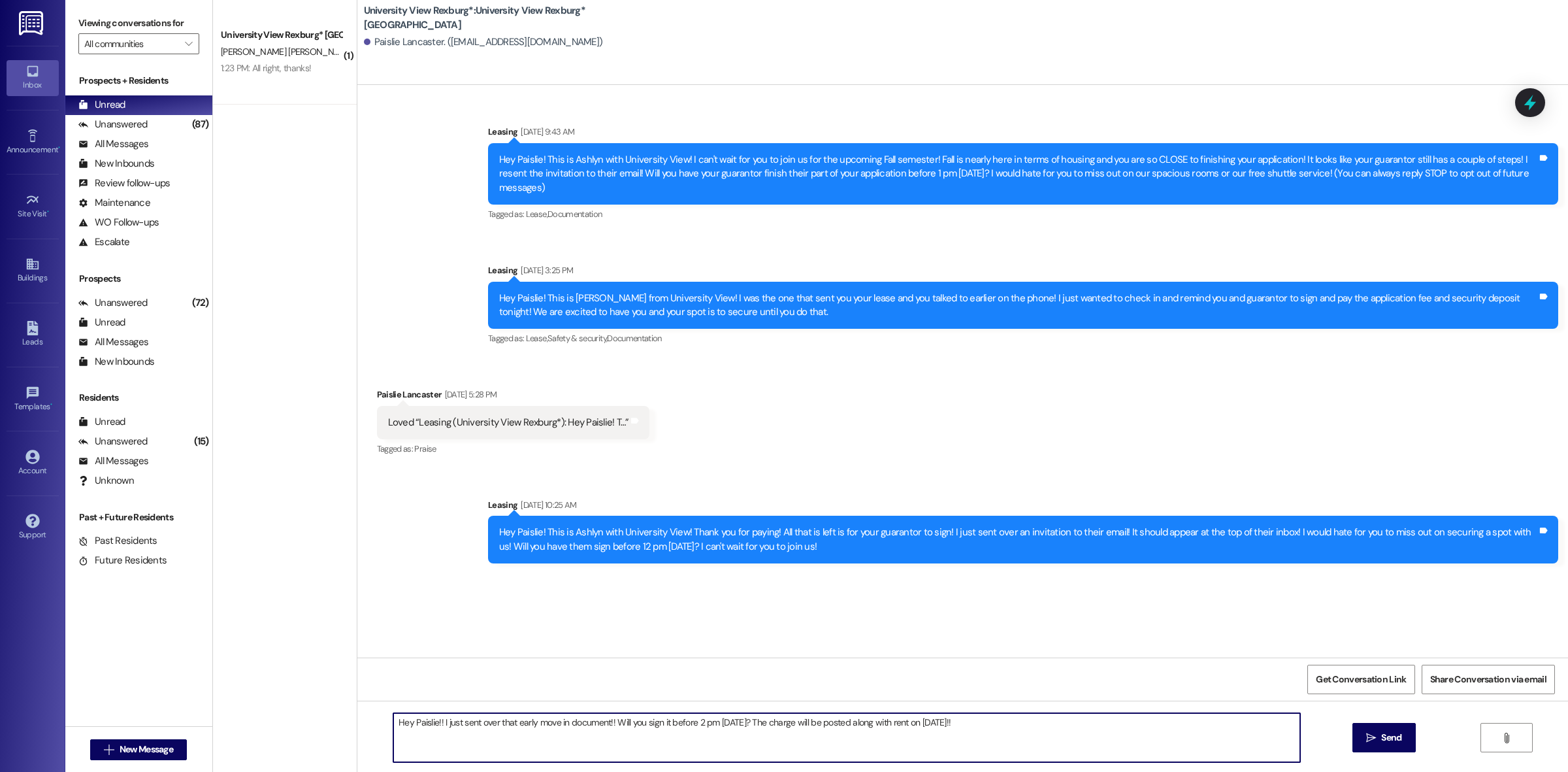
type textarea "Hey Paislie!! I just sent over that early move in document!! Will you sign it b…"
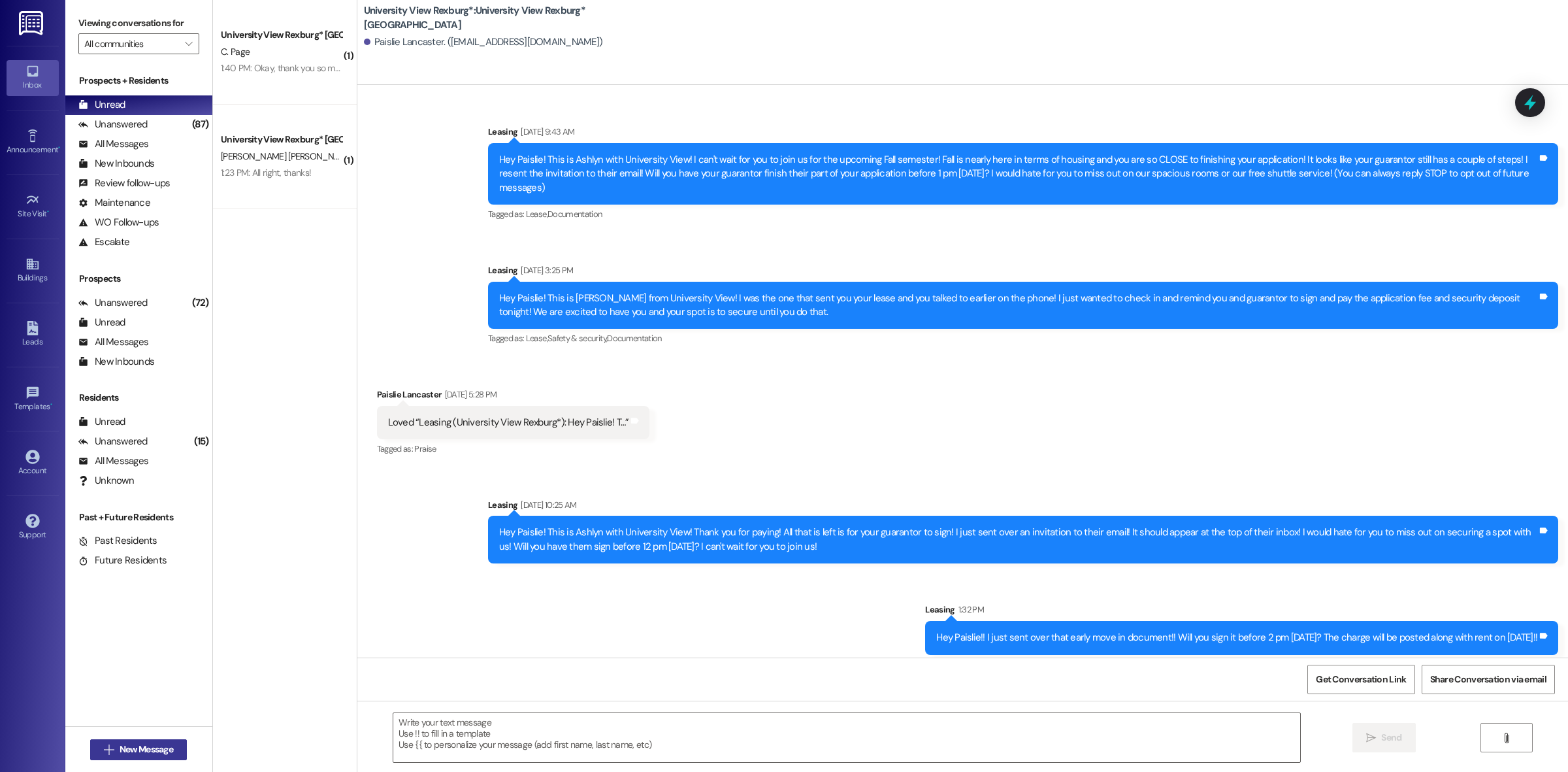
click at [173, 752] on span "New Message" at bounding box center [146, 749] width 59 height 14
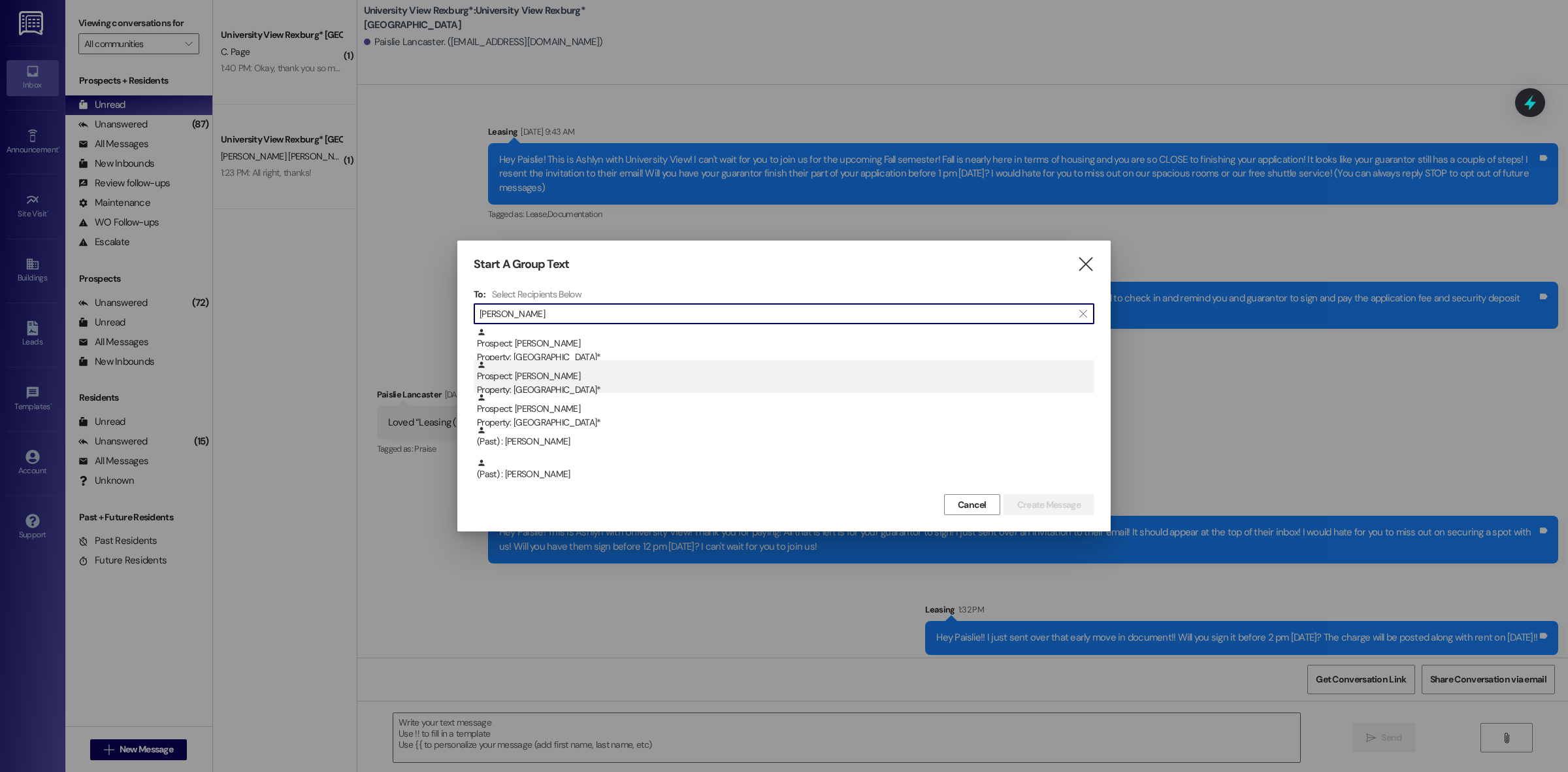
type input "[PERSON_NAME]"
click at [592, 373] on div "Prospect: [PERSON_NAME] Property: University View Rexburg*" at bounding box center [785, 379] width 617 height 37
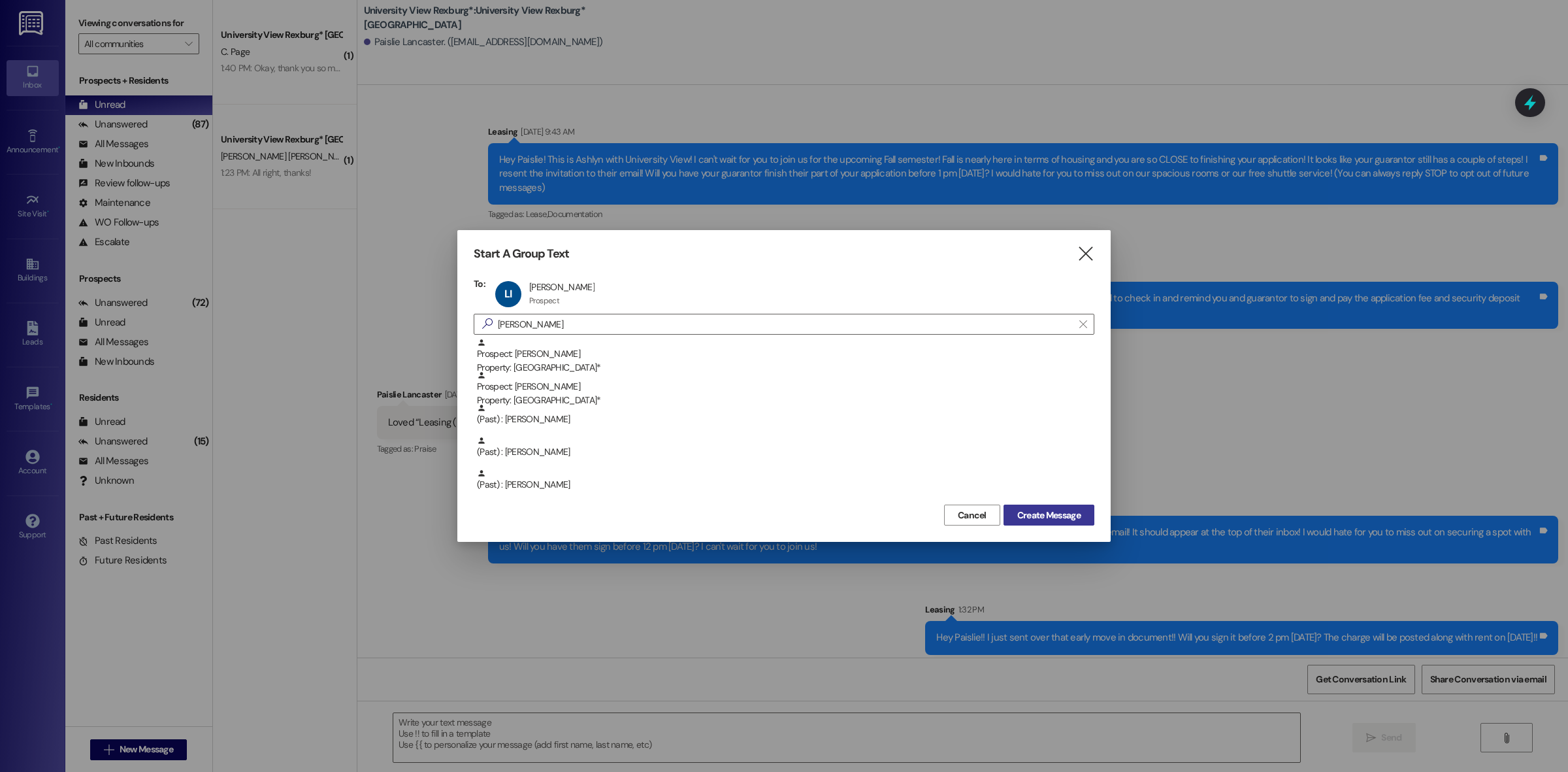
click at [1065, 514] on span "Create Message" at bounding box center [1049, 515] width 63 height 14
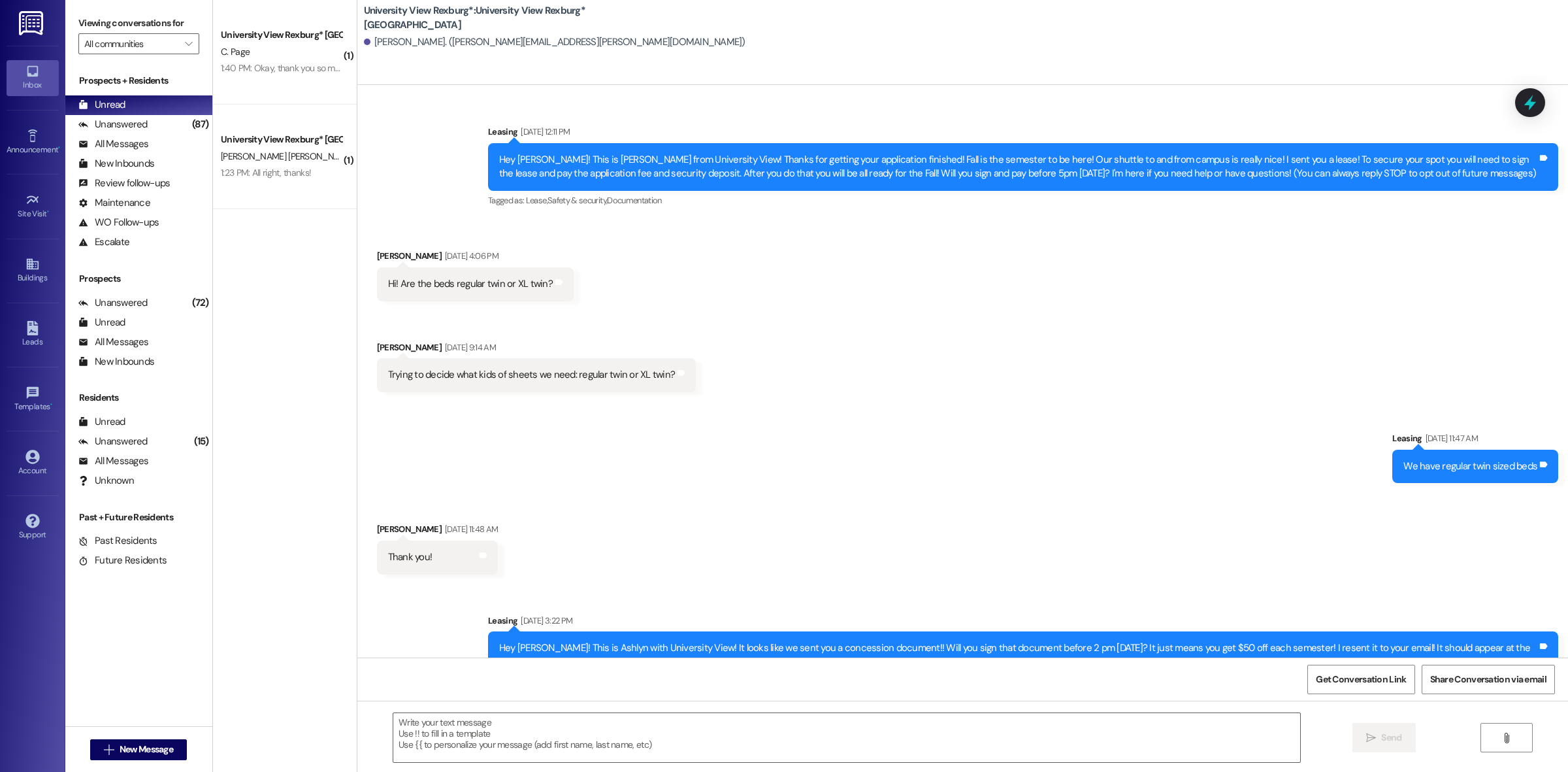
click at [454, 736] on textarea at bounding box center [846, 738] width 906 height 49
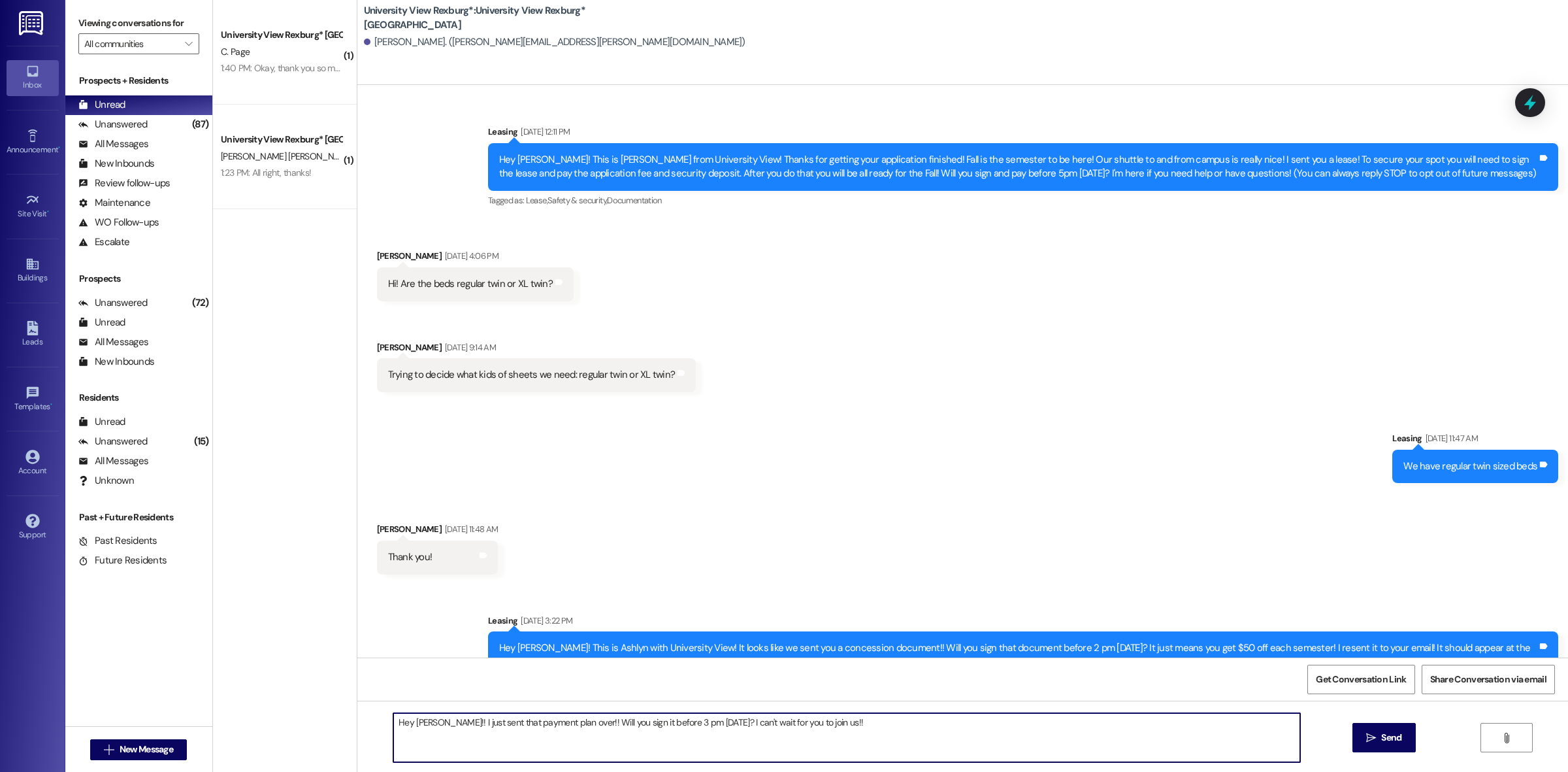
type textarea "Hey [PERSON_NAME]!! I just sent that payment plan over!! Will you sign it befor…"
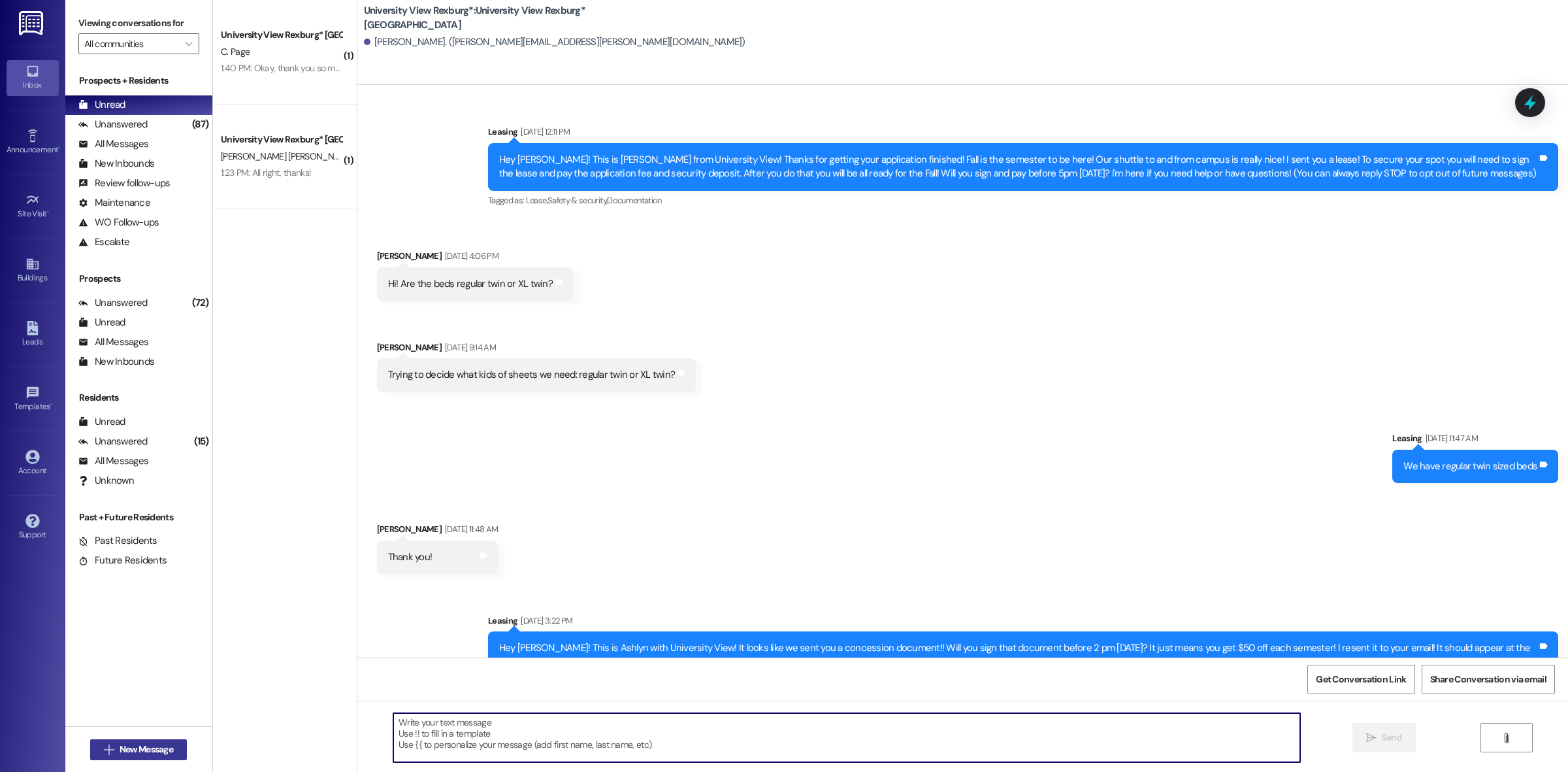
click at [168, 756] on button " New Message" at bounding box center [138, 749] width 96 height 21
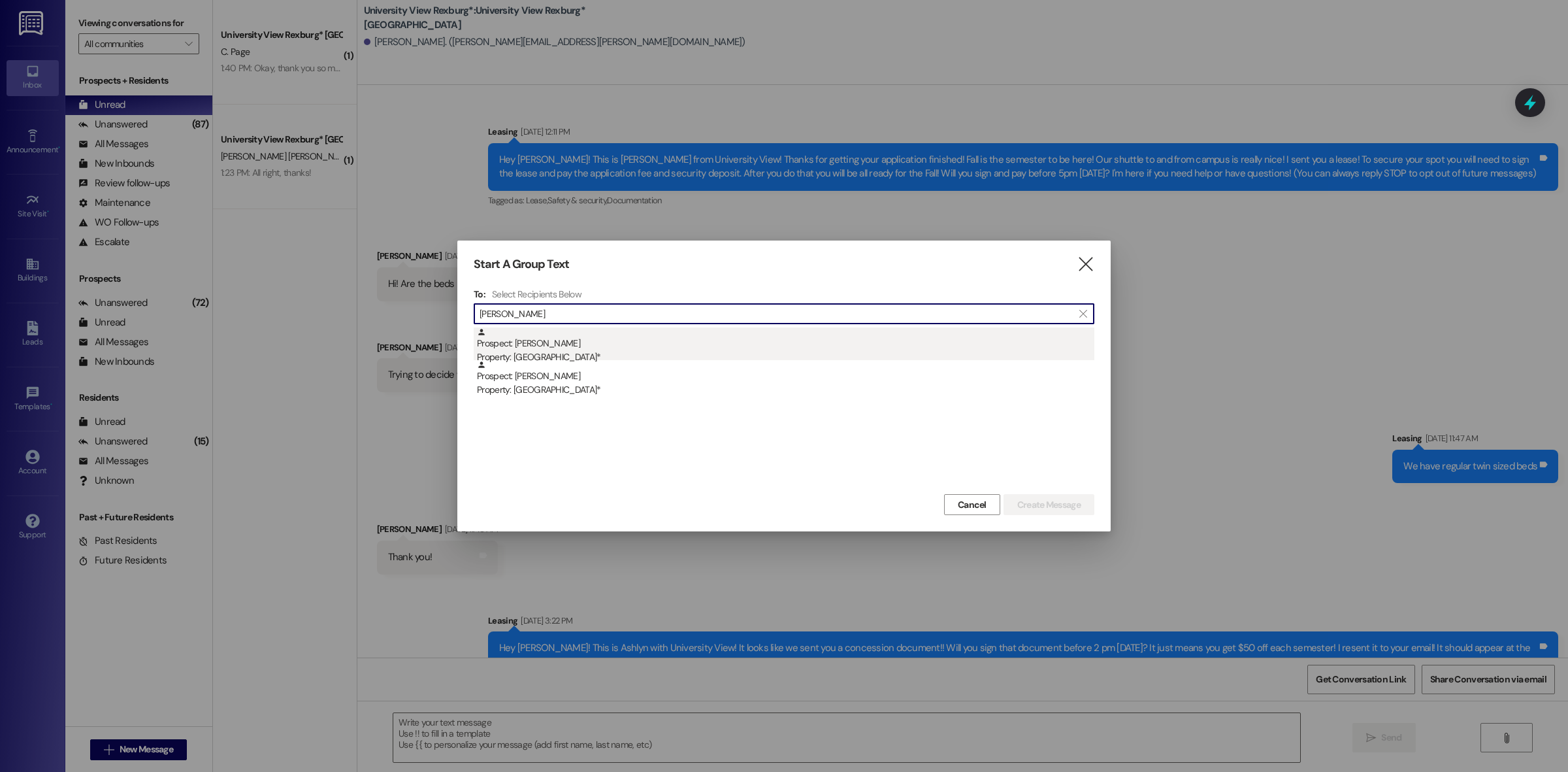
type input "[PERSON_NAME]"
click at [579, 343] on div "Prospect: Mele Tau Property: University View [GEOGRAPHIC_DATA]*" at bounding box center [785, 346] width 617 height 37
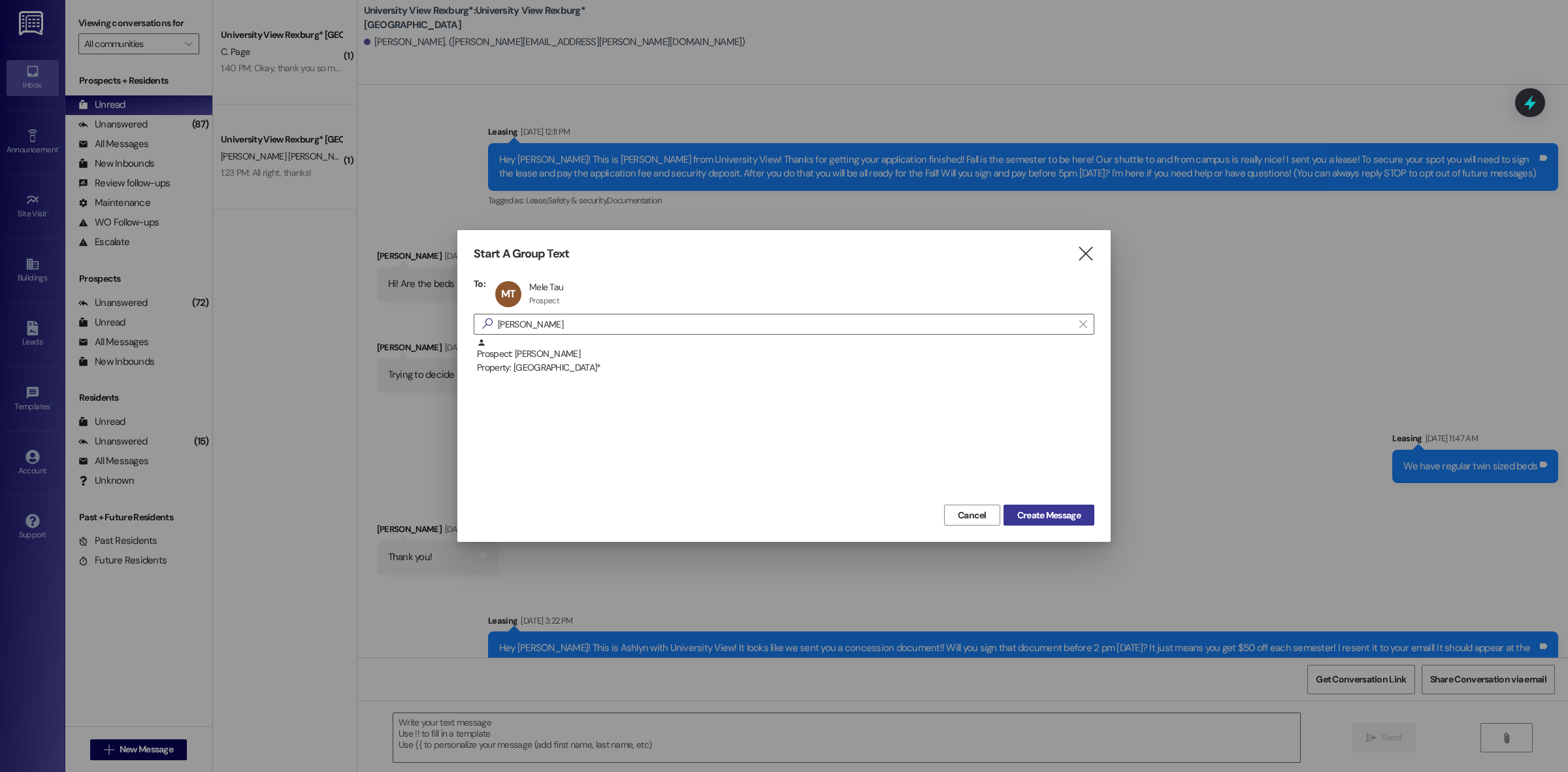
click at [1052, 520] on span "Create Message" at bounding box center [1049, 515] width 63 height 14
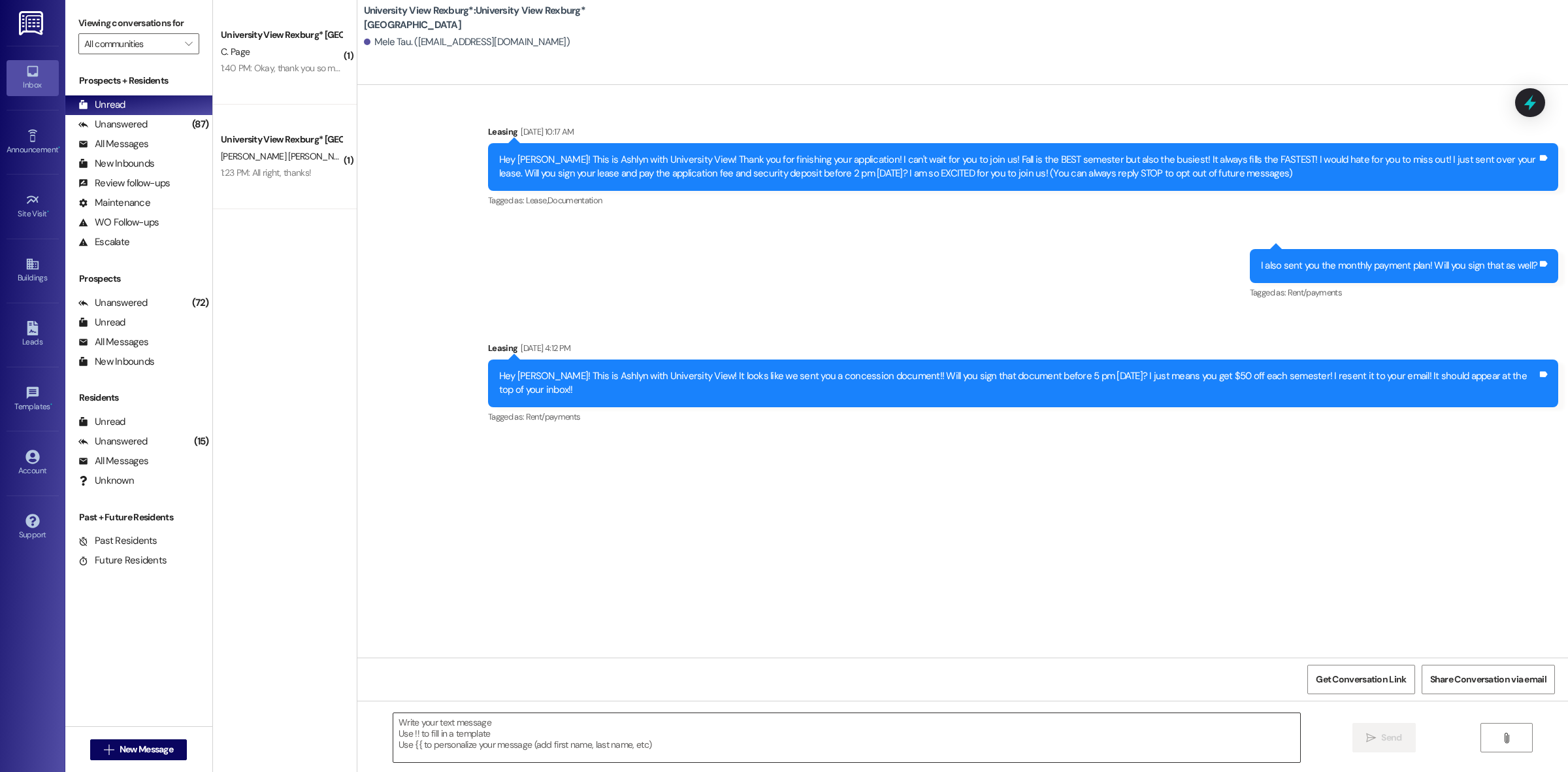
click at [549, 728] on textarea at bounding box center [846, 738] width 906 height 49
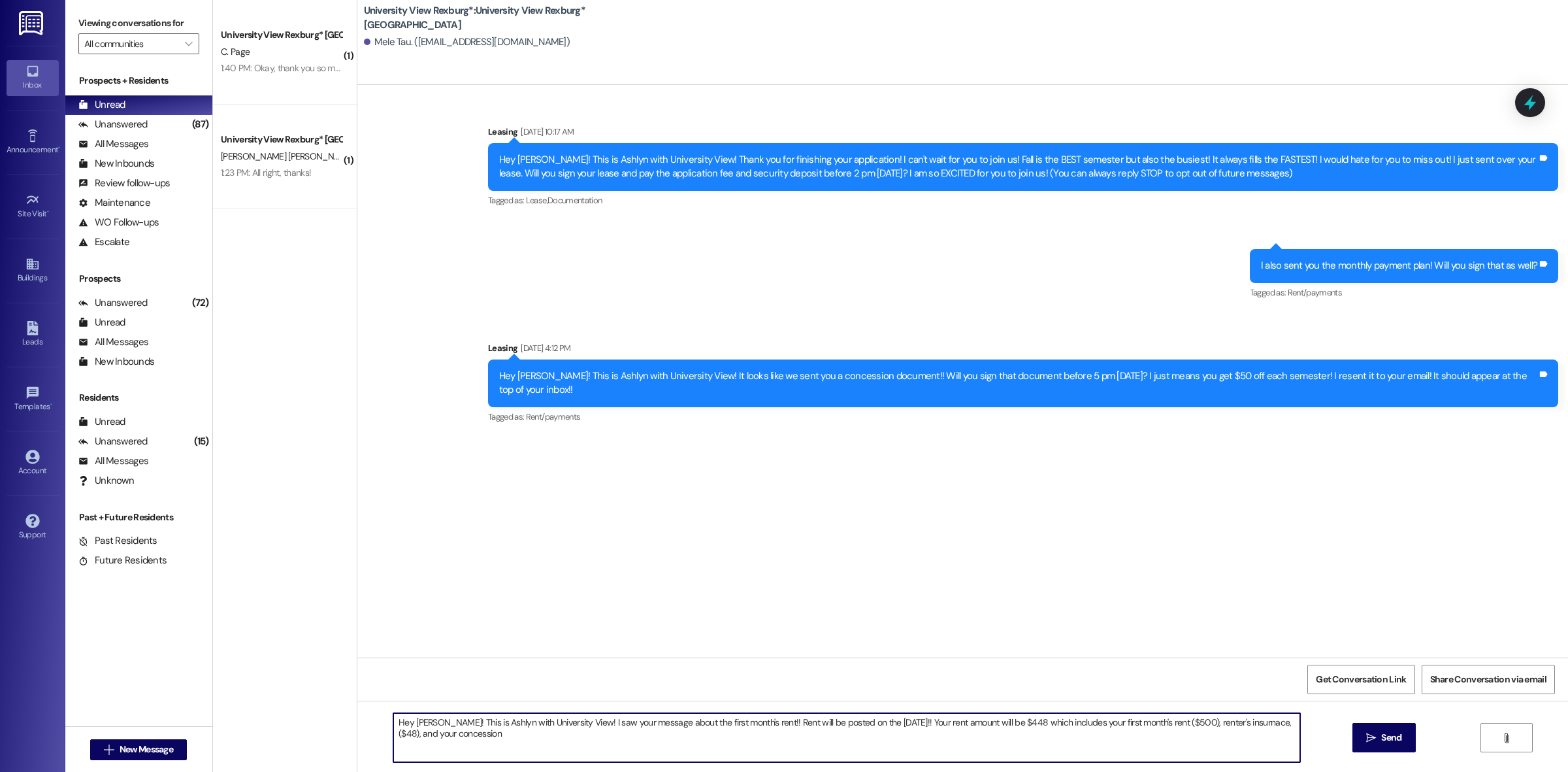
click at [1026, 727] on textarea "Hey [PERSON_NAME]! This is Ashlyn with University View! I saw your message abou…" at bounding box center [846, 738] width 906 height 49
click at [577, 738] on textarea "Hey [PERSON_NAME]! This is Ashlyn with University View! I saw your message abou…" at bounding box center [846, 738] width 906 height 49
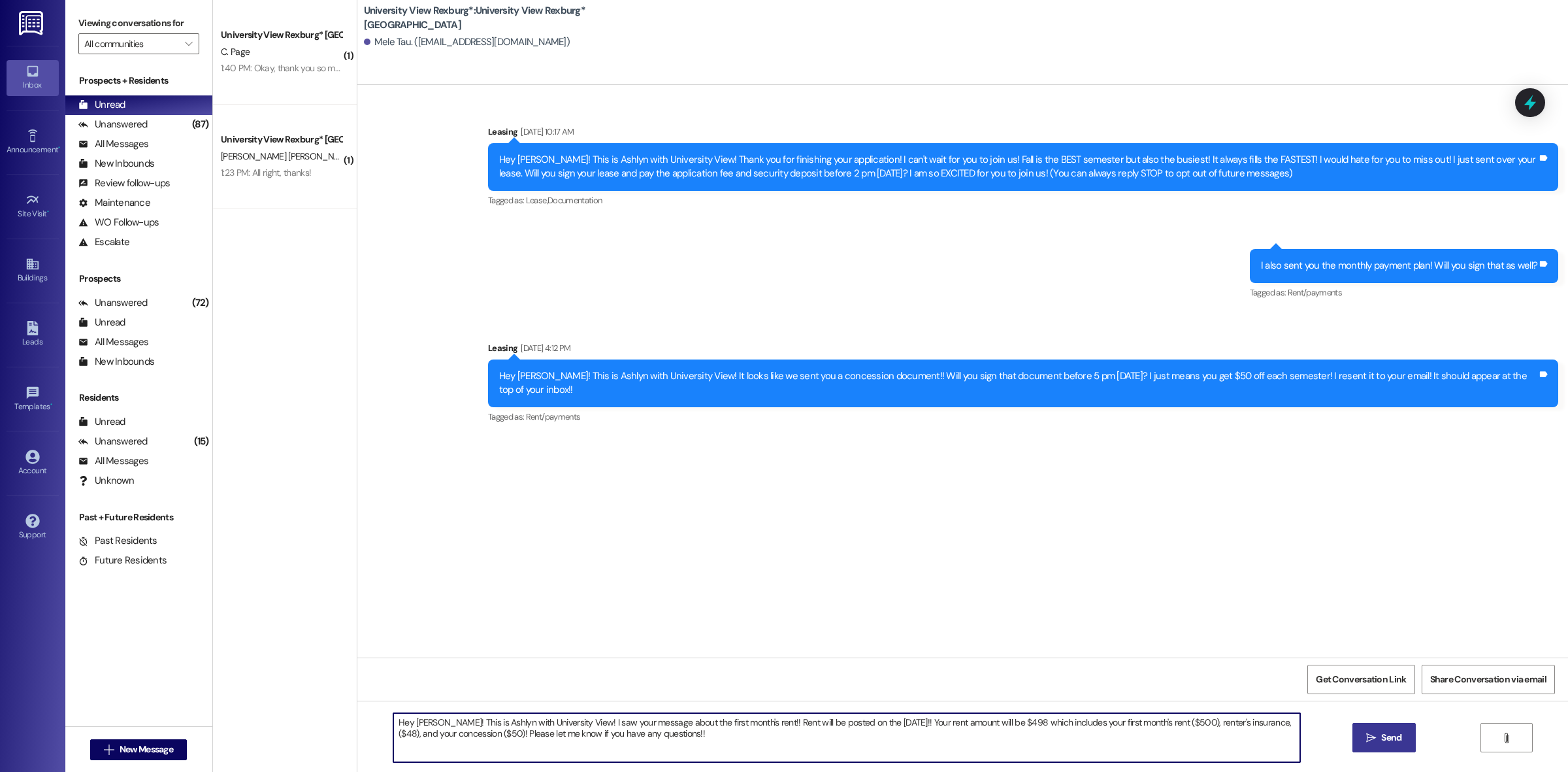
type textarea "Hey [PERSON_NAME]! This is Ashlyn with University View! I saw your message abou…"
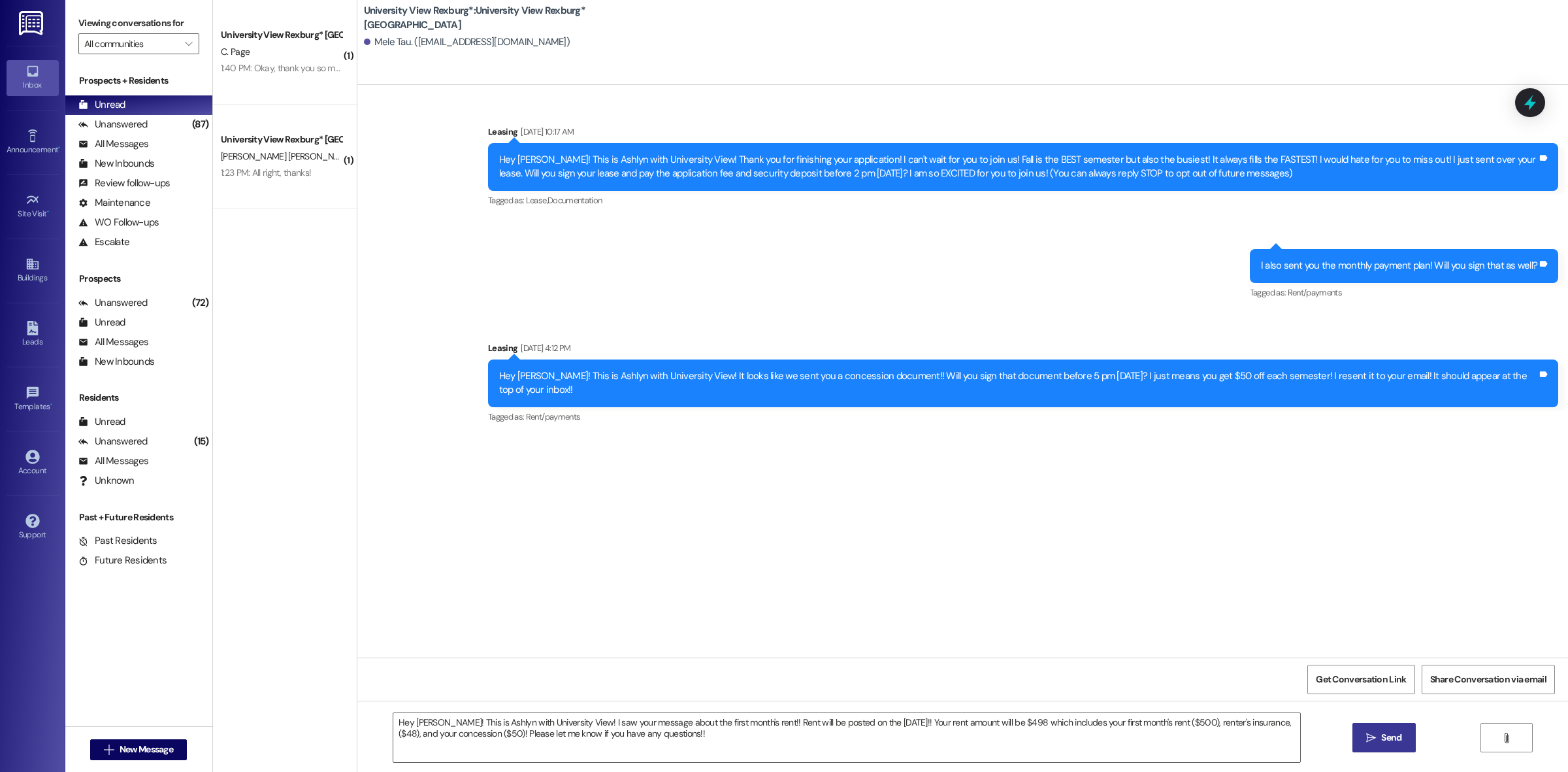
click at [1408, 746] on button " Send" at bounding box center [1384, 738] width 63 height 29
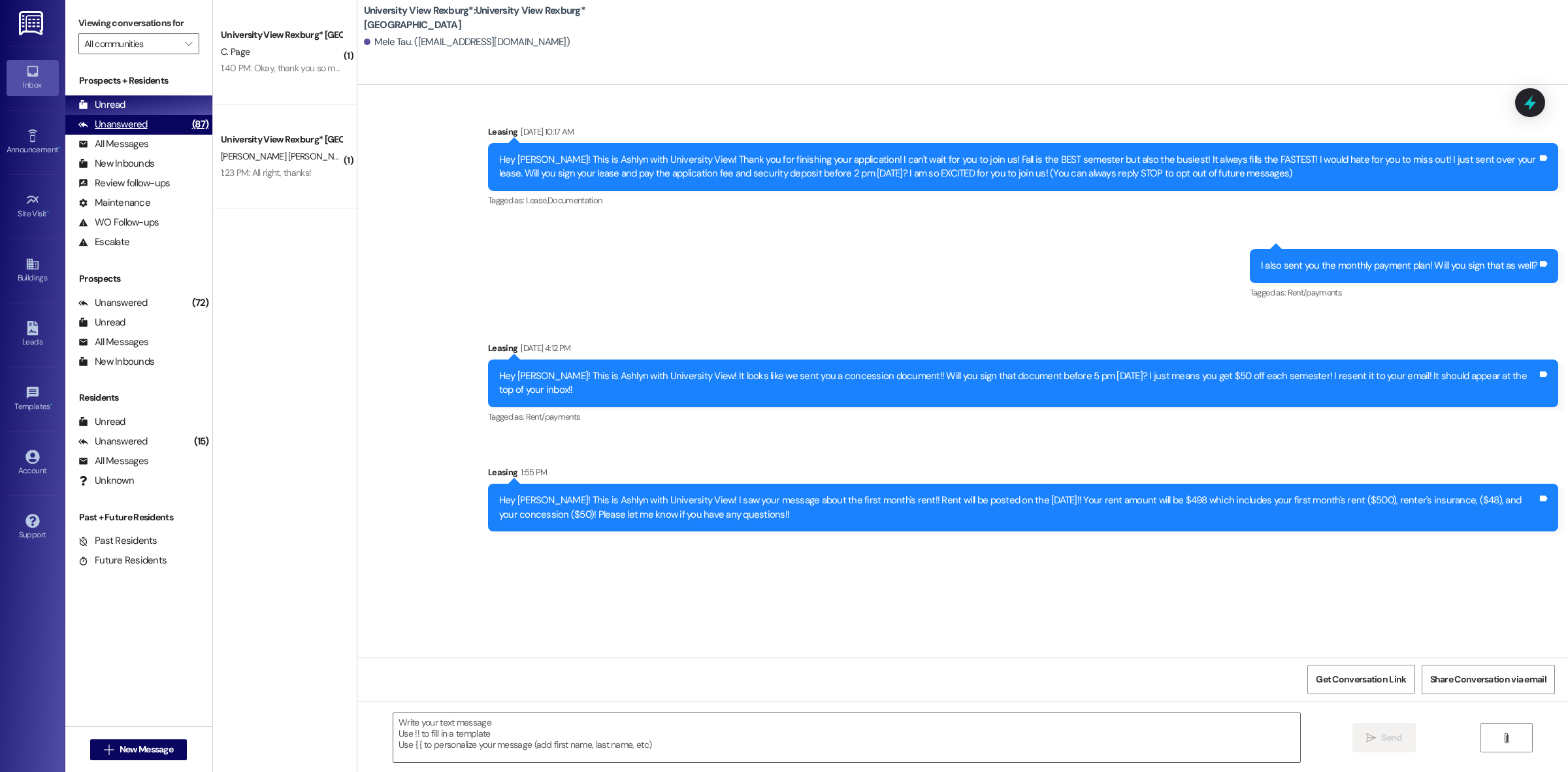
click at [161, 128] on div "Unanswered (87)" at bounding box center [138, 125] width 147 height 20
click at [158, 109] on div "Unread (0)" at bounding box center [138, 106] width 147 height 20
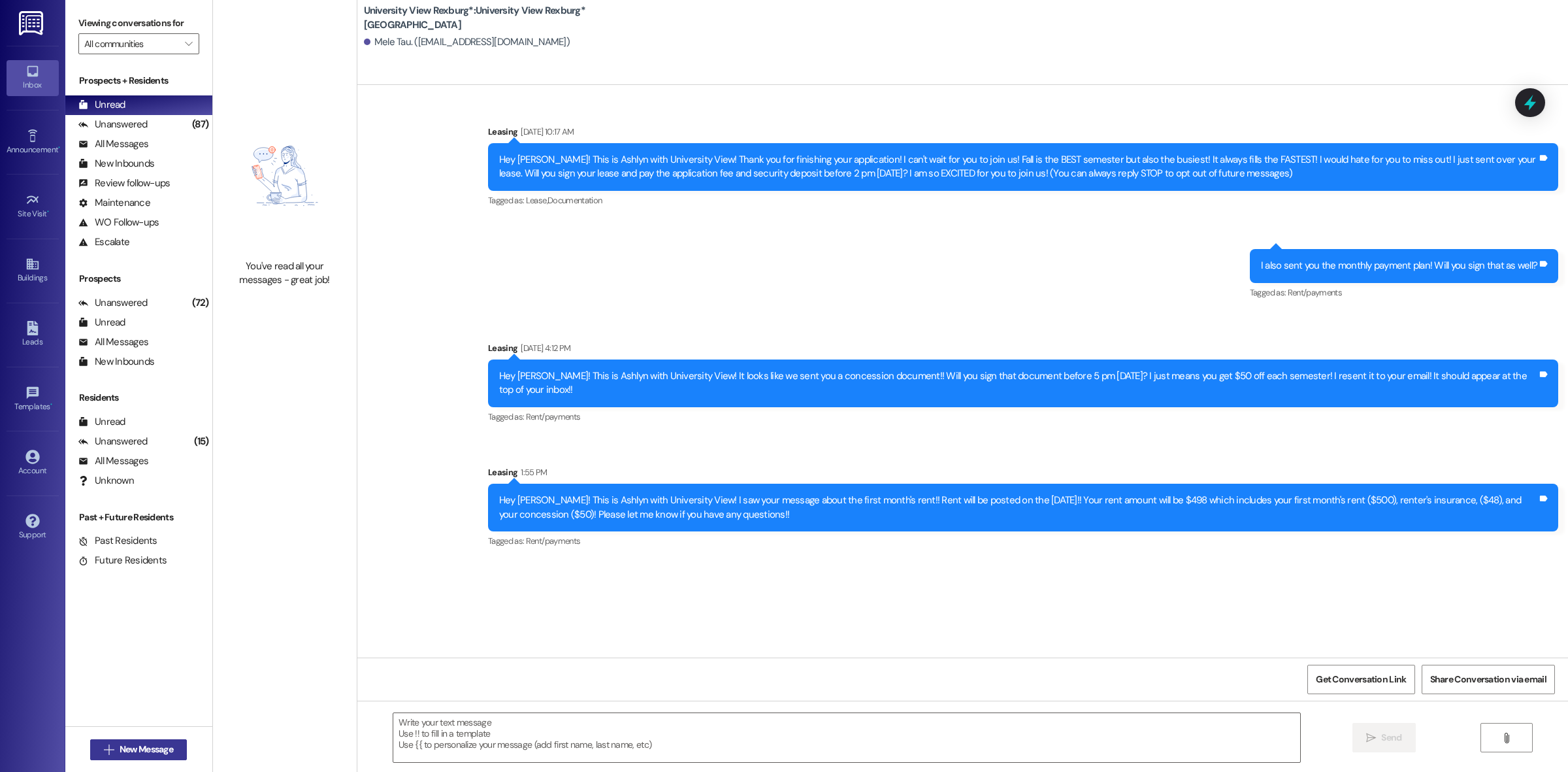
click at [121, 746] on span "New Message" at bounding box center [146, 749] width 54 height 14
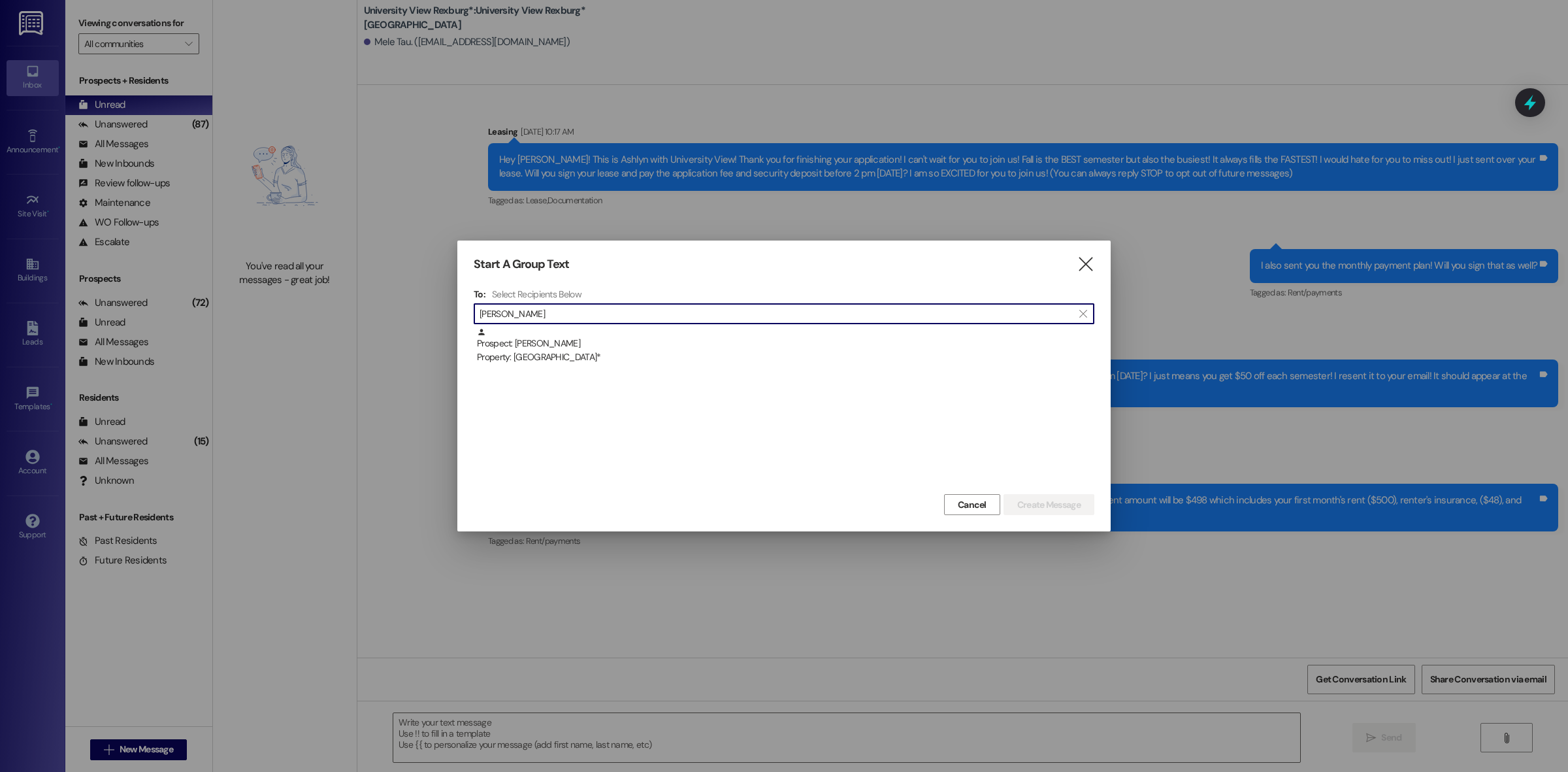
click at [535, 318] on input "[PERSON_NAME]" at bounding box center [776, 314] width 594 height 18
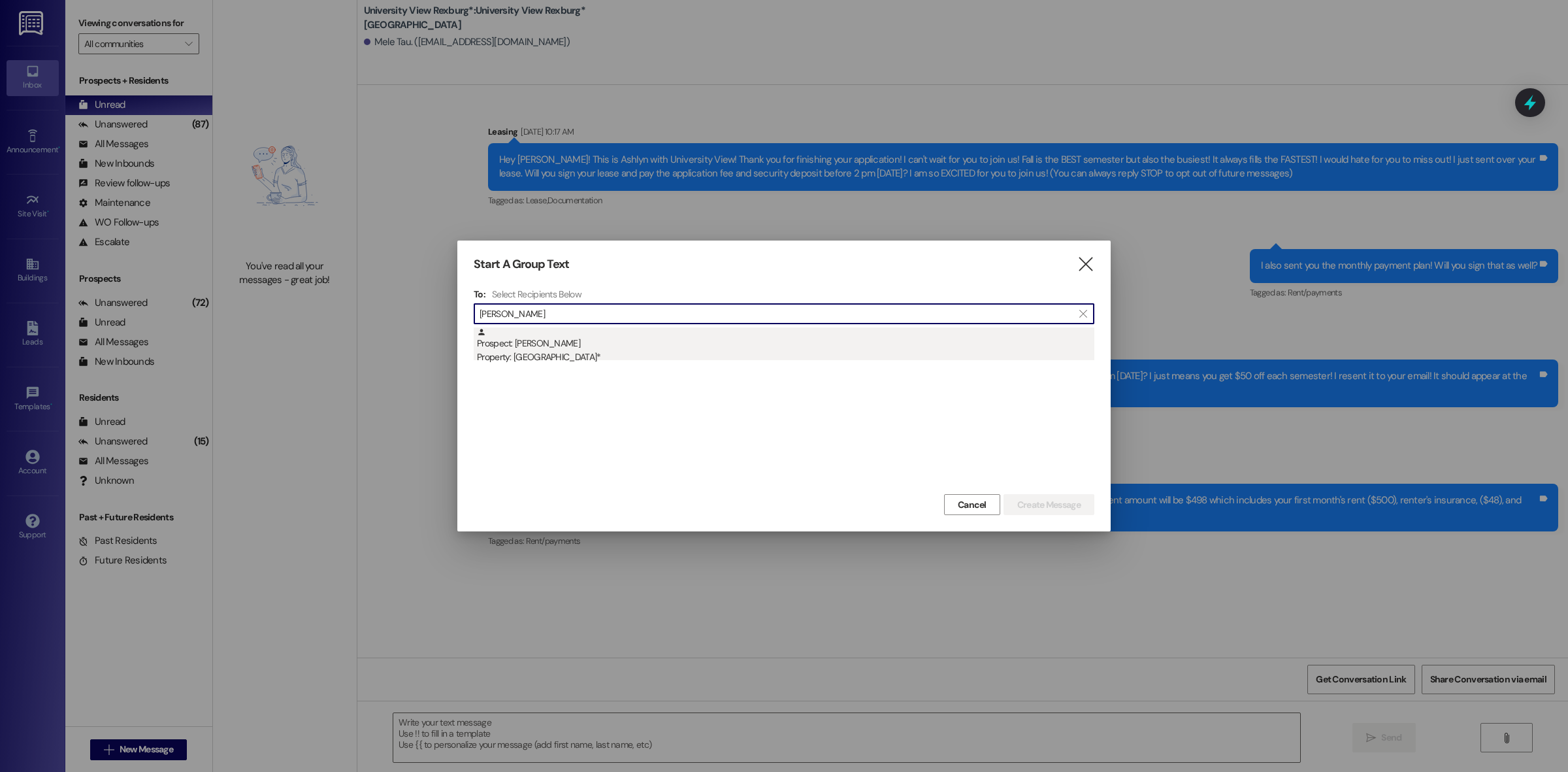
type input "[PERSON_NAME]"
click at [550, 353] on div "Property: [GEOGRAPHIC_DATA]*" at bounding box center [785, 357] width 617 height 14
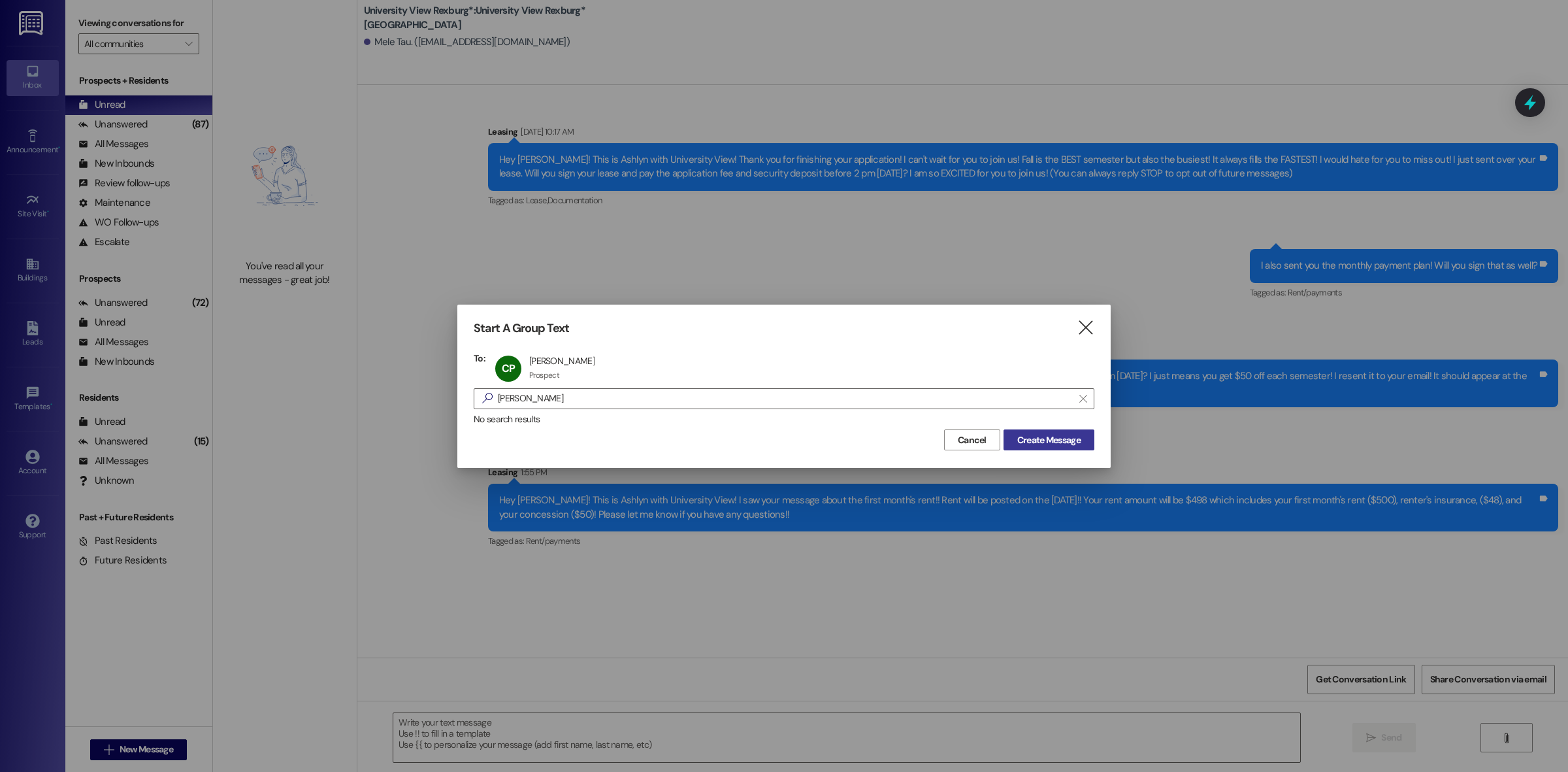
click at [1056, 439] on span "Create Message" at bounding box center [1049, 440] width 63 height 14
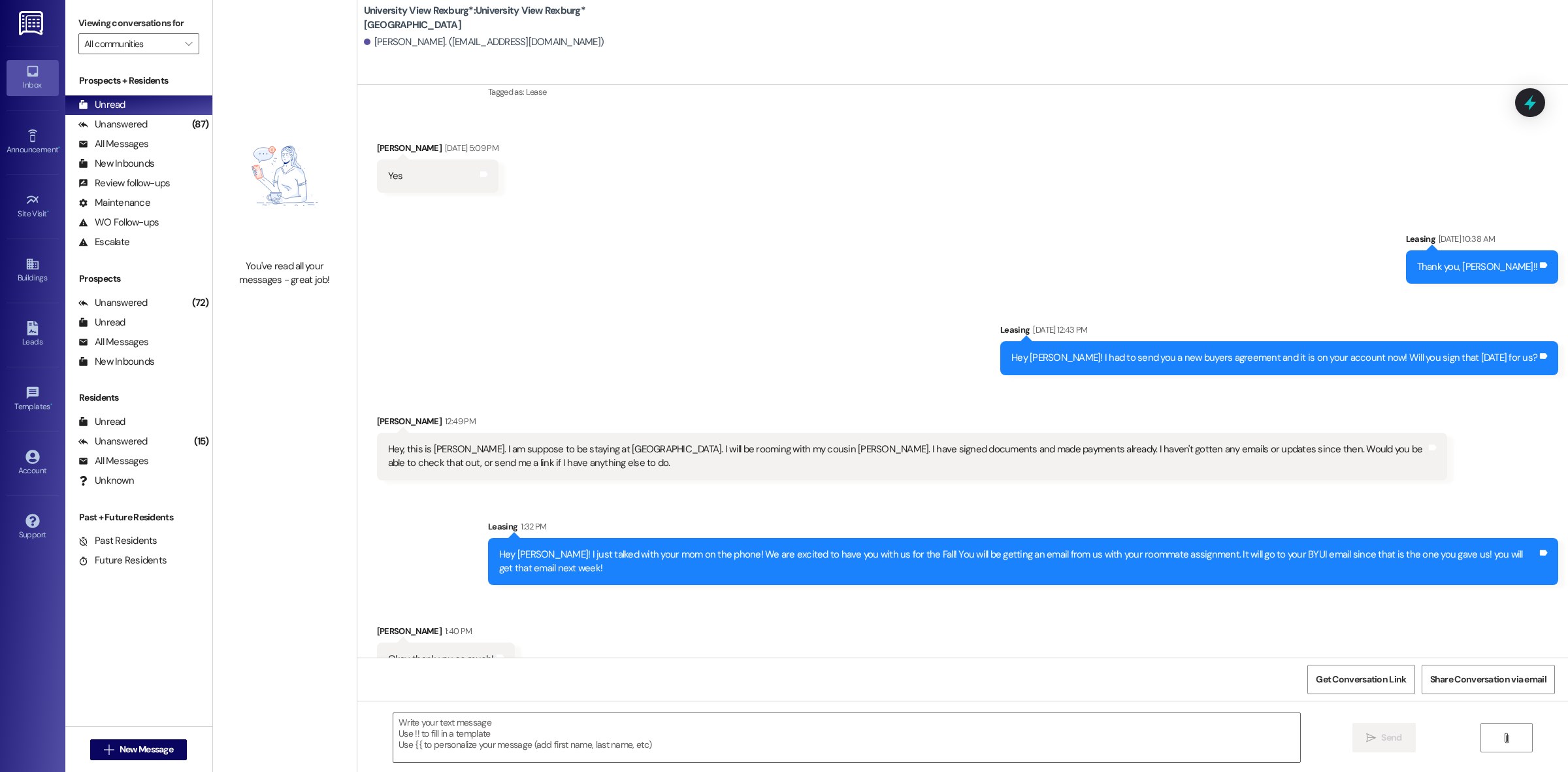
scroll to position [247, 0]
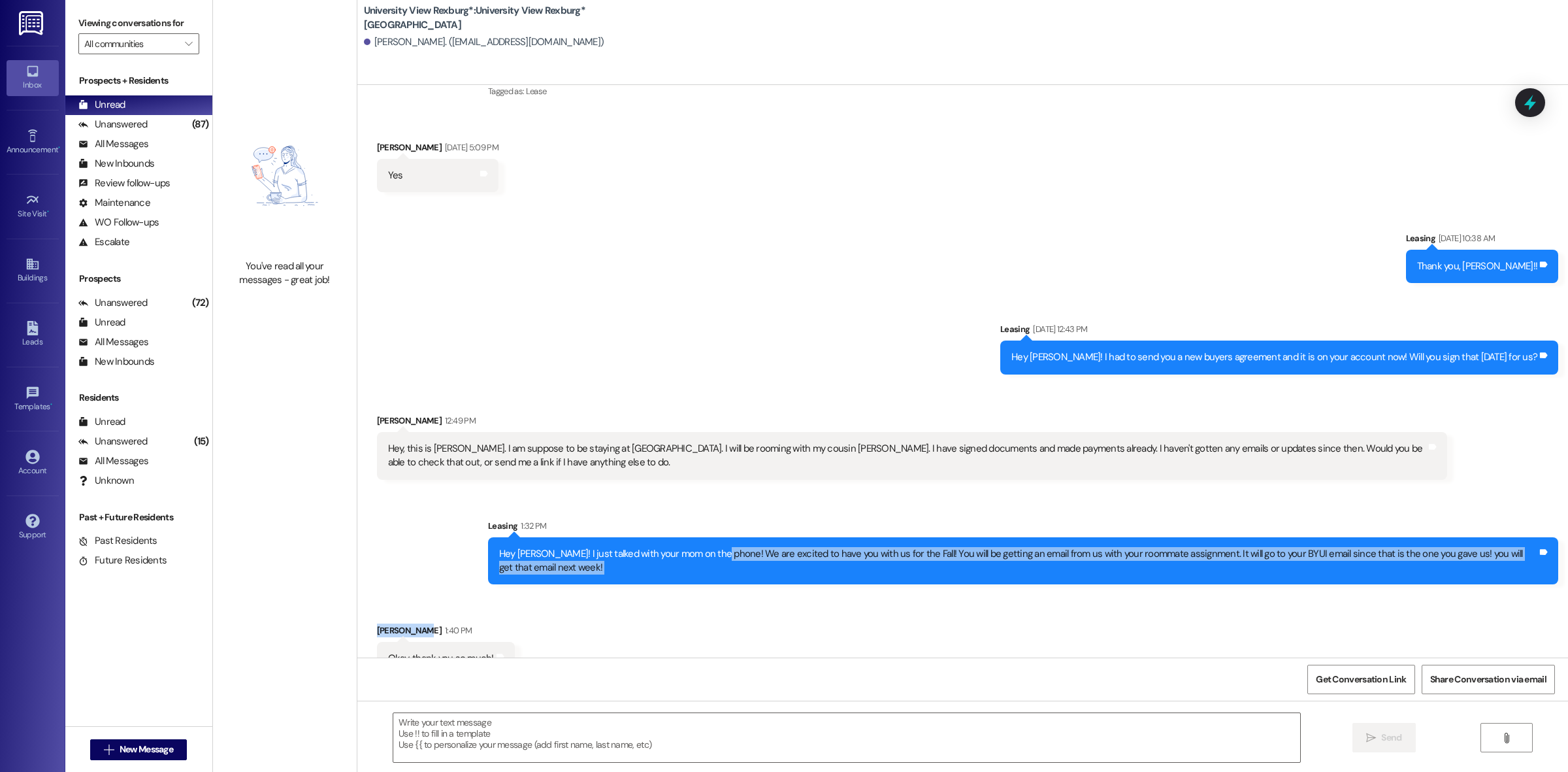
drag, startPoint x: 708, startPoint y: 524, endPoint x: 853, endPoint y: 568, distance: 151.5
click at [853, 568] on div "Sent via SMS Leasing [DATE] 10:10 AM Hey [PERSON_NAME]! This is Ashlyn with Uni…" at bounding box center [962, 371] width 1211 height 572
click at [889, 604] on div "Received via SMS [PERSON_NAME] 1:40 PM Okay, thank you so much! Tags and notes" at bounding box center [962, 639] width 1211 height 91
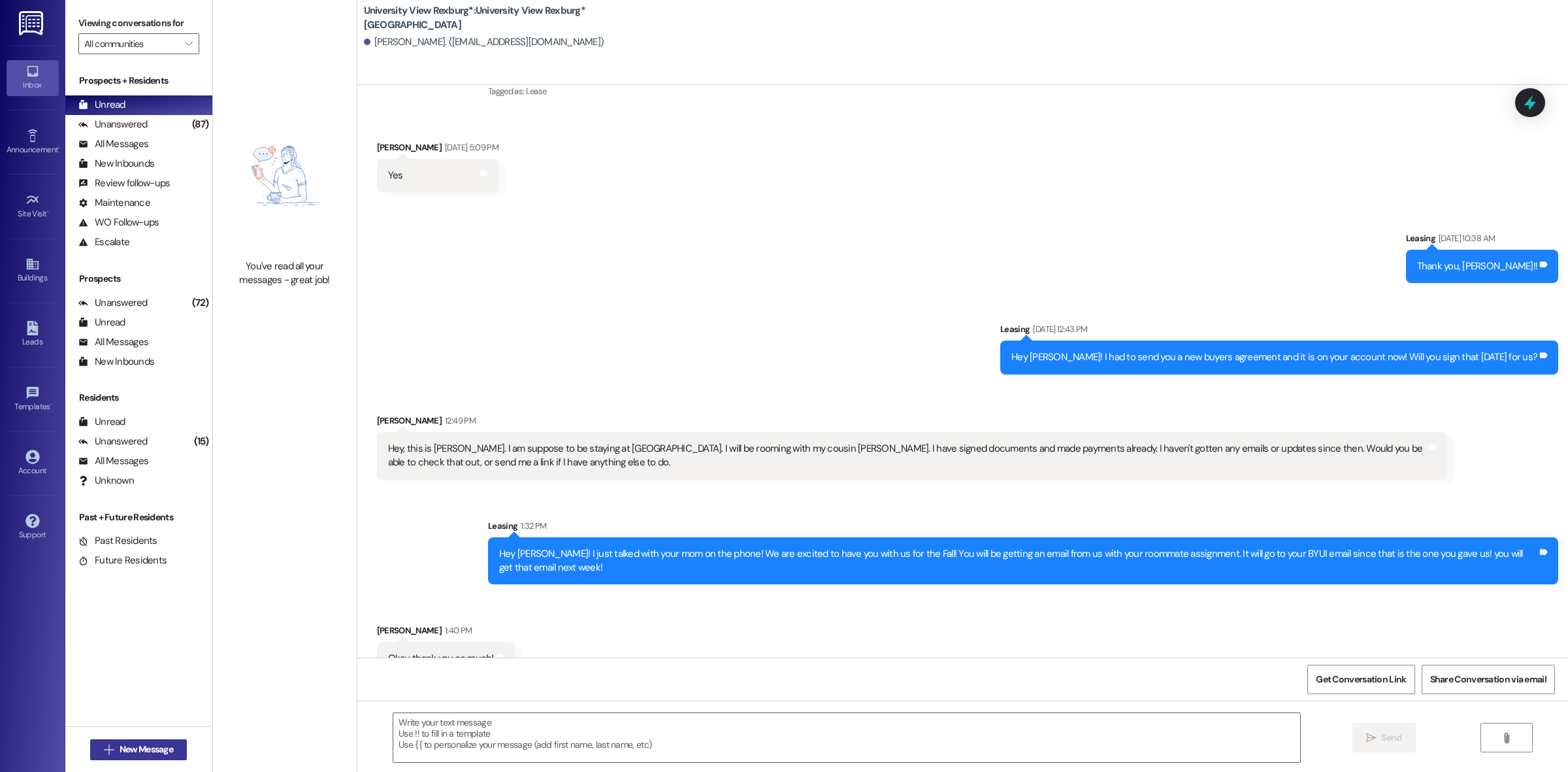
click at [159, 748] on span "New Message" at bounding box center [146, 749] width 54 height 14
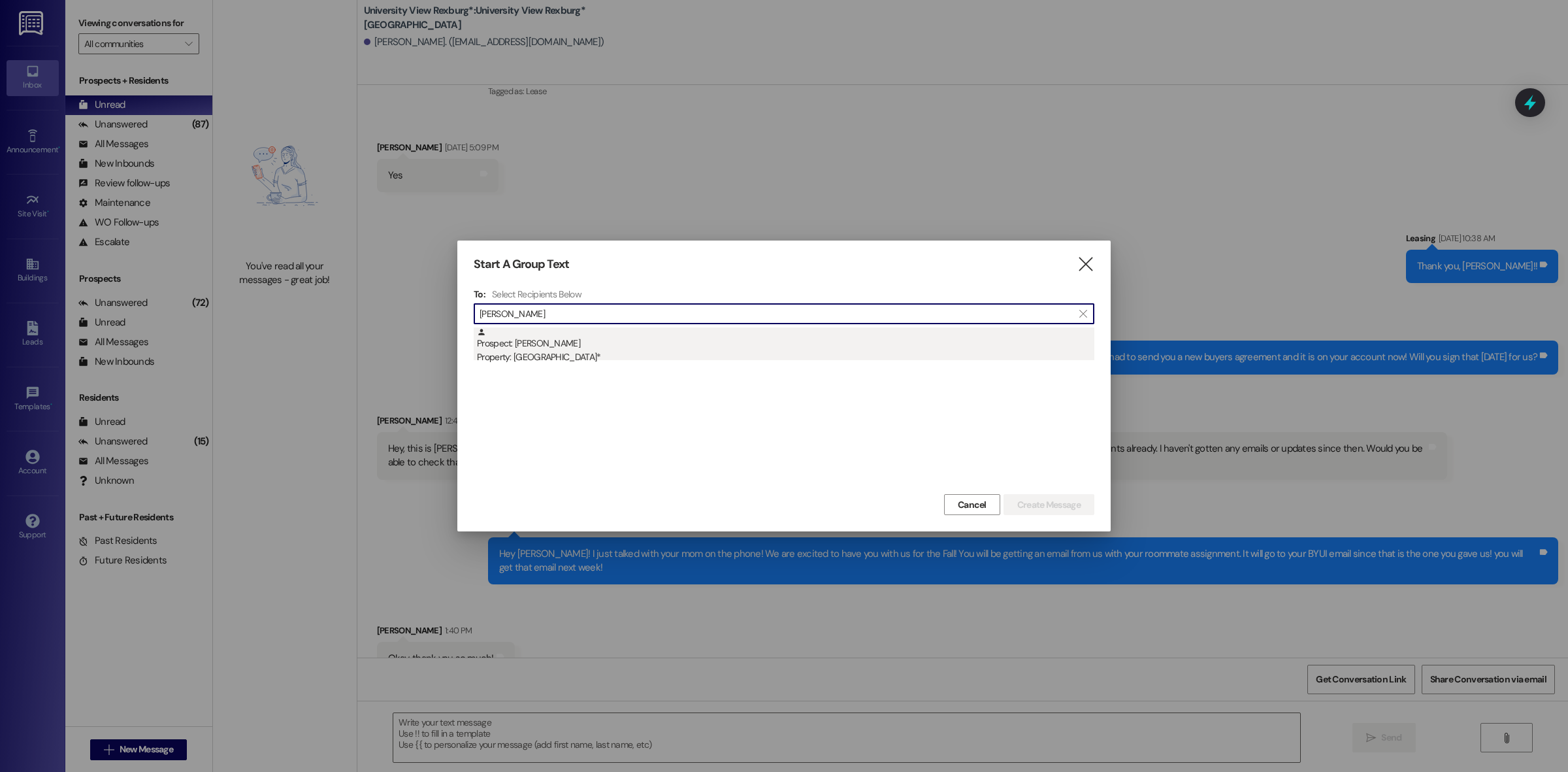
type input "[PERSON_NAME]"
click at [589, 364] on div "Property: [GEOGRAPHIC_DATA]*" at bounding box center [785, 357] width 617 height 14
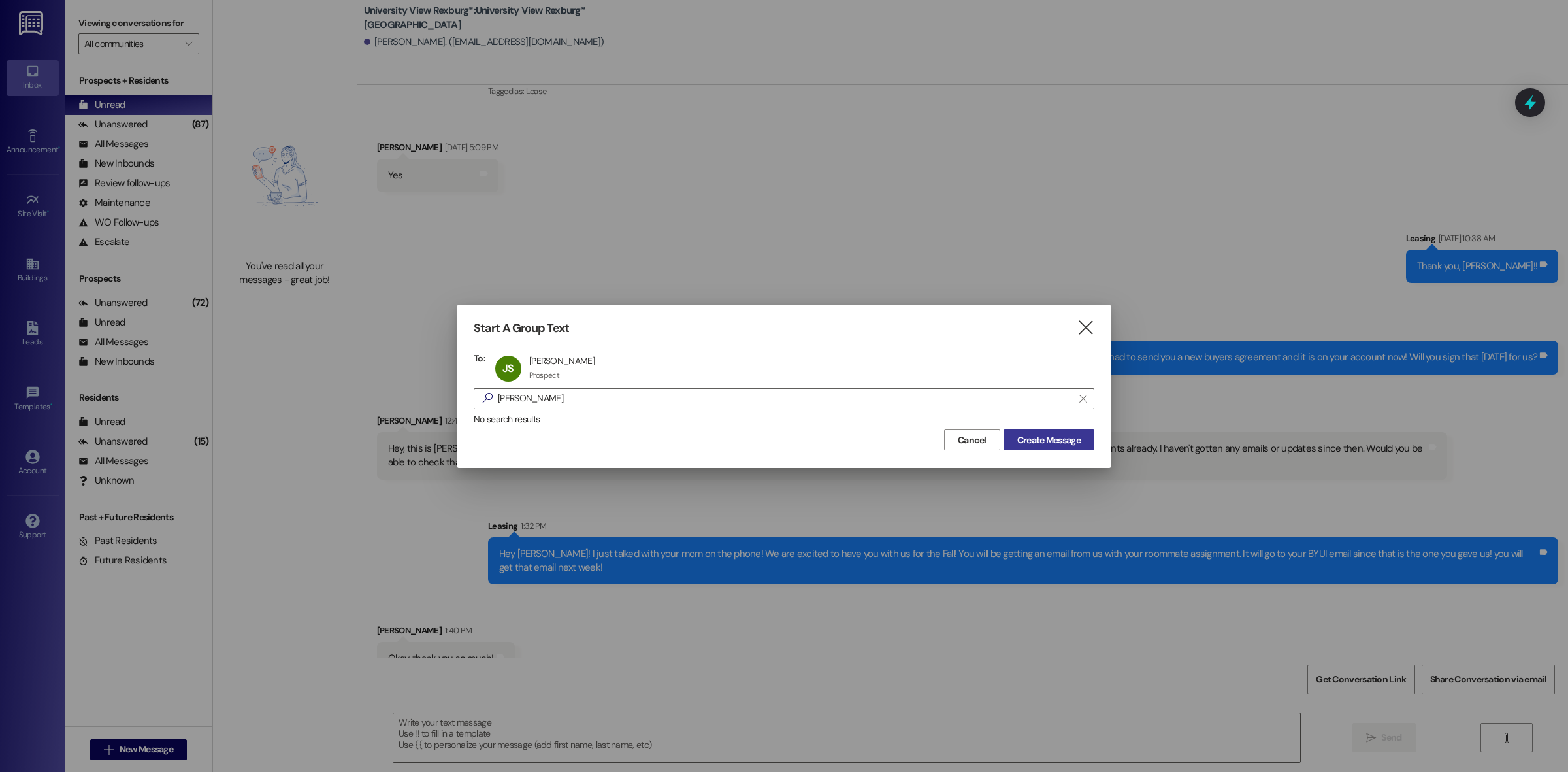
click at [1057, 438] on span "Create Message" at bounding box center [1049, 440] width 63 height 14
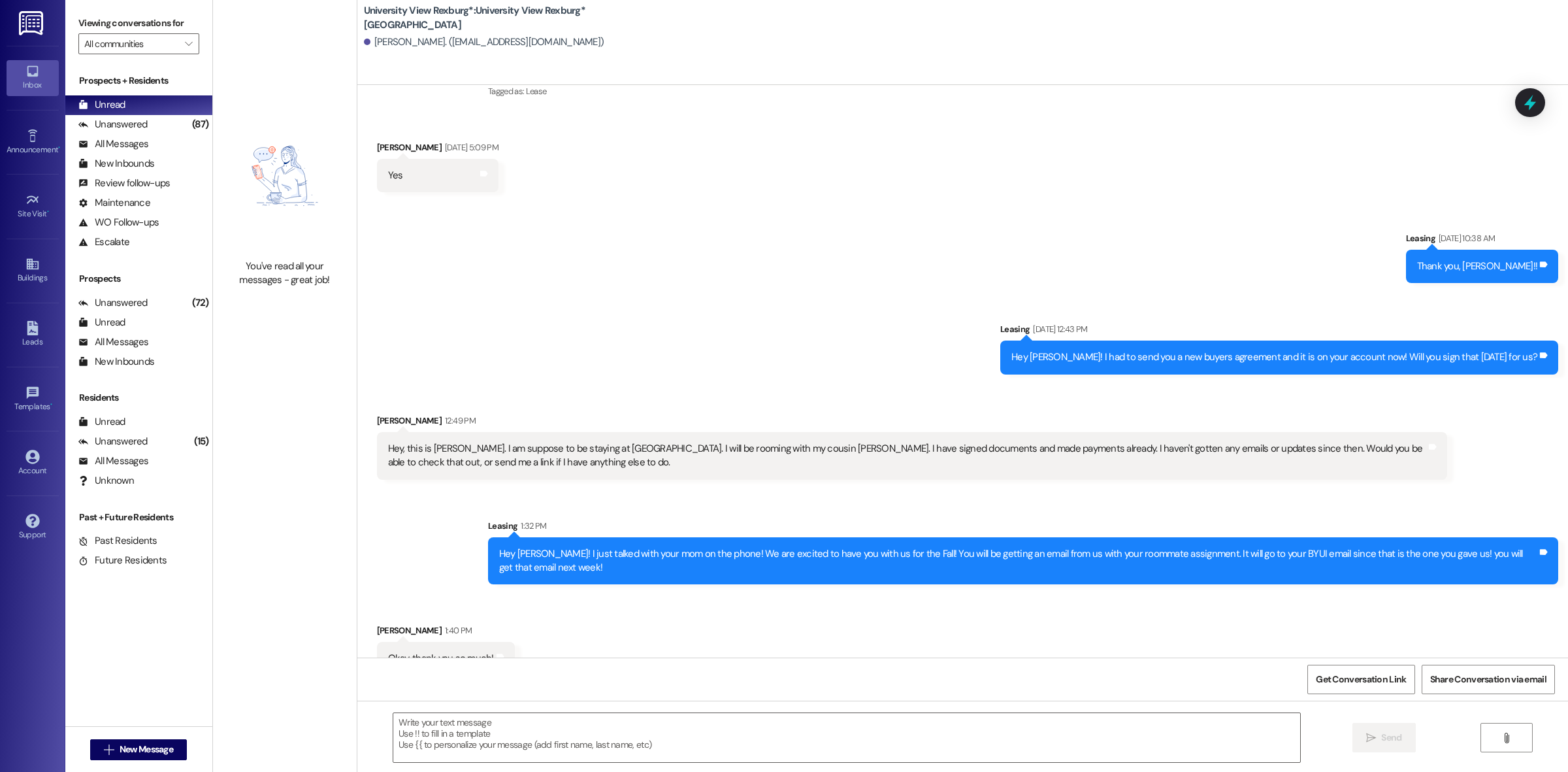
scroll to position [0, 0]
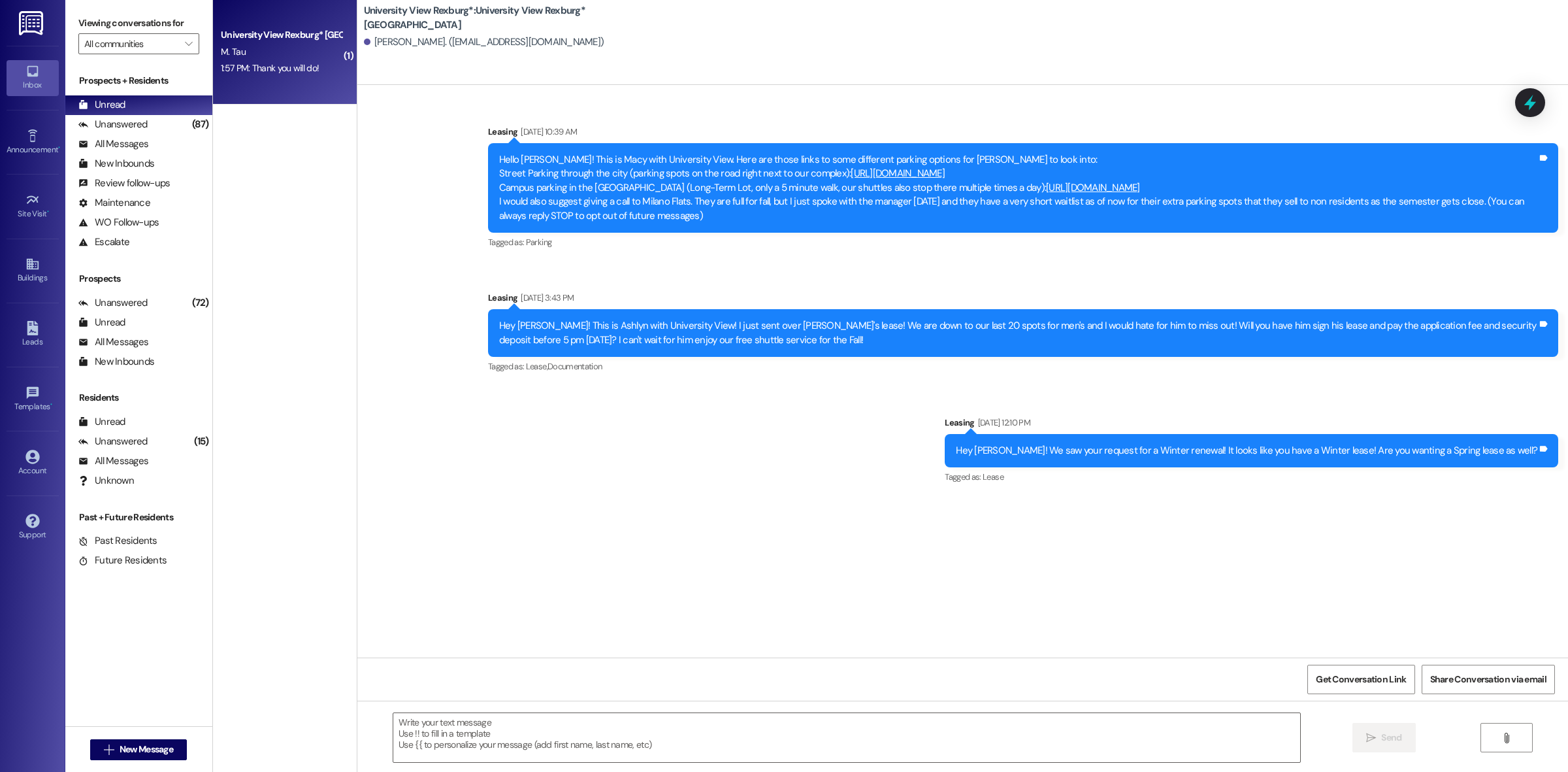
click at [278, 76] on div "1:57 PM: Thank you will do! 1:57 PM: Thank you will do!" at bounding box center [281, 68] width 123 height 16
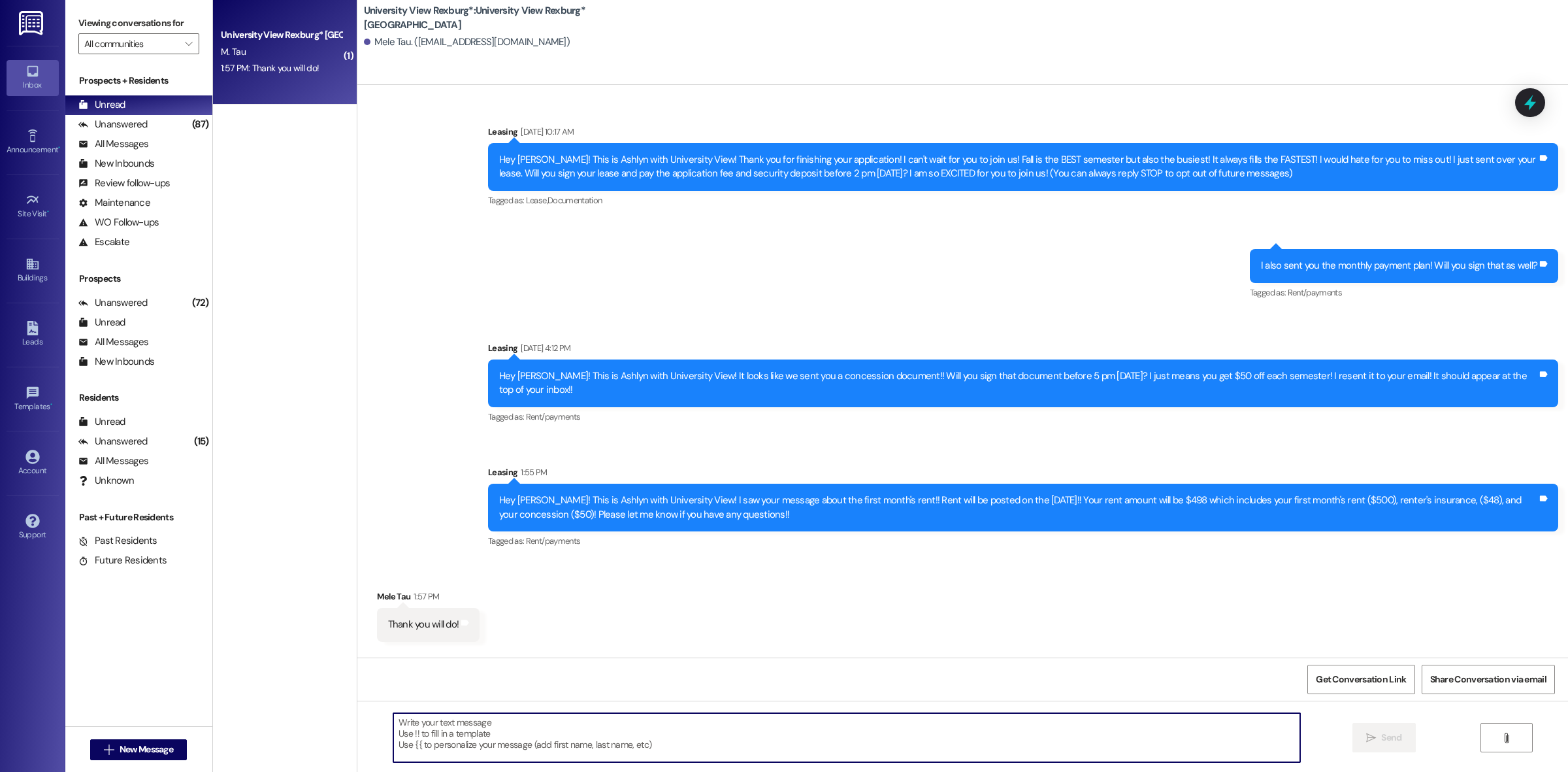
click at [485, 726] on textarea at bounding box center [846, 738] width 906 height 49
type textarea "Of course!!"
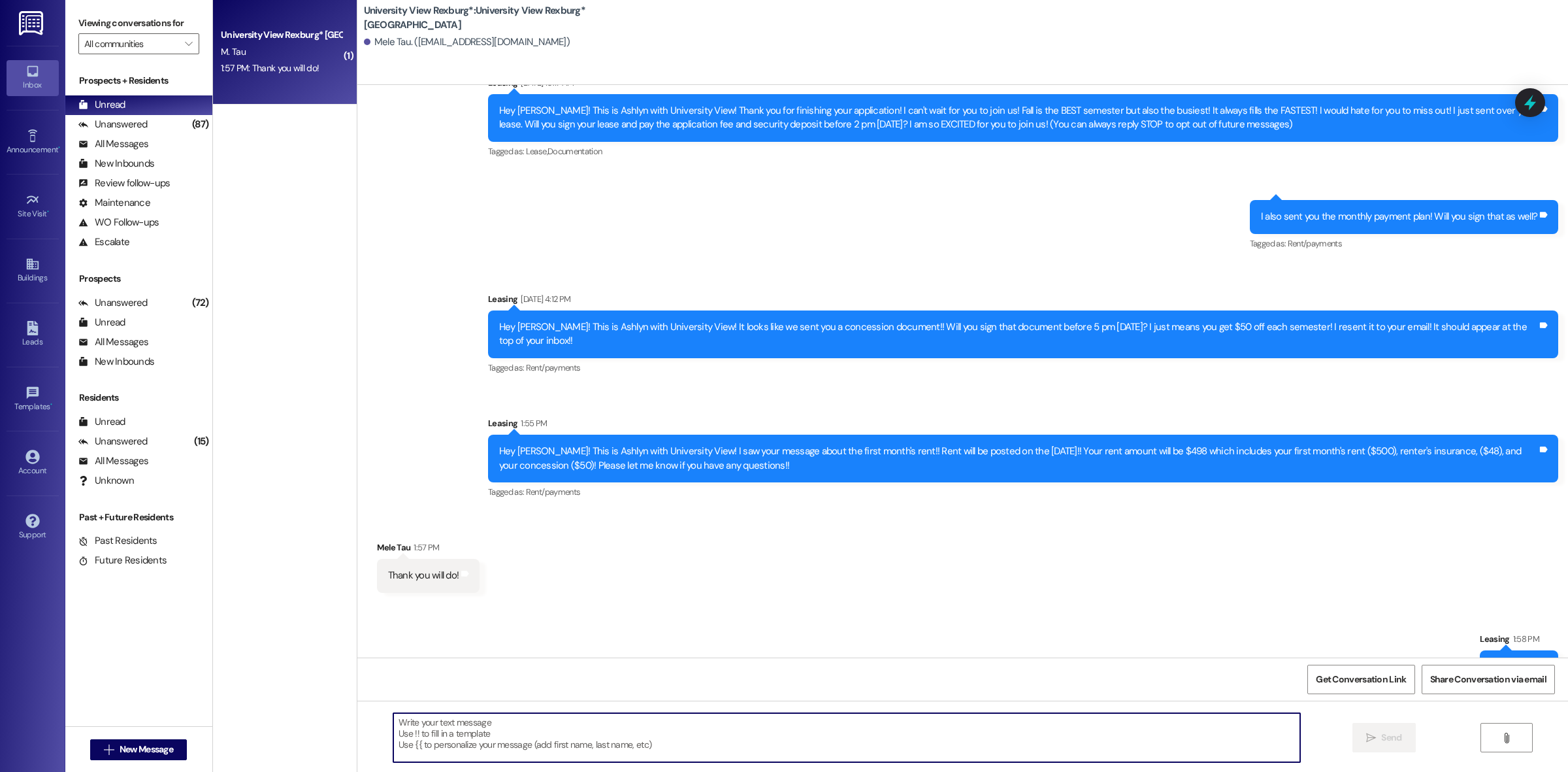
scroll to position [70, 0]
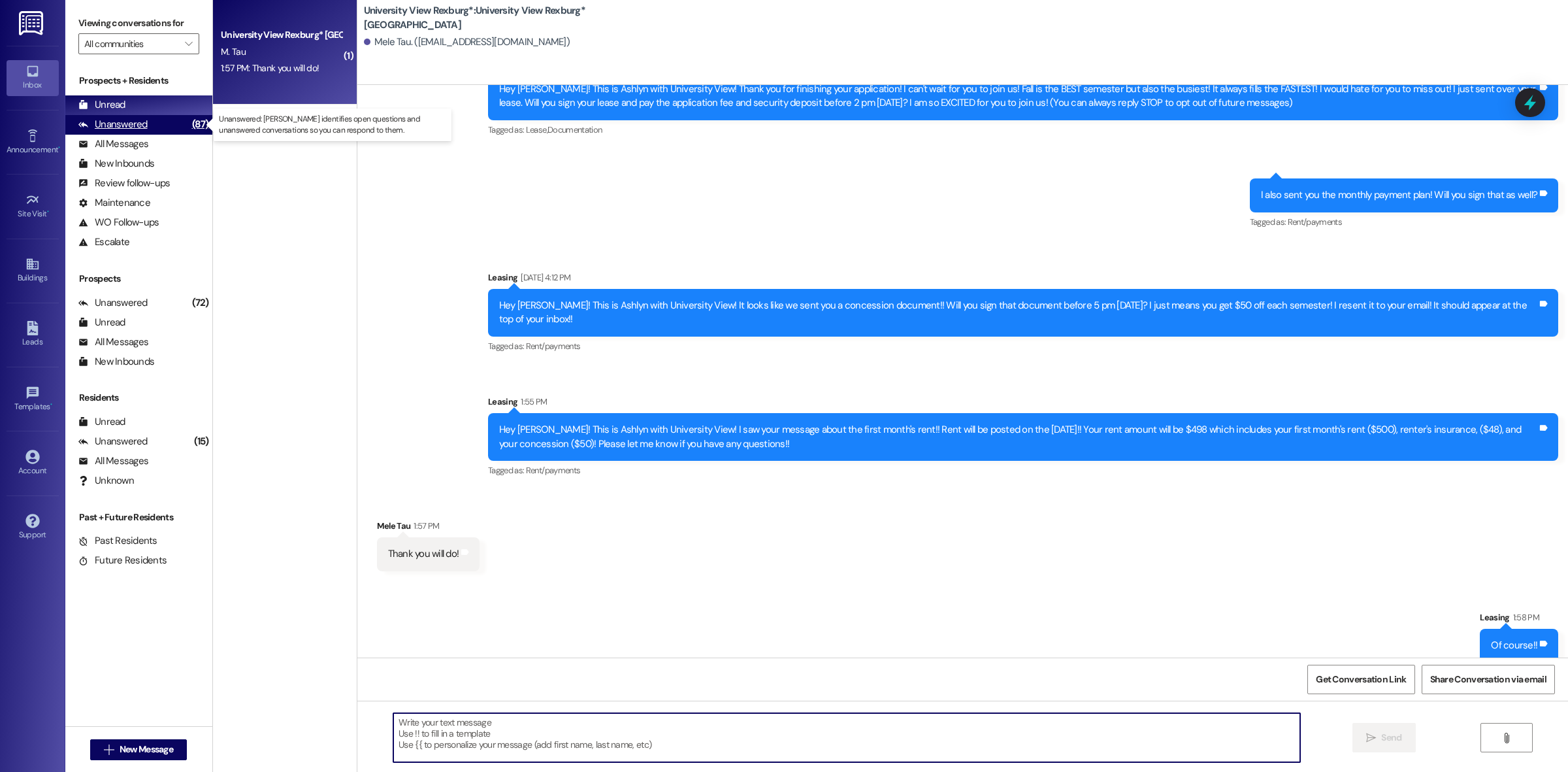
click at [197, 128] on div "(87)" at bounding box center [200, 124] width 24 height 20
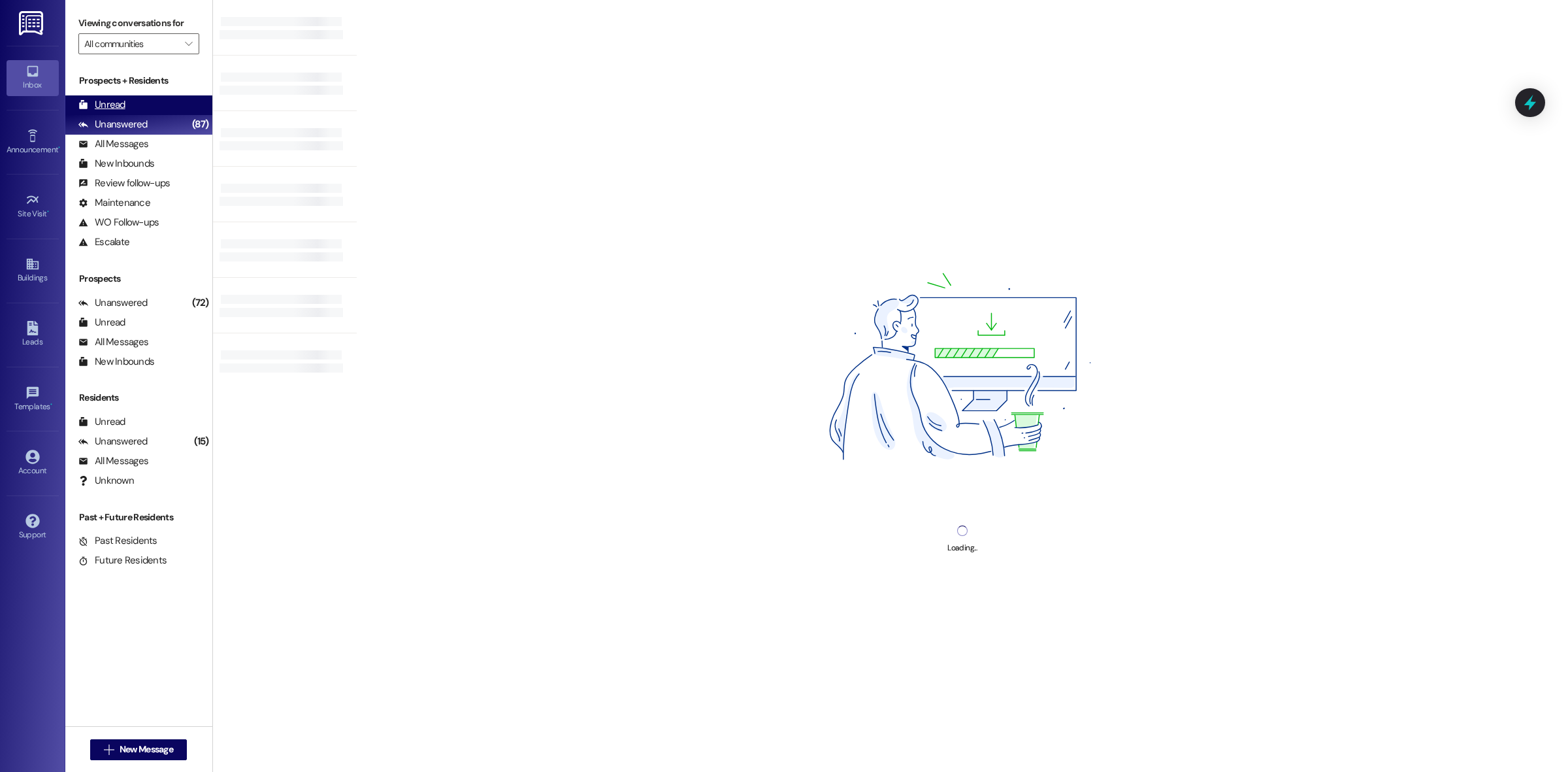
click at [184, 106] on div "Unread (0)" at bounding box center [138, 106] width 147 height 20
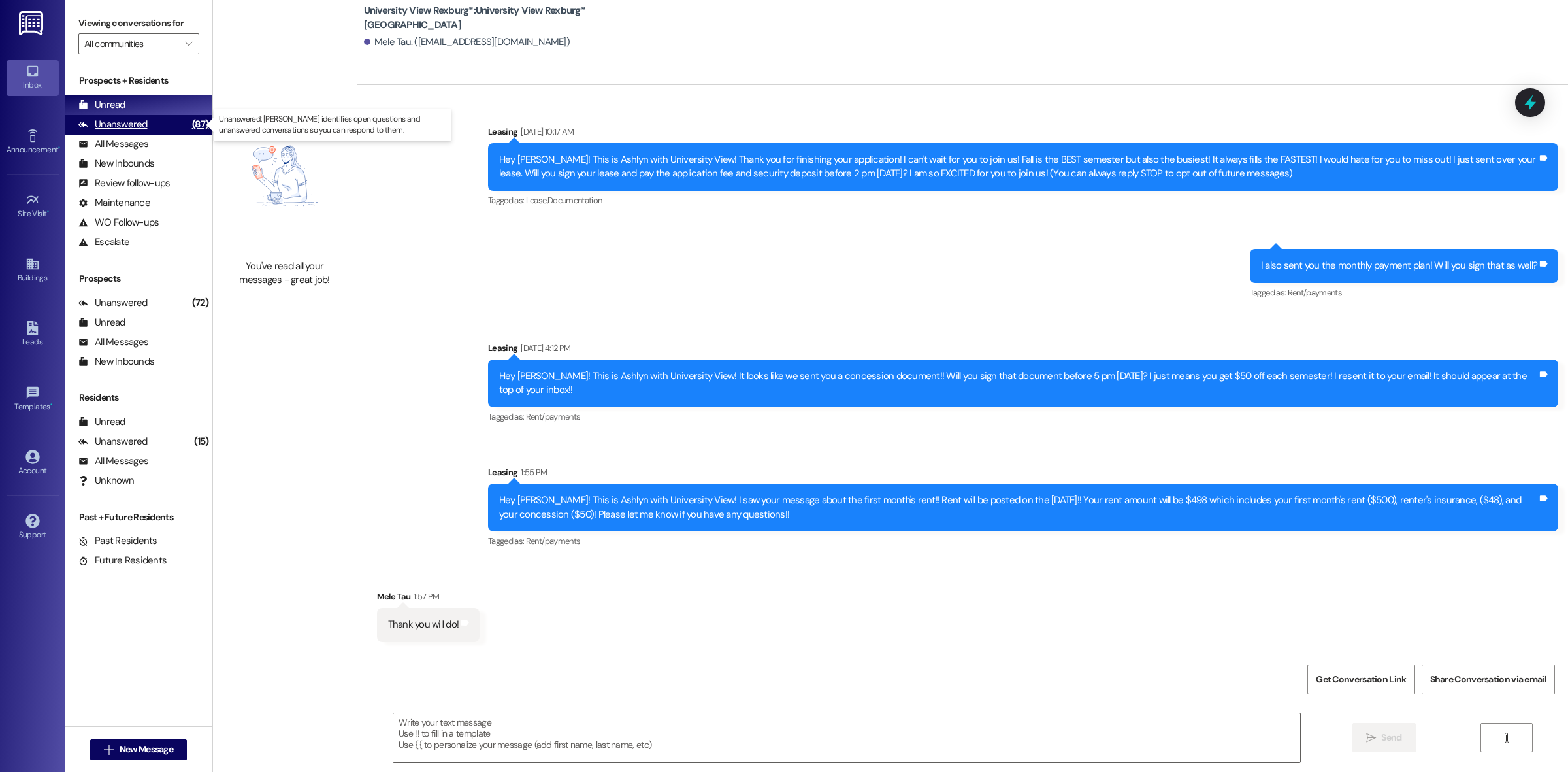
click at [112, 125] on div "Unanswered" at bounding box center [112, 125] width 70 height 14
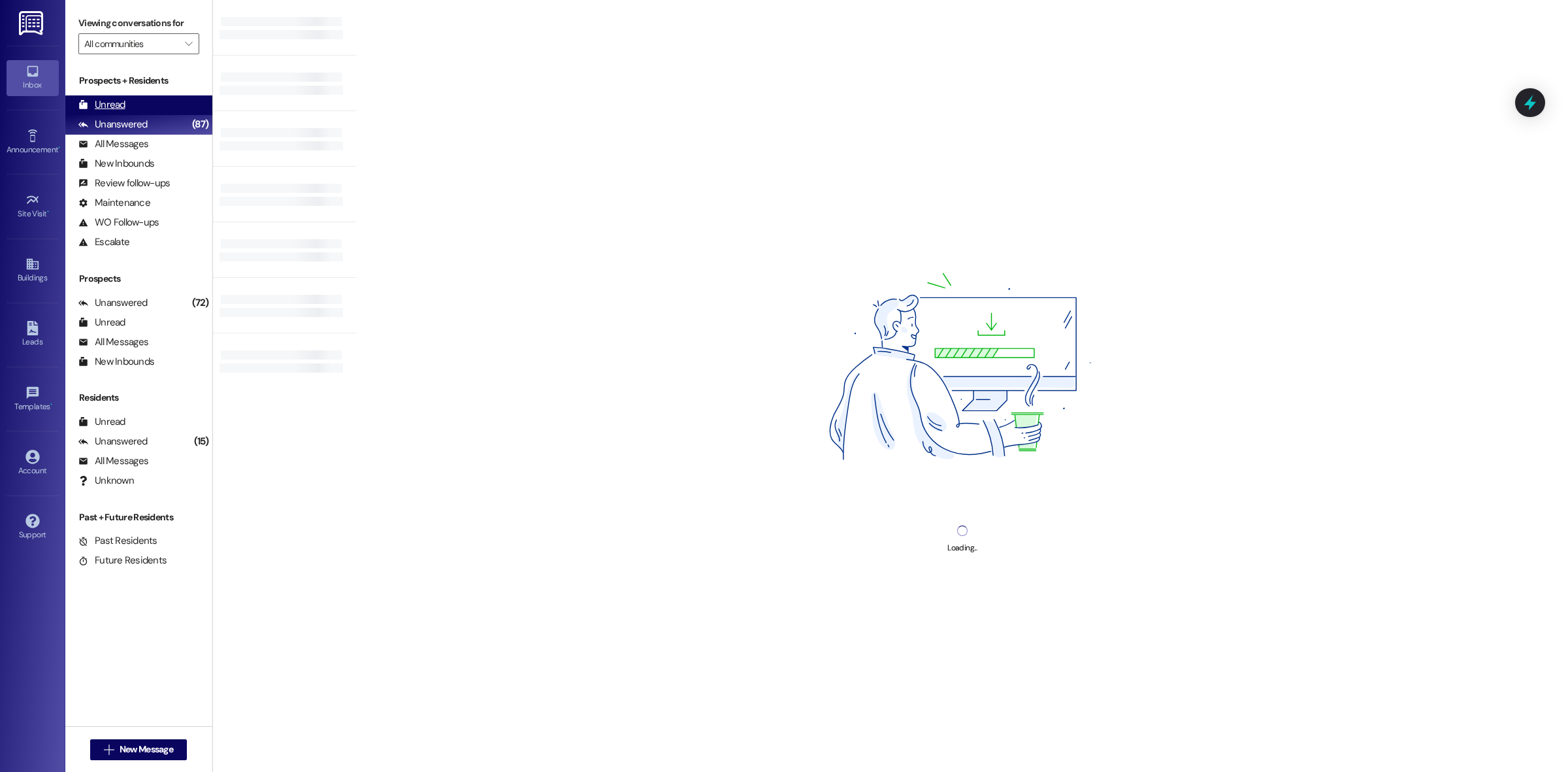
click at [115, 109] on div "Unread" at bounding box center [101, 105] width 47 height 14
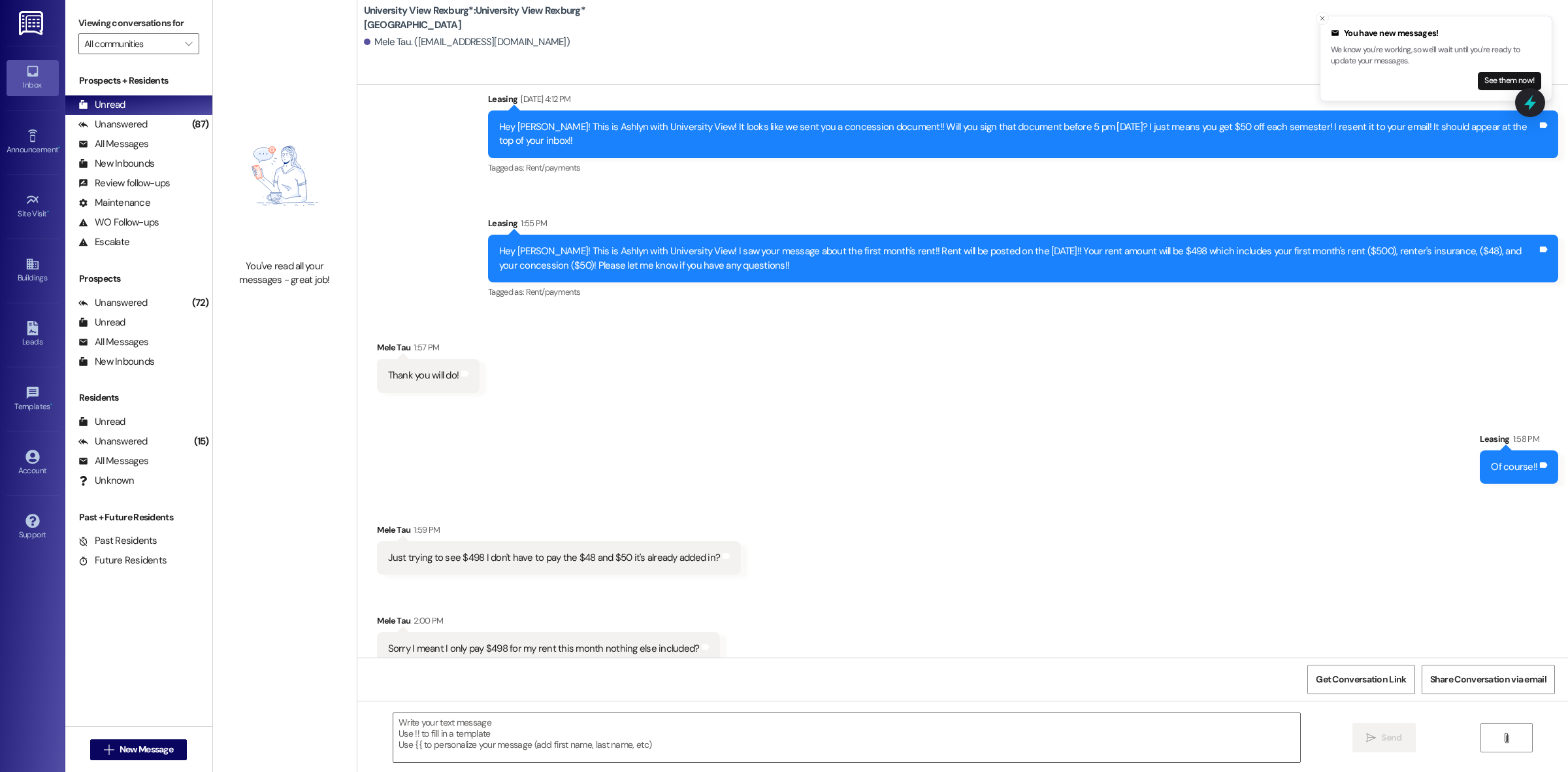
scroll to position [253, 0]
